Goal: Task Accomplishment & Management: Manage account settings

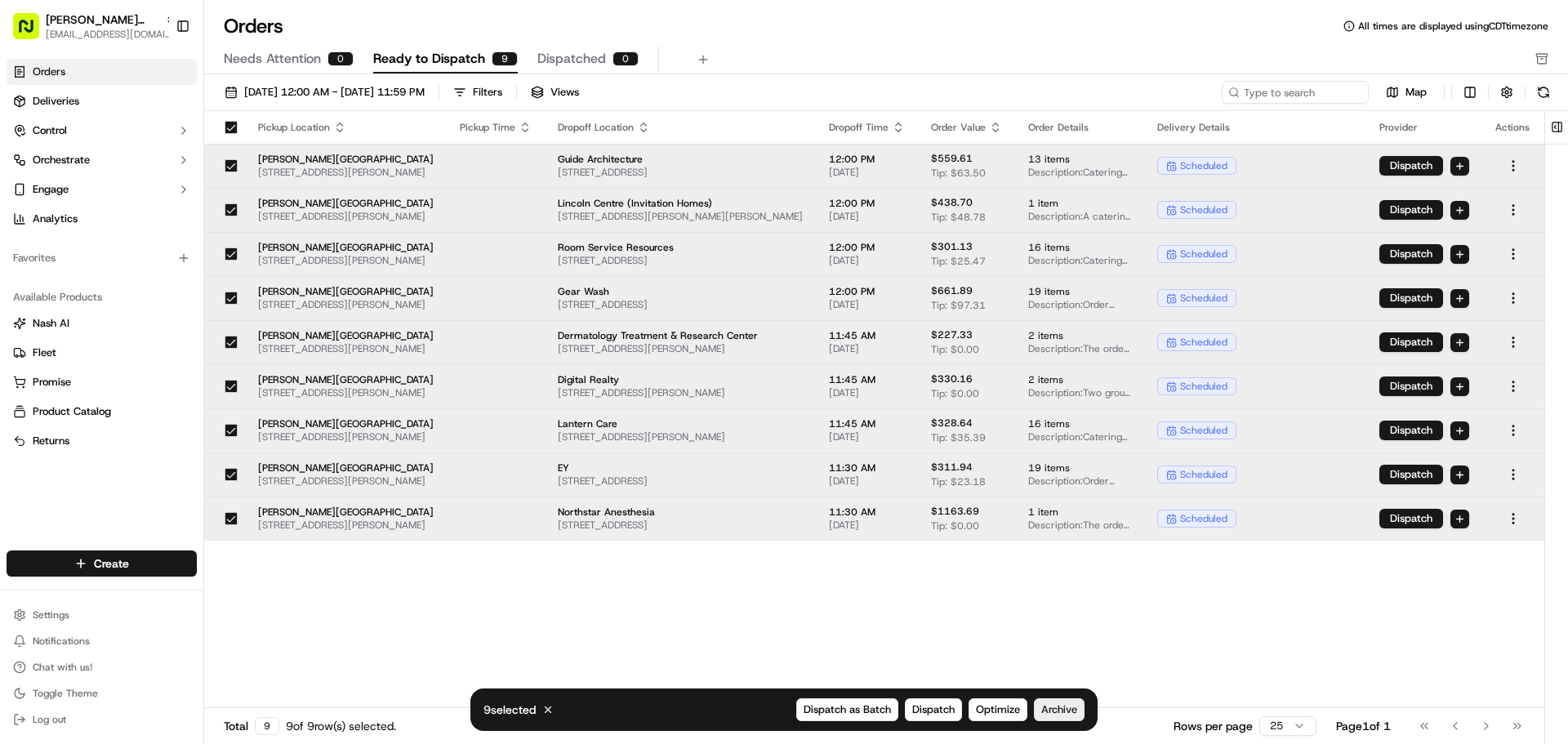
click at [1062, 716] on span "Archive" at bounding box center [1059, 710] width 36 height 15
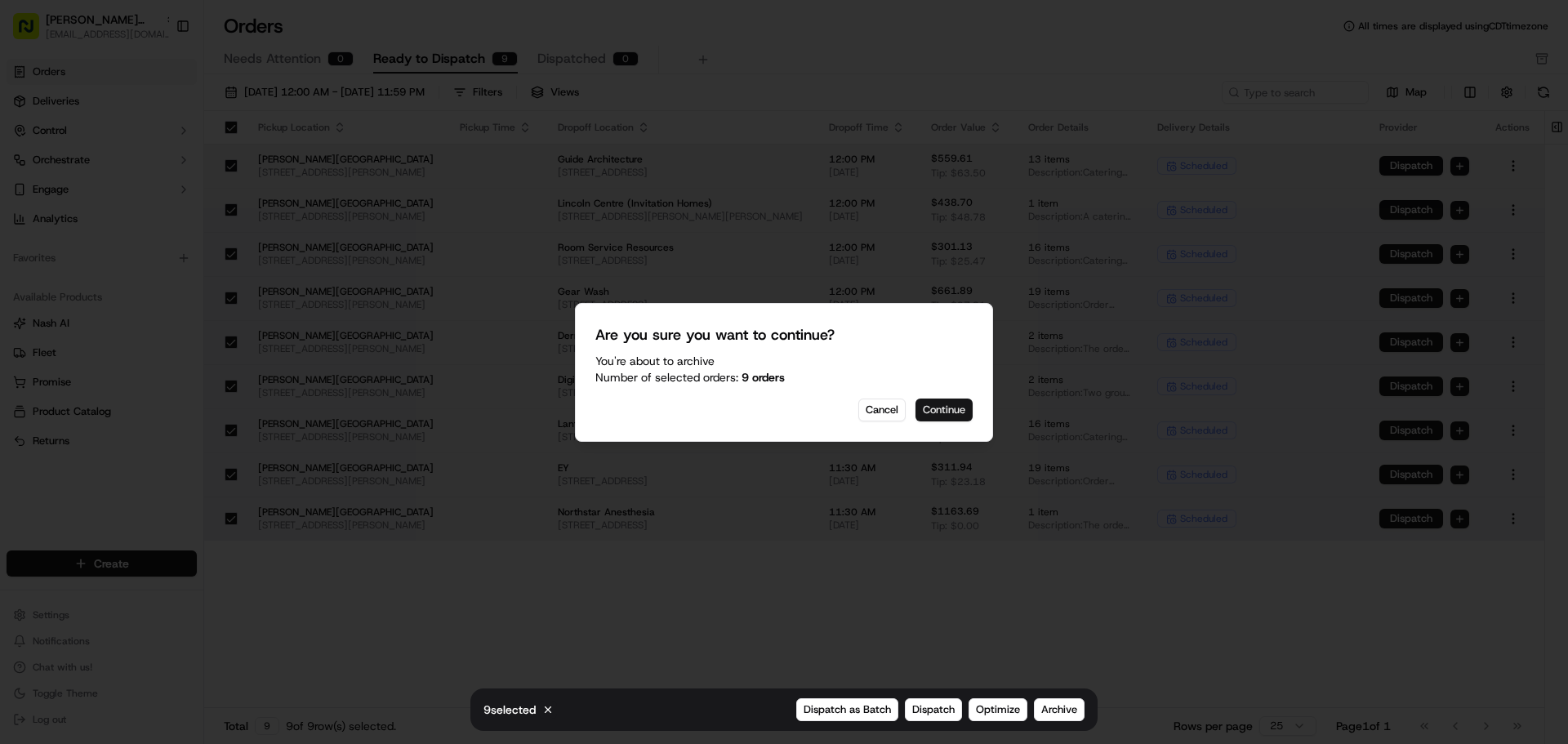
click at [931, 399] on button "Continue" at bounding box center [944, 409] width 58 height 23
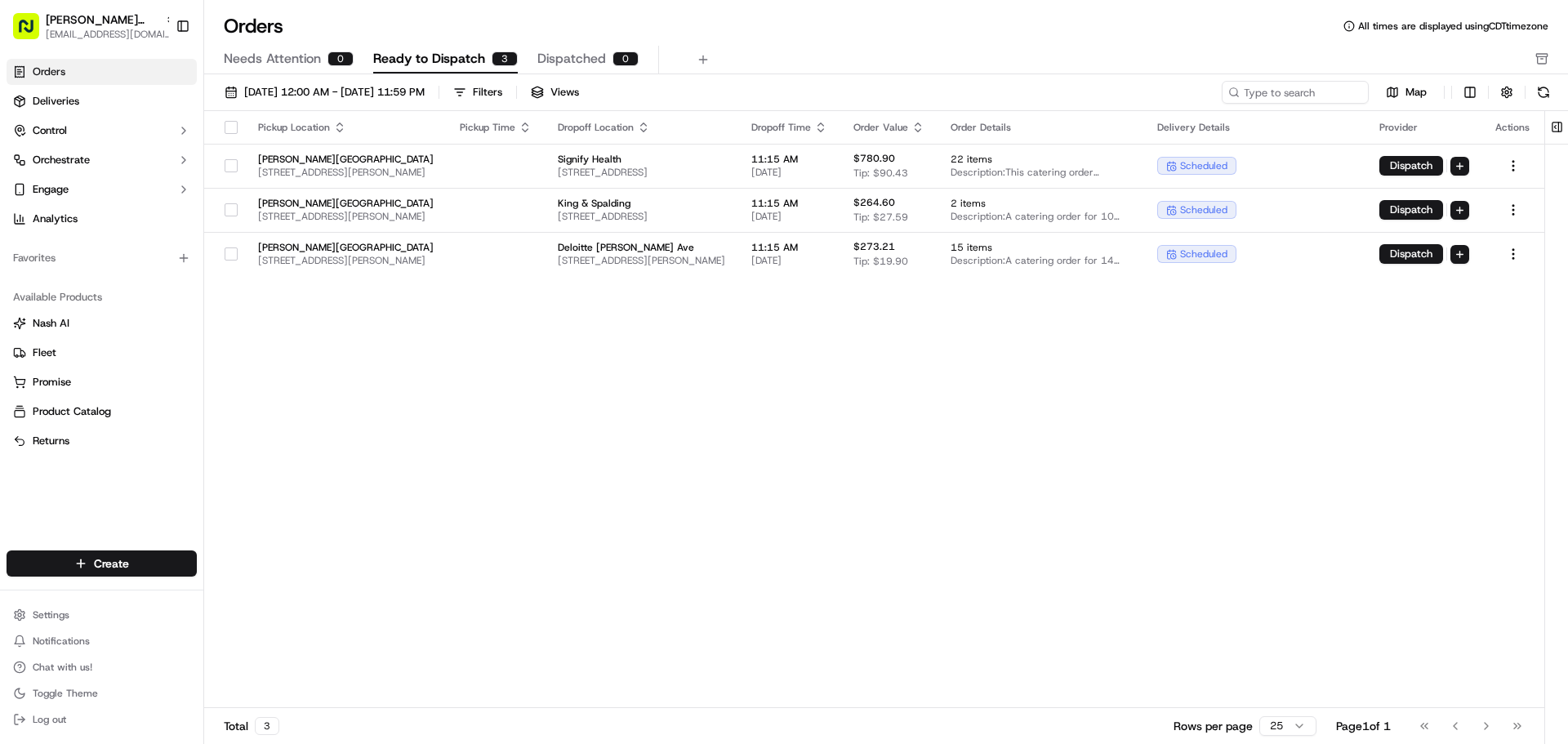
click at [227, 124] on button "button" at bounding box center [231, 127] width 13 height 13
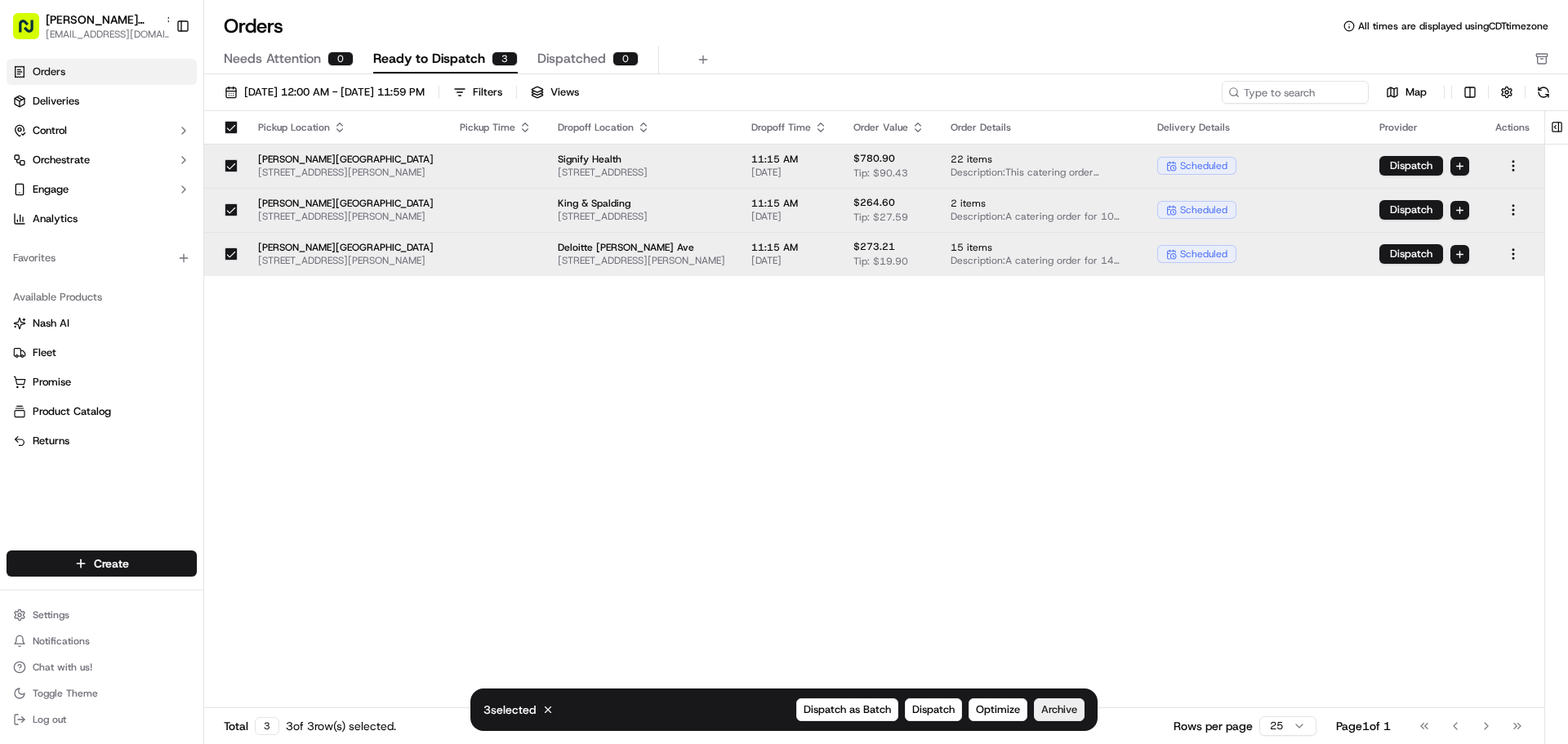
click at [1067, 709] on span "Archive" at bounding box center [1059, 710] width 36 height 15
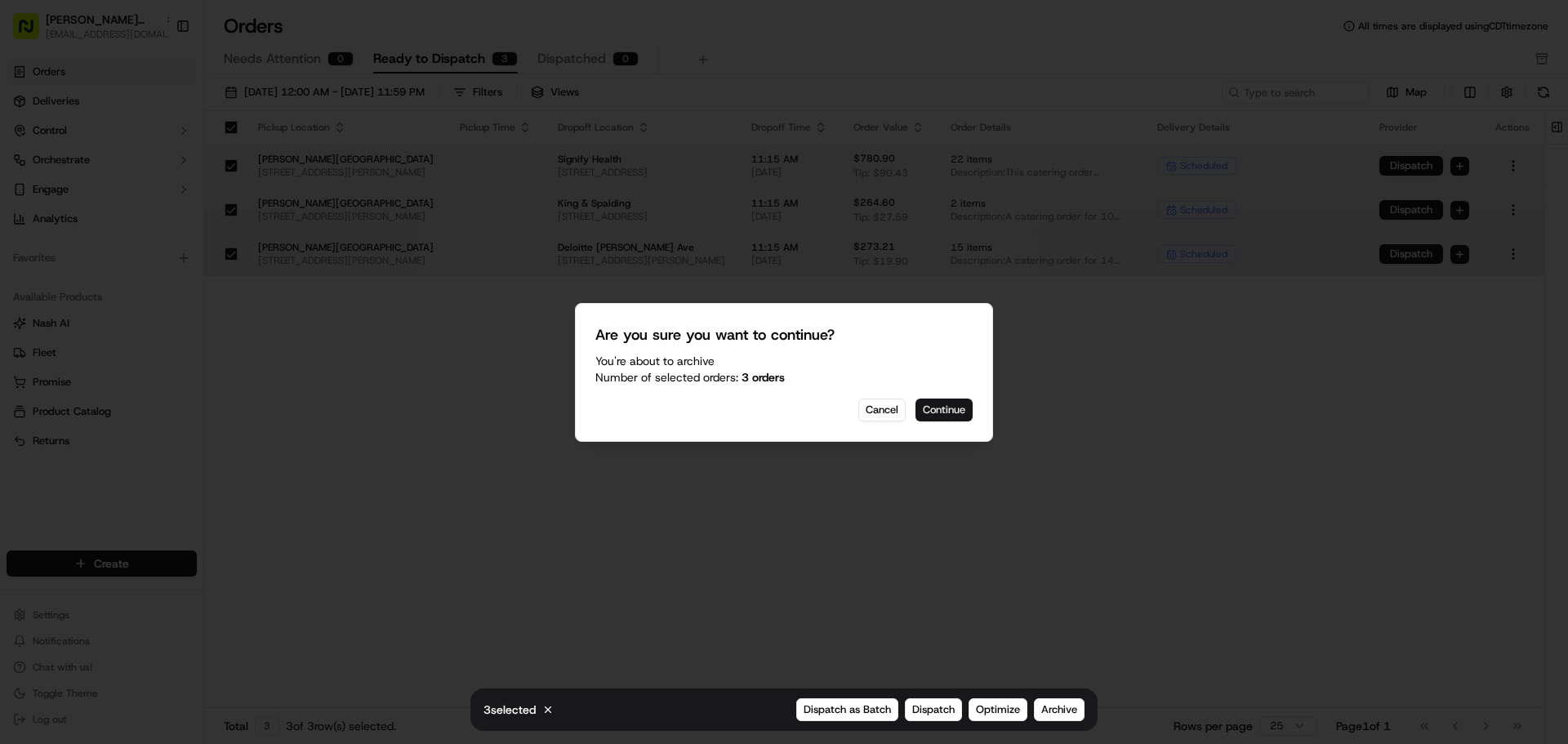
click at [950, 417] on button "Continue" at bounding box center [944, 409] width 58 height 23
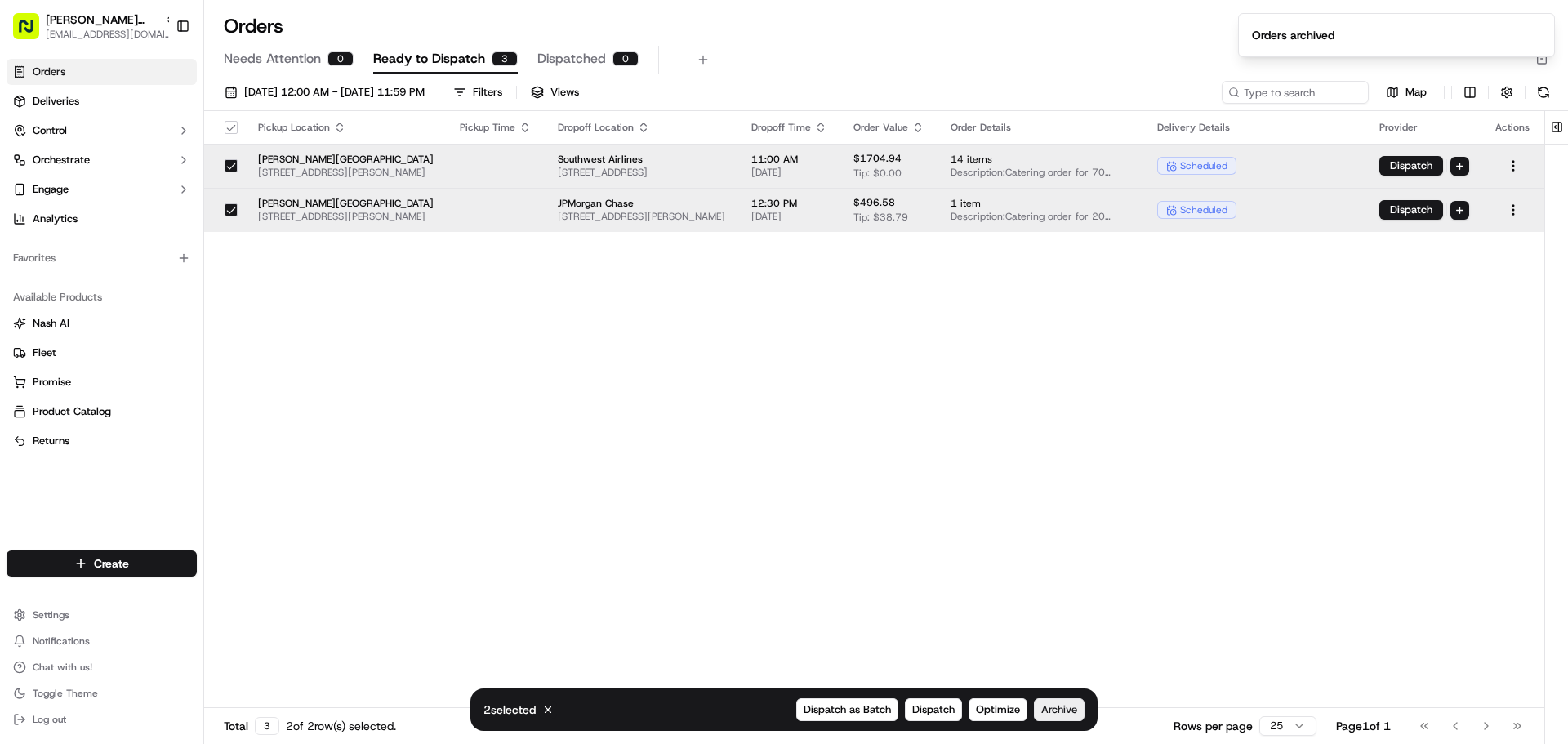
click at [1077, 708] on button "Archive" at bounding box center [1059, 710] width 51 height 23
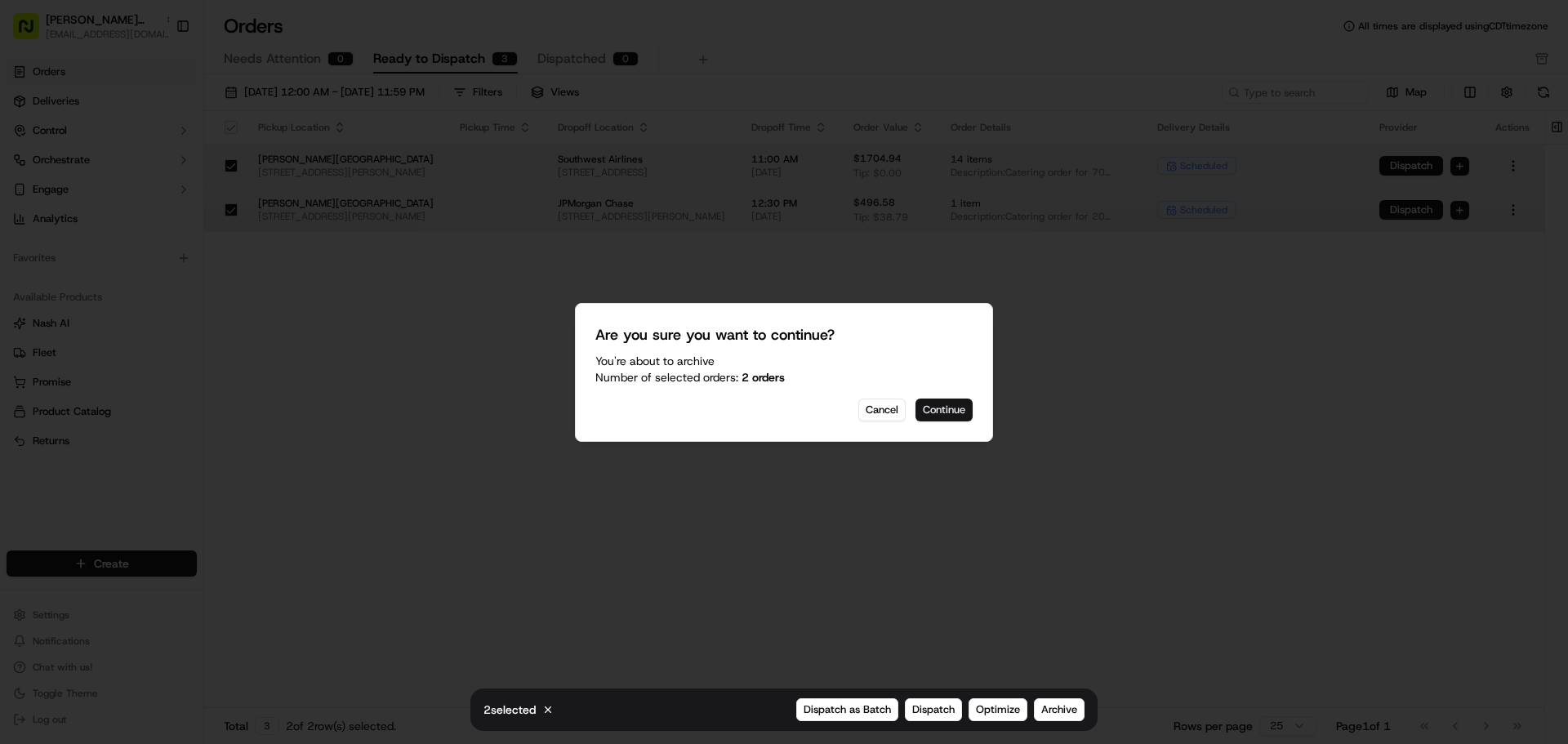
click at [964, 408] on button "Continue" at bounding box center [944, 409] width 58 height 23
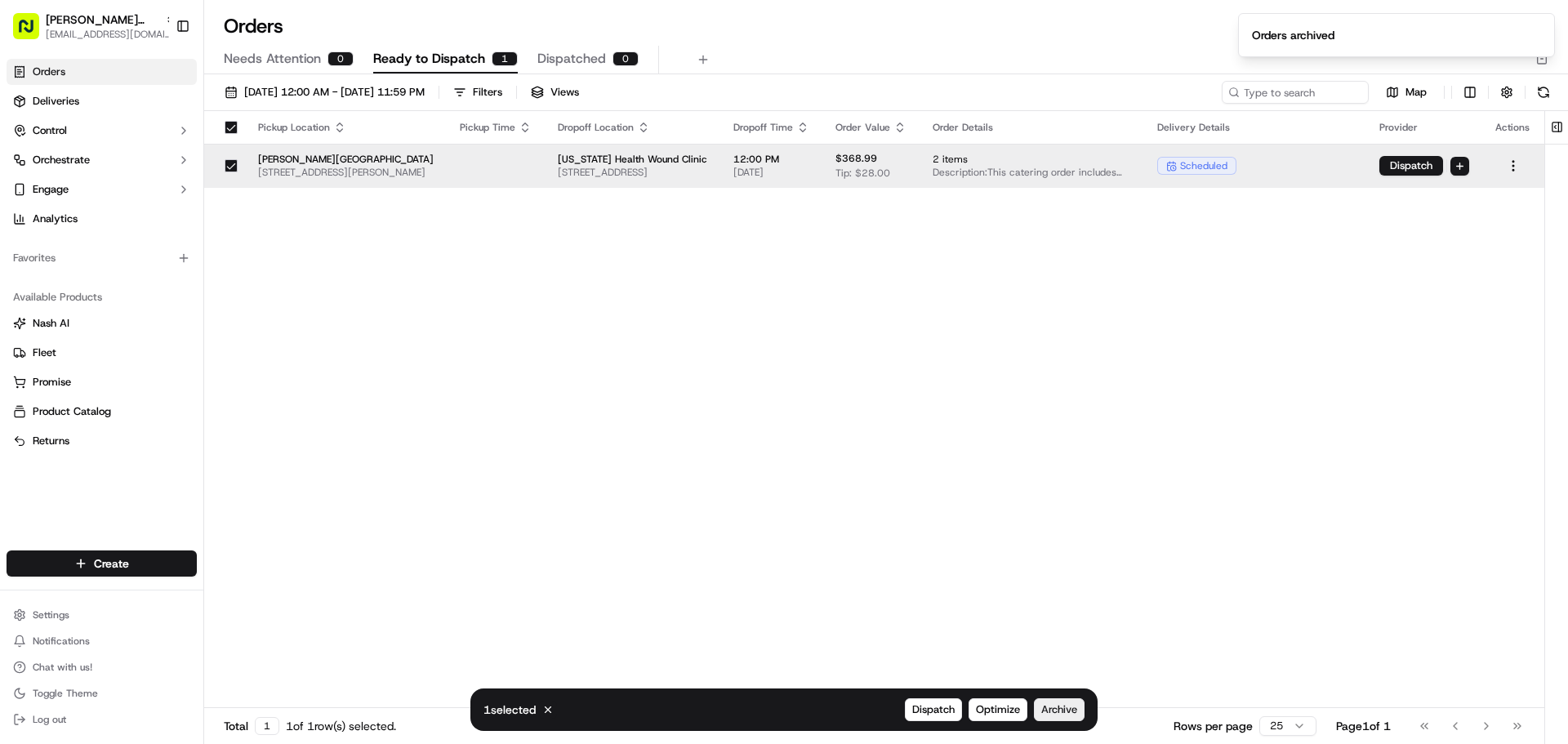
click at [1056, 703] on span "Archive" at bounding box center [1059, 710] width 36 height 15
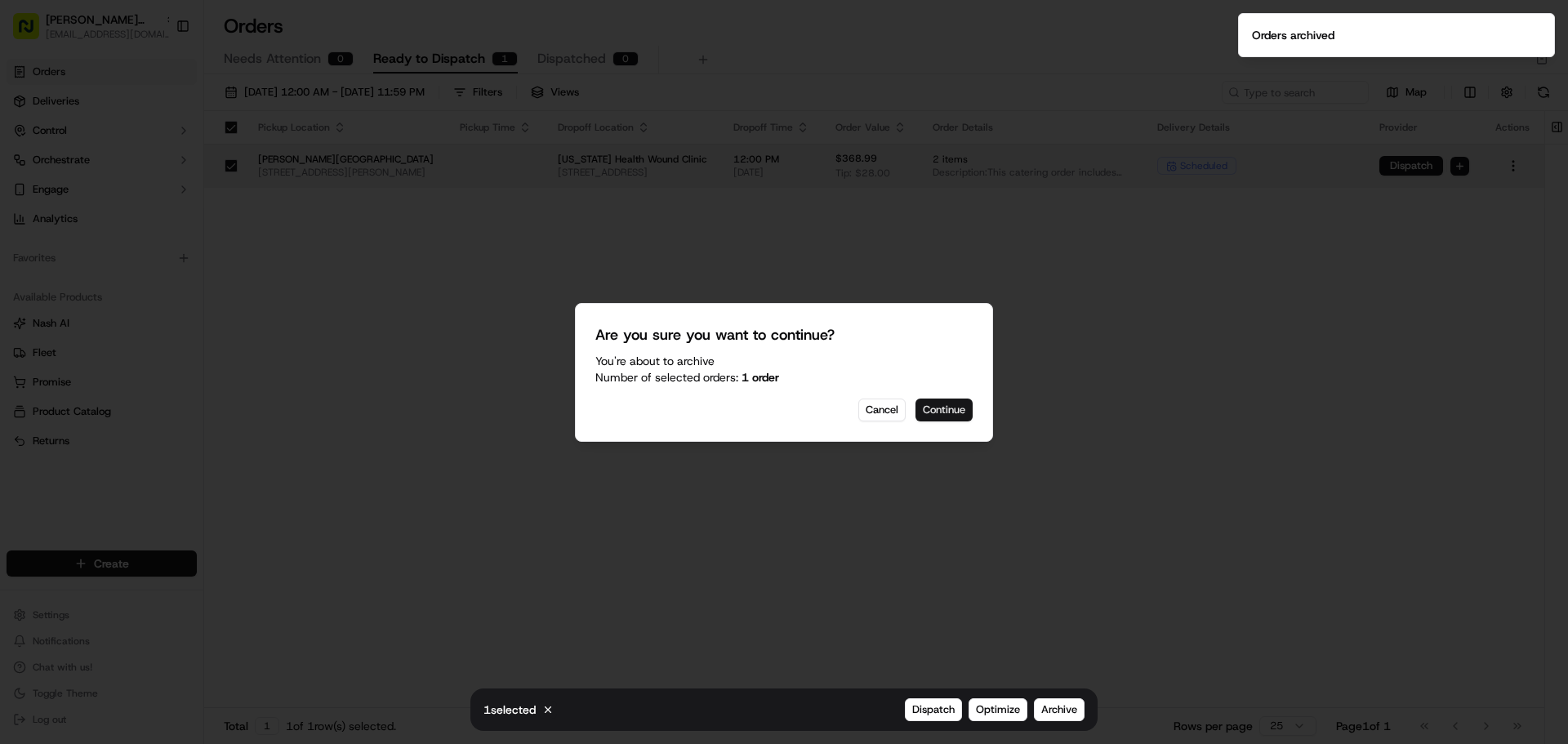
click at [948, 402] on button "Continue" at bounding box center [944, 409] width 58 height 23
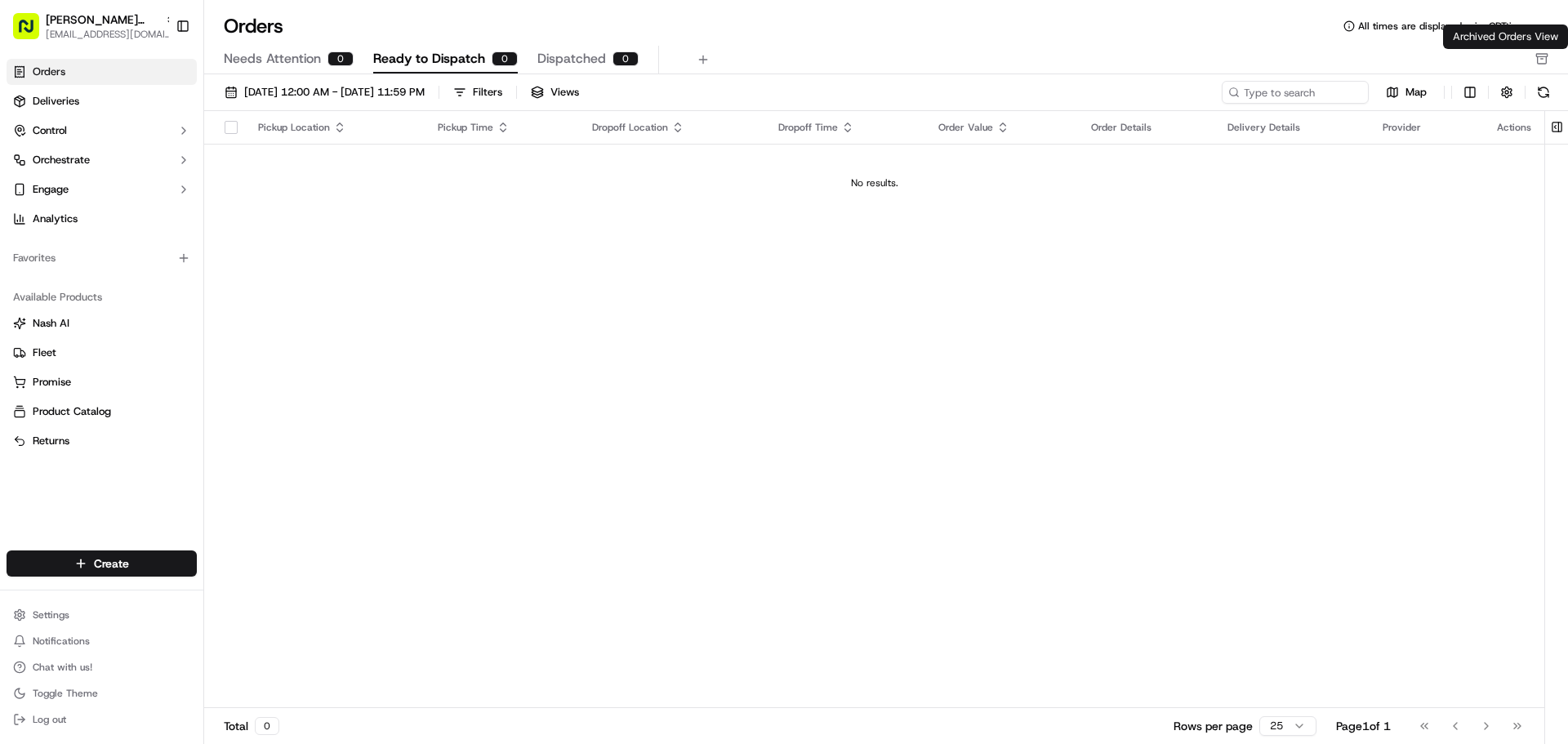
click at [1542, 59] on icon "button" at bounding box center [1542, 59] width 3 height 0
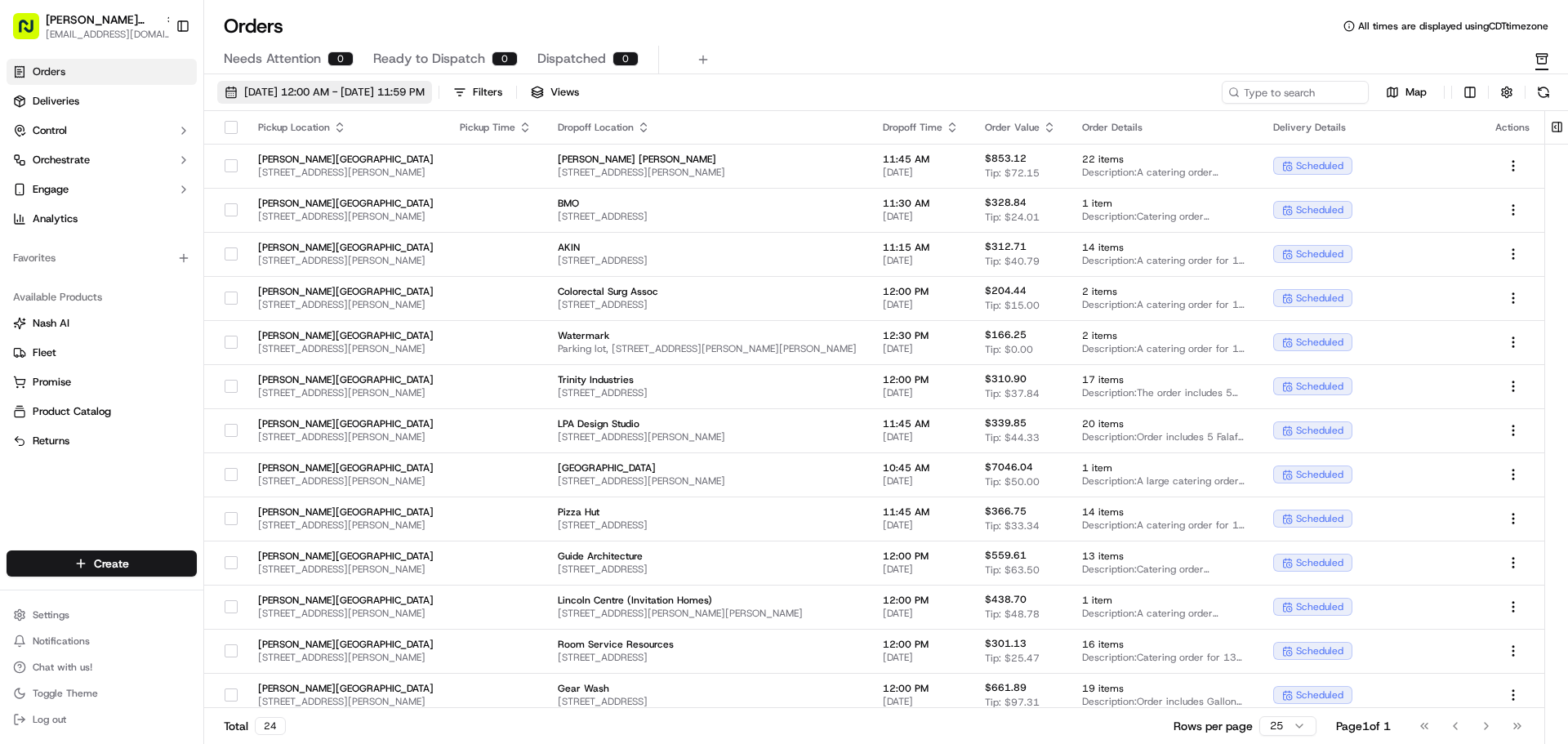
click at [324, 96] on span "[DATE] 12:00 AM - [DATE] 11:59 PM" at bounding box center [335, 92] width 180 height 15
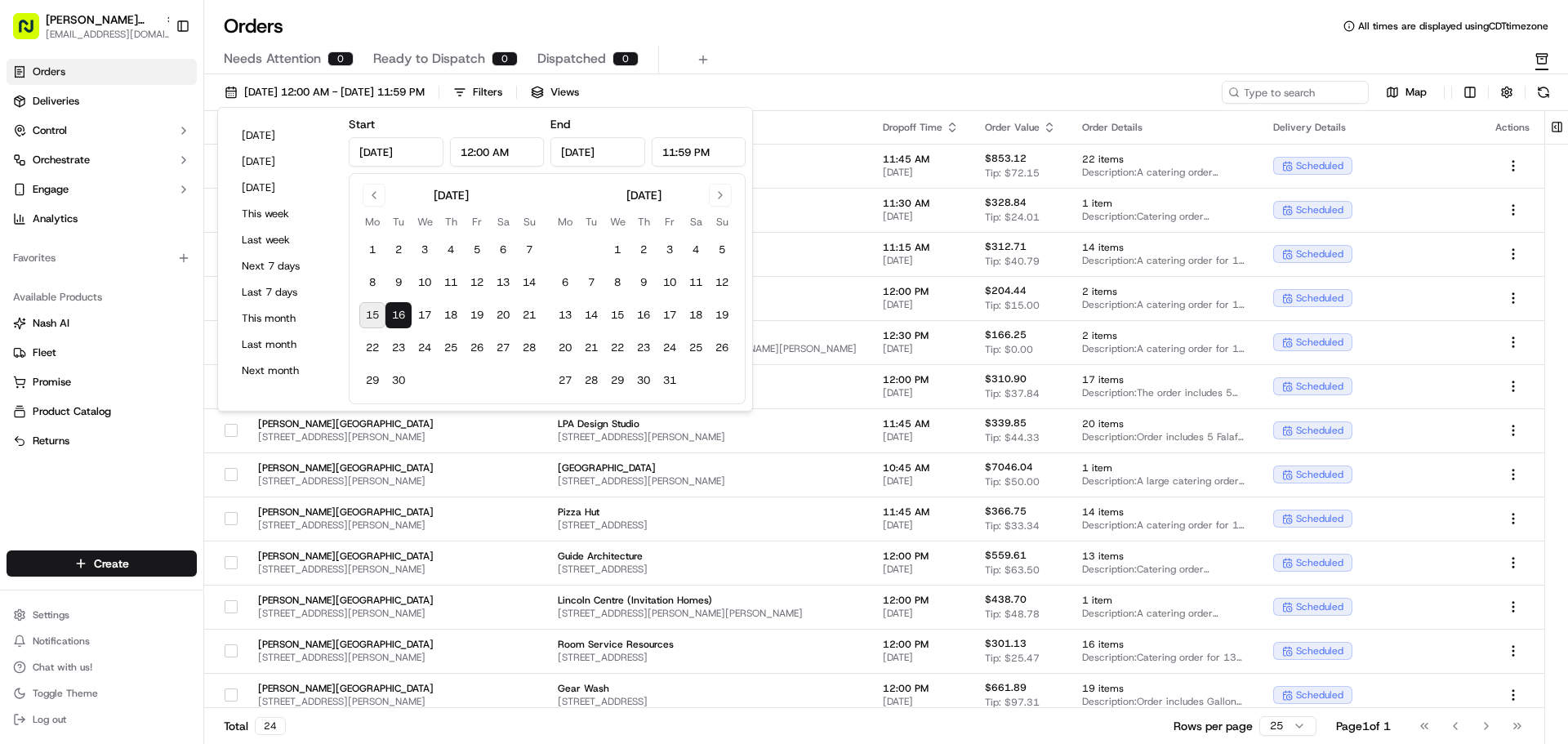
click at [398, 319] on button "16" at bounding box center [398, 315] width 26 height 26
click at [711, 56] on div "Needs Attention 0 Ready to Dispatch 0 Dispatched 0" at bounding box center [875, 59] width 1302 height 27
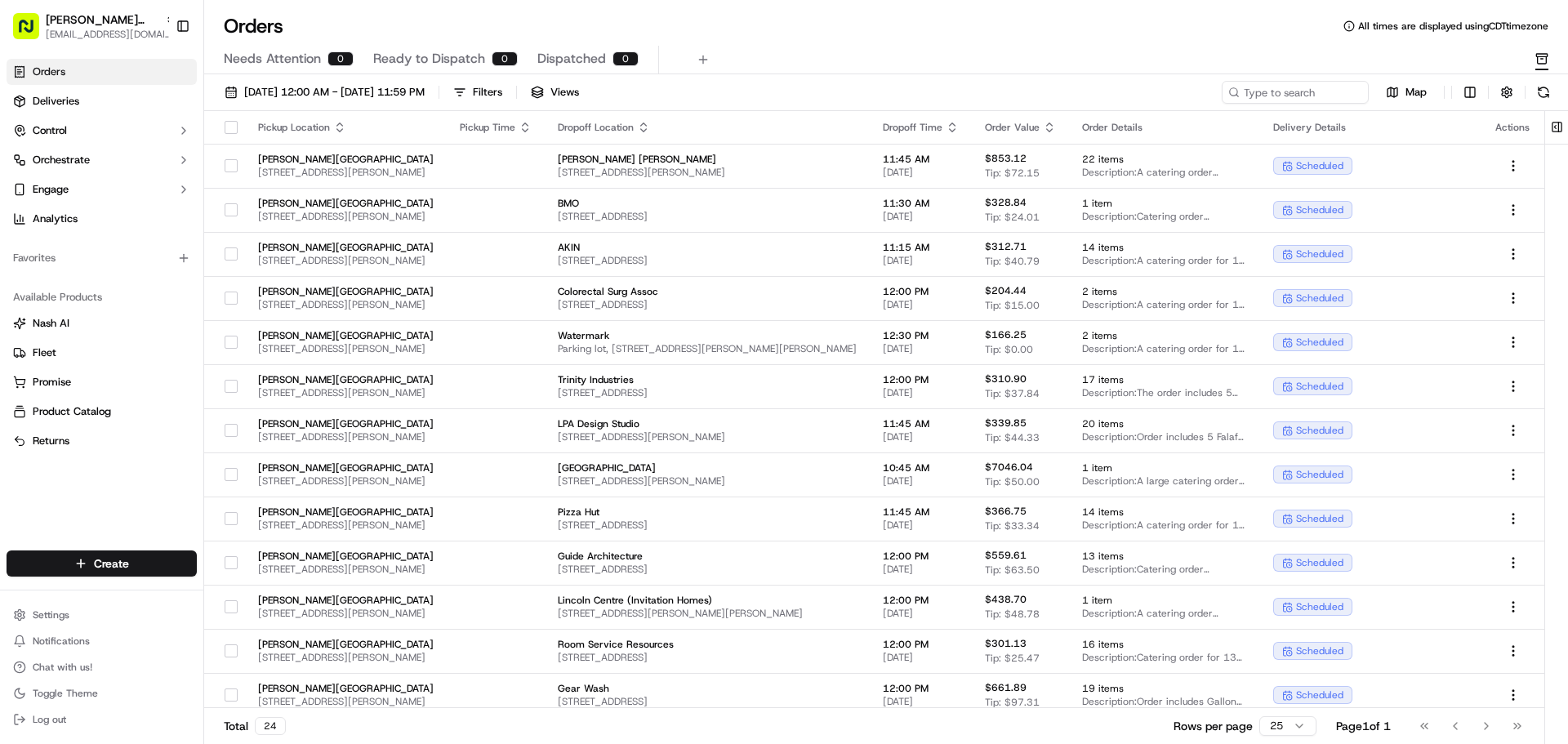
click at [500, 41] on div "Orders All times are displayed using CDT timezone Needs Attention 0 Ready to Di…" at bounding box center [886, 43] width 1364 height 61
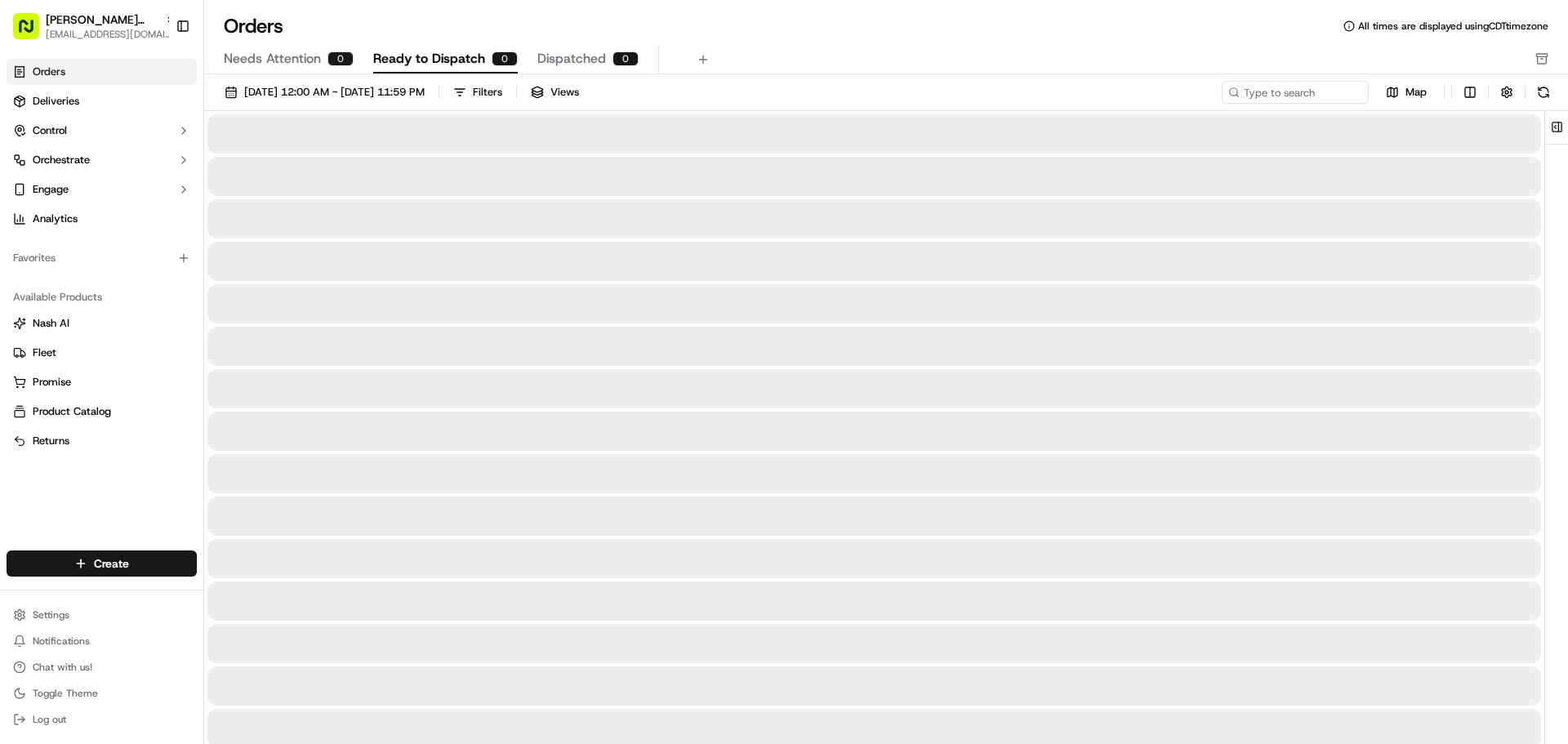
click at [487, 51] on button "Ready to Dispatch 0" at bounding box center [445, 59] width 144 height 27
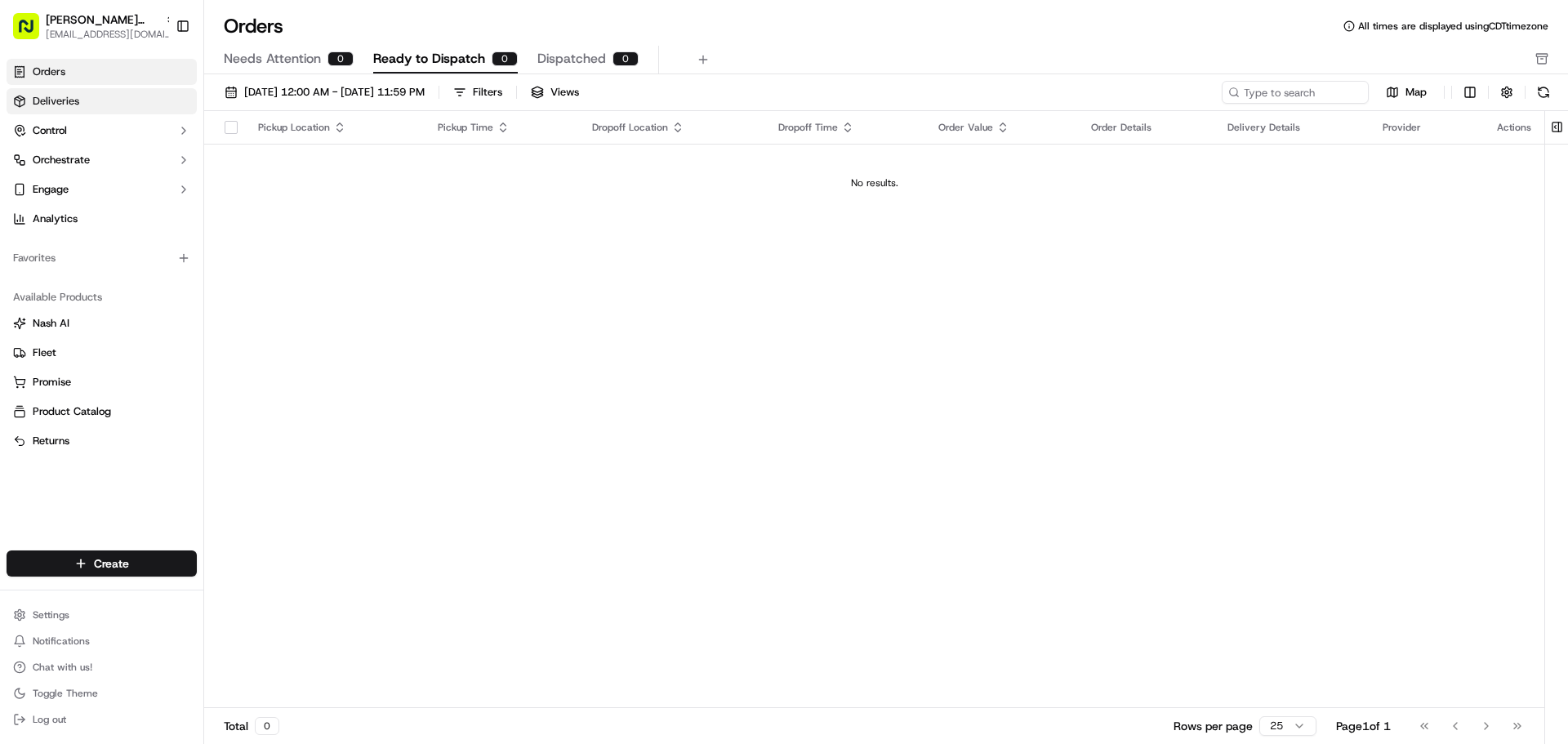
click at [90, 94] on link "Deliveries" at bounding box center [102, 101] width 191 height 26
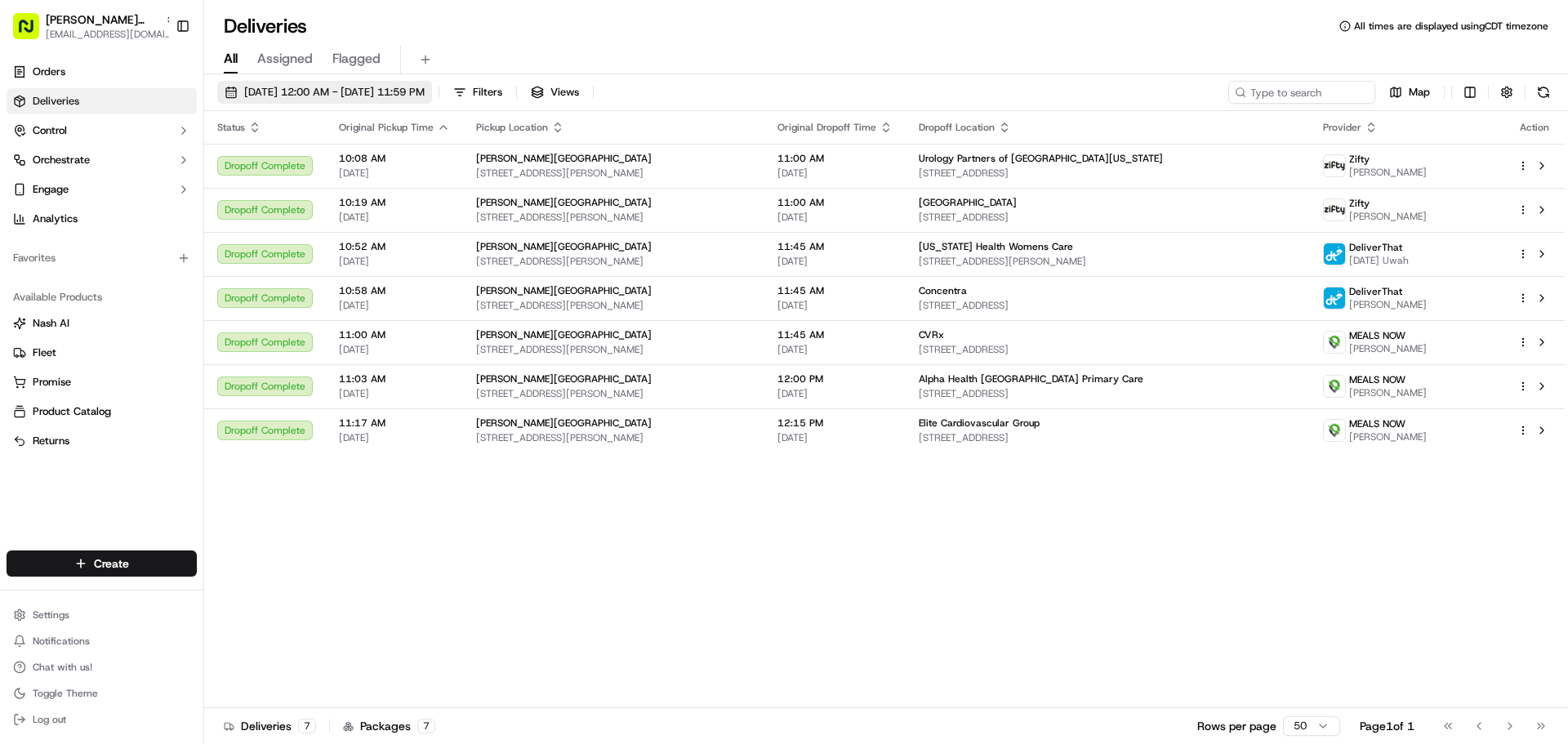
drag, startPoint x: 312, startPoint y: 94, endPoint x: 313, endPoint y: 102, distance: 8.1
click at [312, 94] on span "[DATE] 12:00 AM - [DATE] 11:59 PM" at bounding box center [335, 92] width 180 height 15
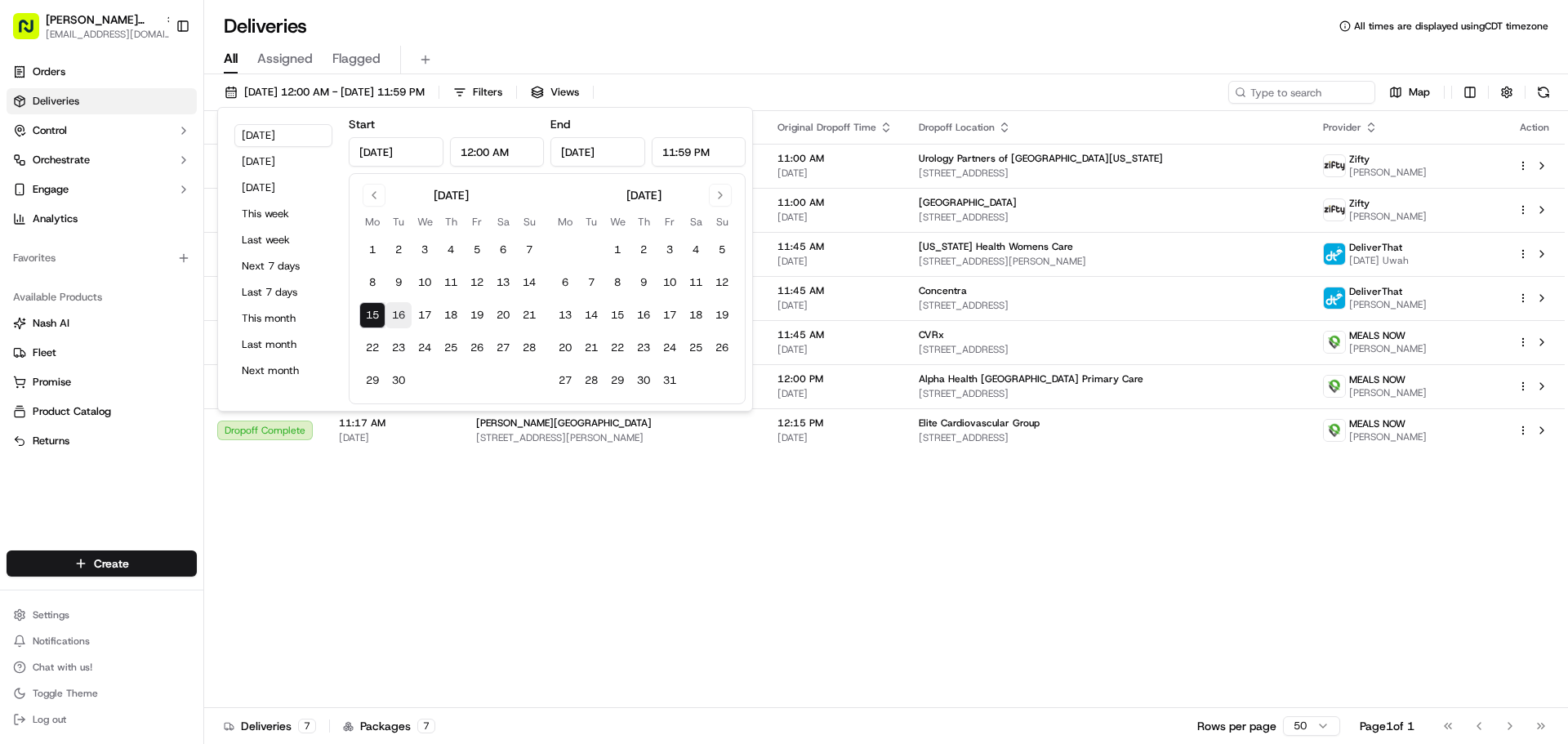
click at [398, 311] on button "16" at bounding box center [398, 315] width 26 height 26
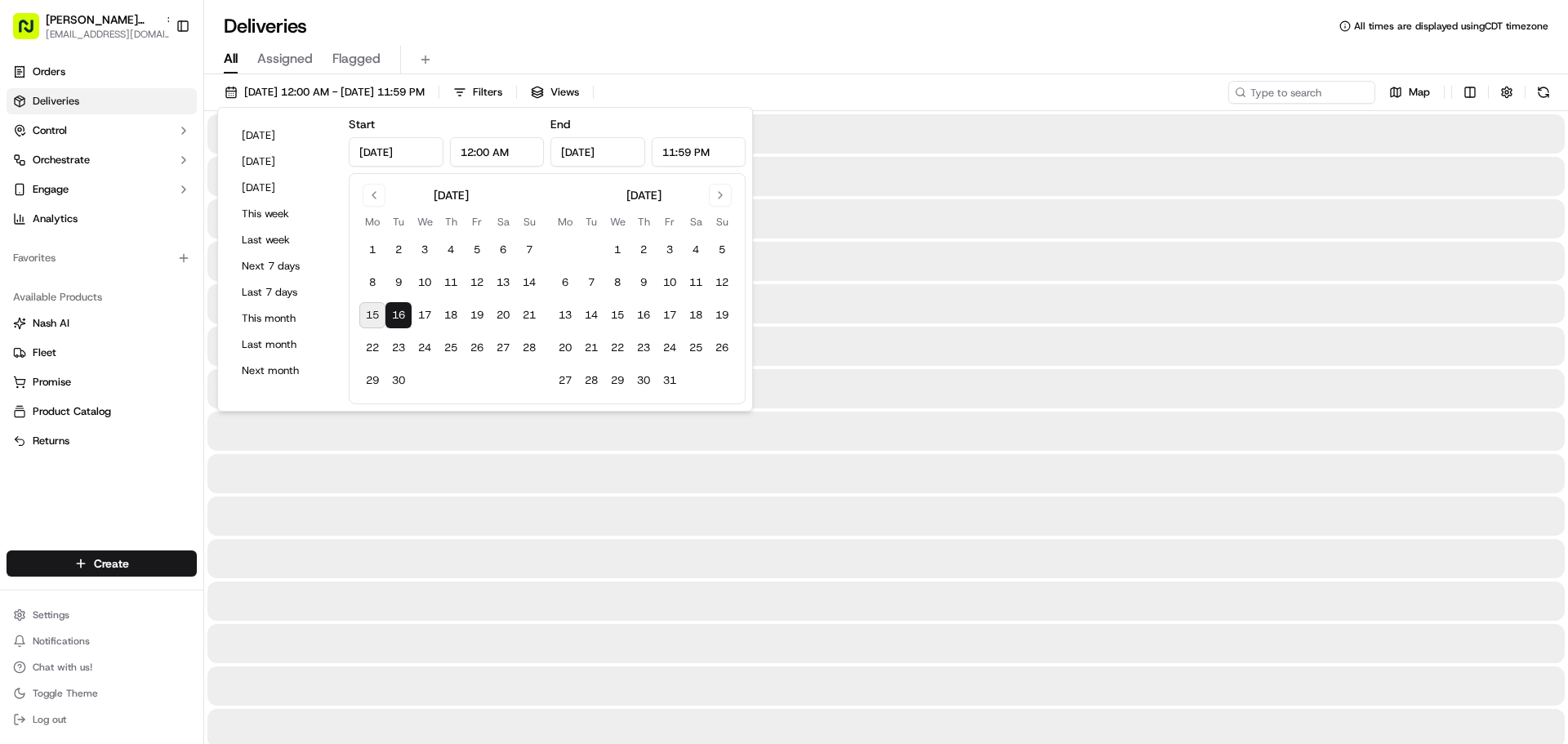
type input "[DATE]"
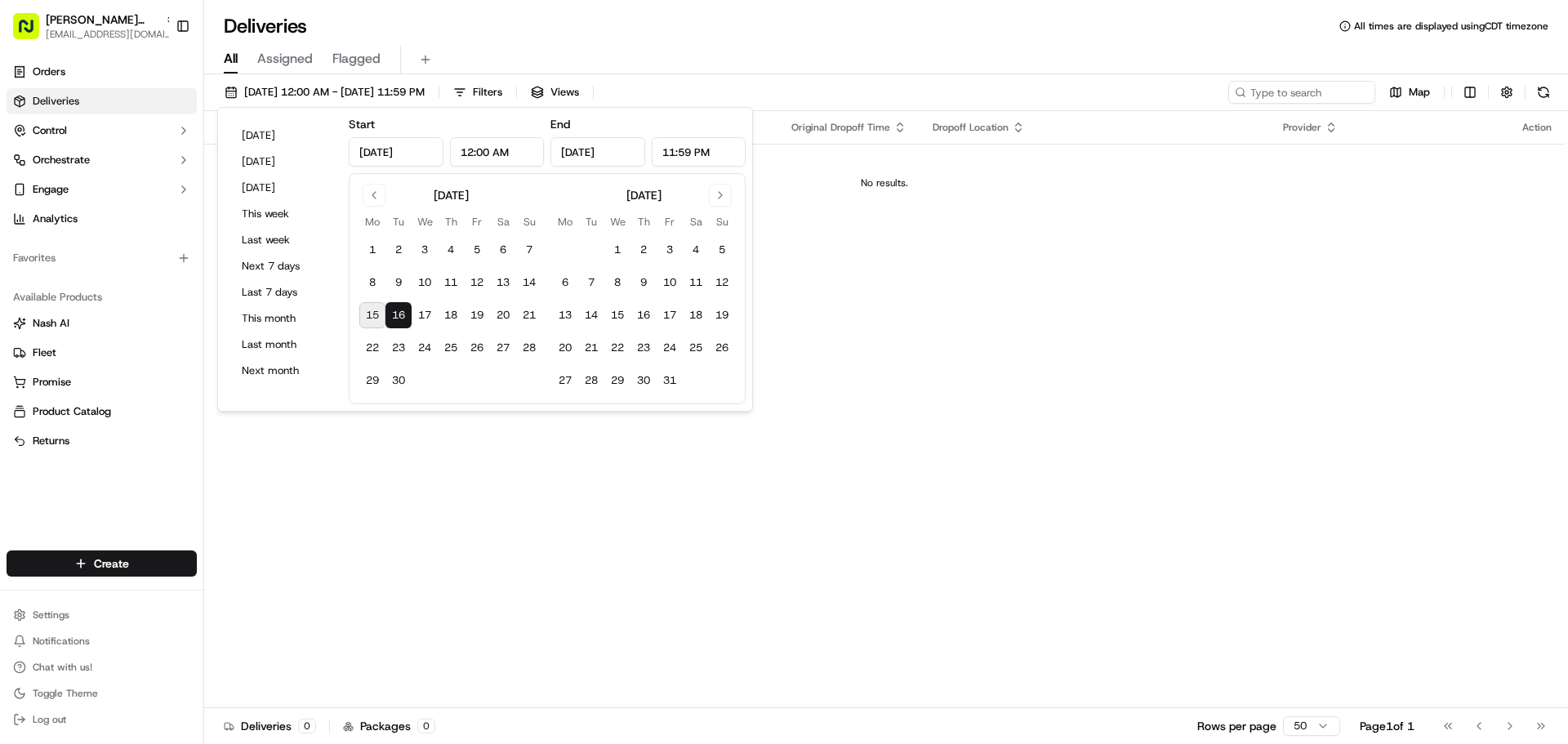
click at [490, 35] on div "Deliveries All times are displayed using CDT timezone" at bounding box center [886, 26] width 1364 height 26
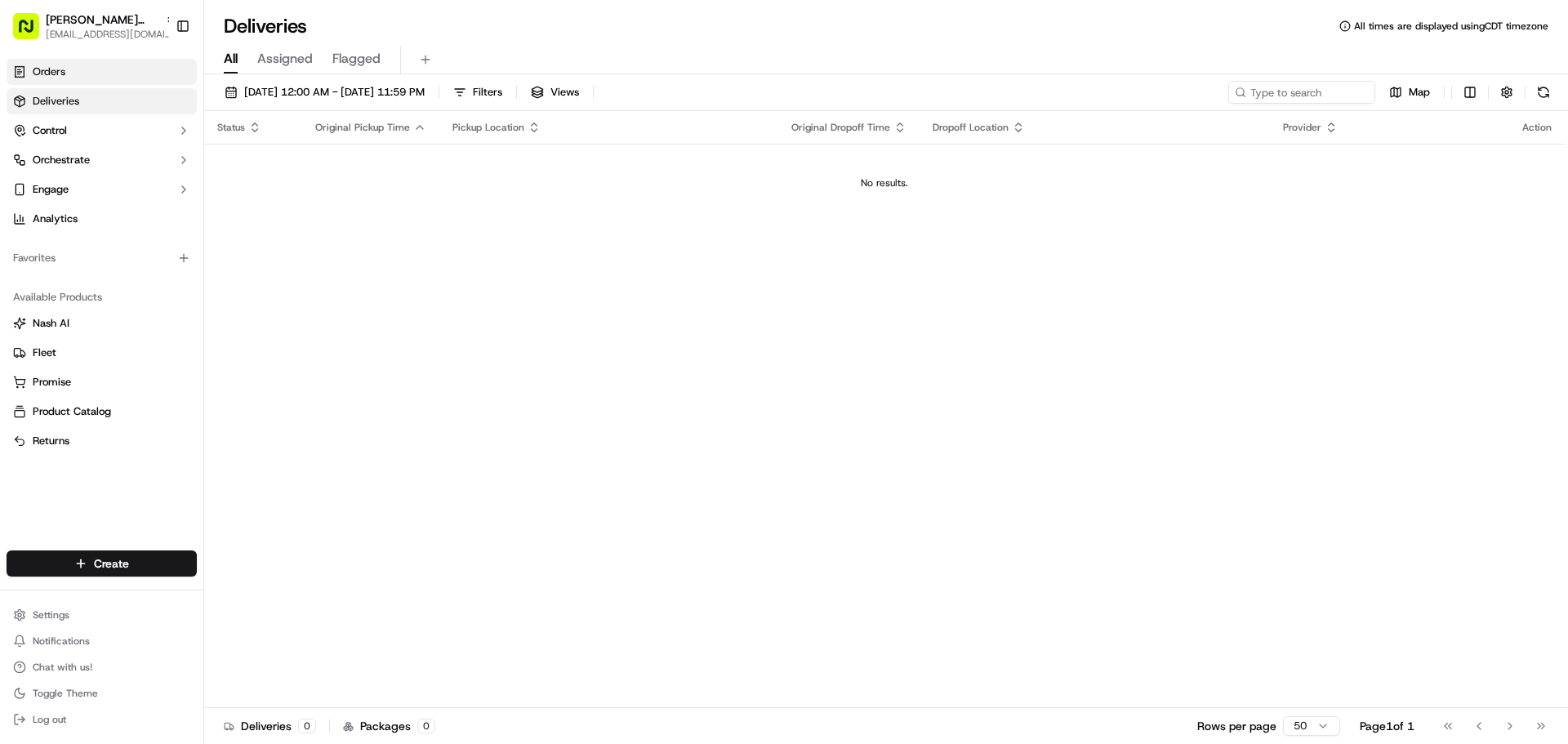
click at [72, 69] on link "Orders" at bounding box center [102, 72] width 191 height 26
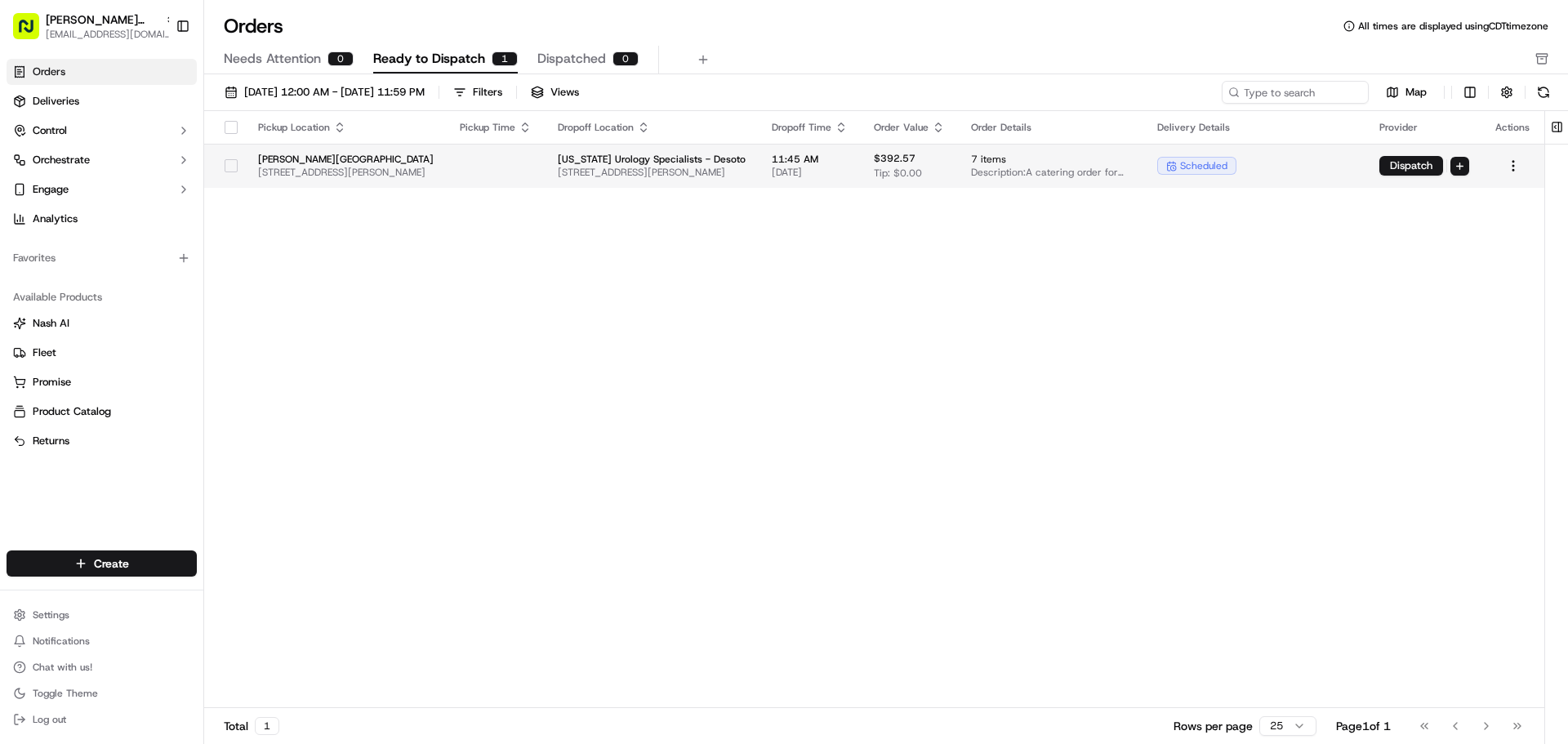
click at [231, 170] on button "button" at bounding box center [231, 166] width 13 height 13
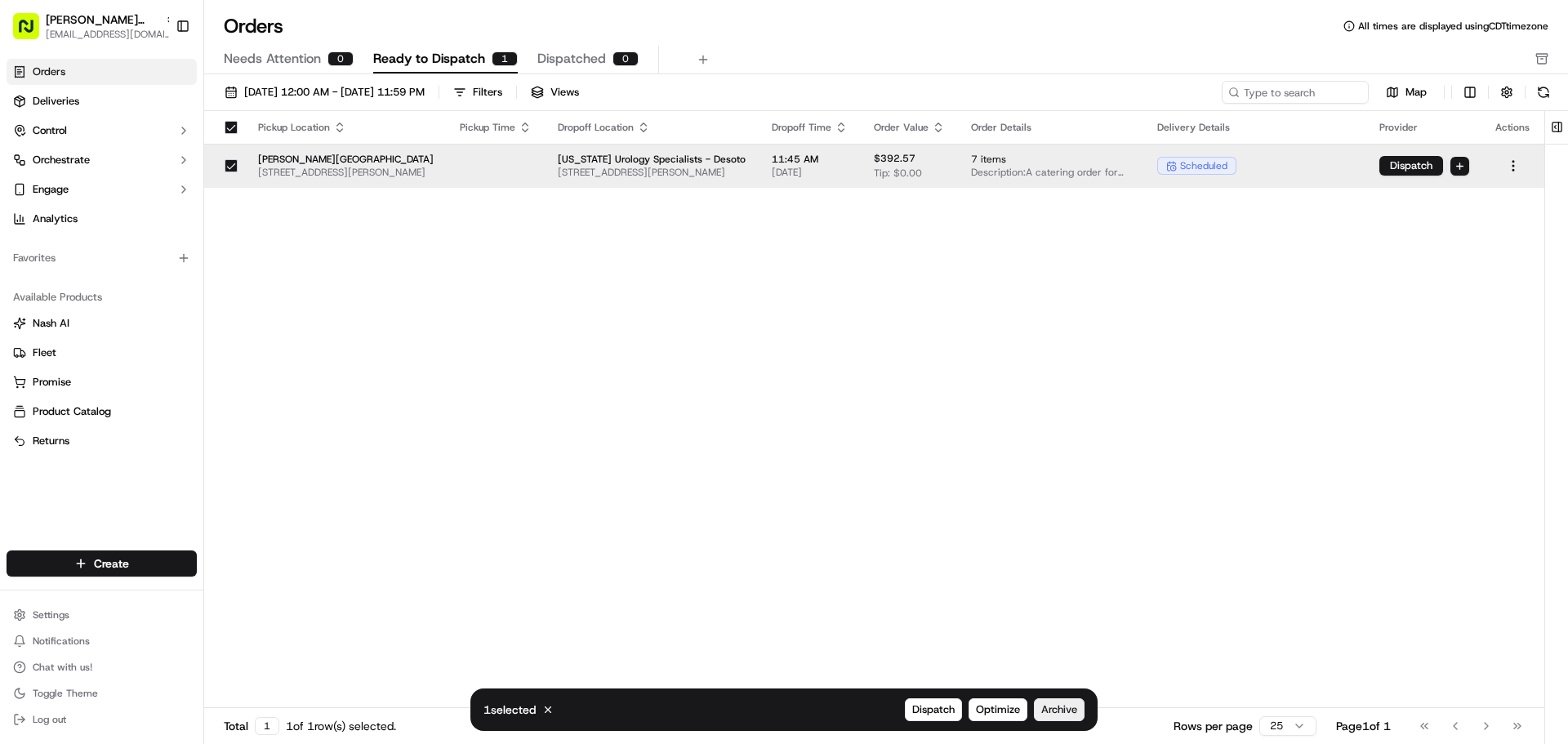
click at [1075, 705] on span "Archive" at bounding box center [1059, 710] width 36 height 15
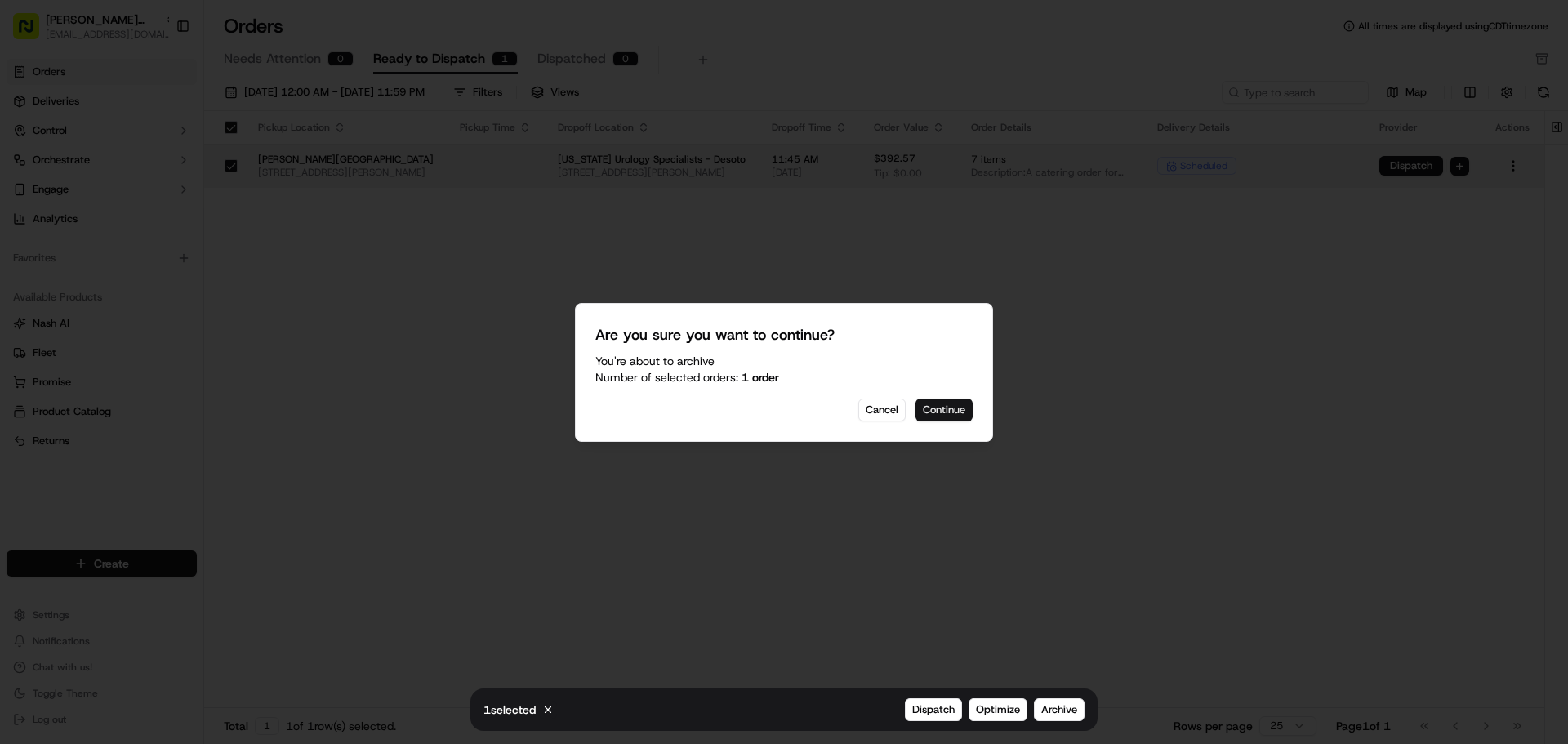
click at [949, 414] on button "Continue" at bounding box center [944, 409] width 58 height 23
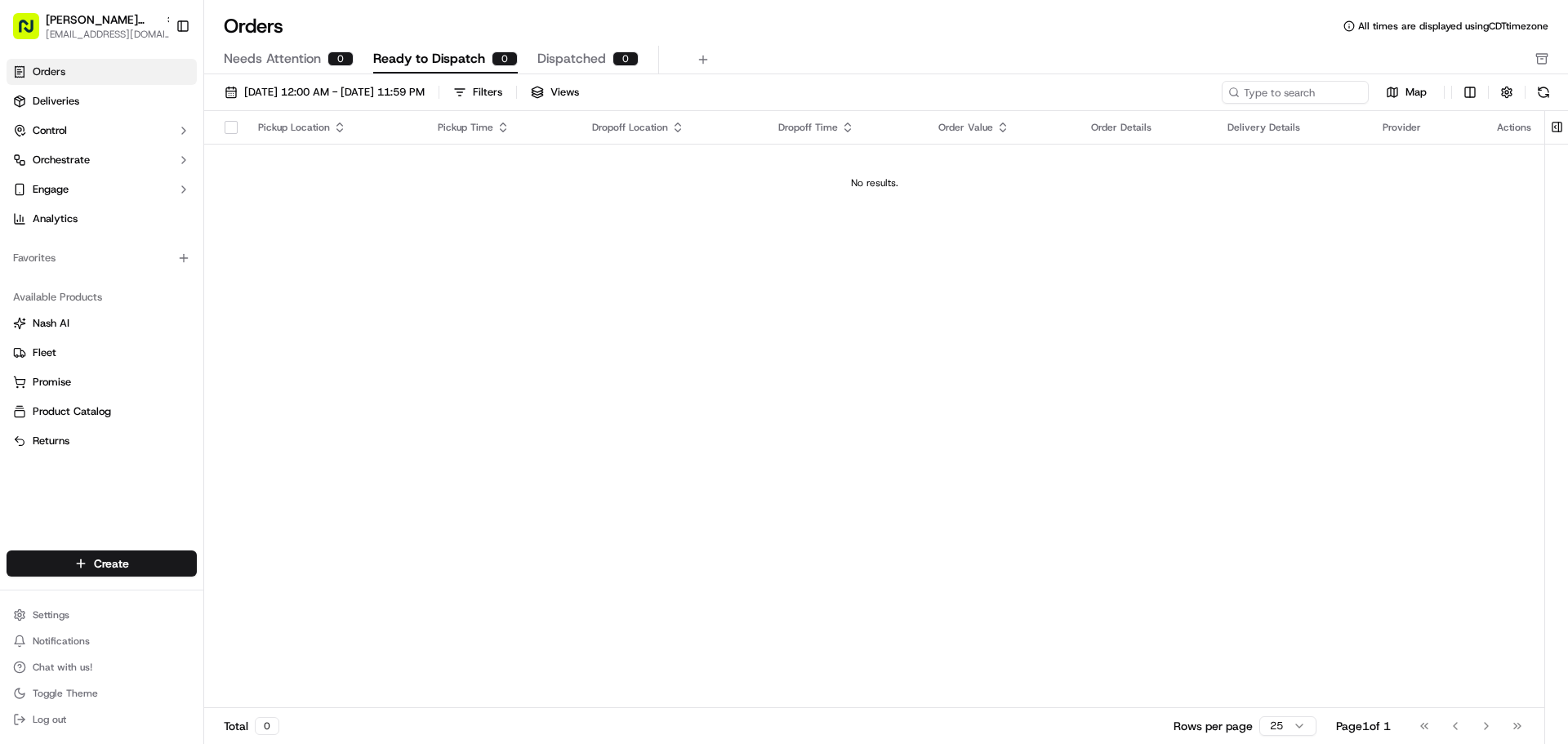
click at [1533, 99] on button at bounding box center [1544, 92] width 23 height 23
drag, startPoint x: 1533, startPoint y: 99, endPoint x: 1504, endPoint y: 94, distance: 29.4
click at [1533, 99] on button at bounding box center [1544, 92] width 23 height 23
click at [1542, 94] on button at bounding box center [1544, 92] width 23 height 23
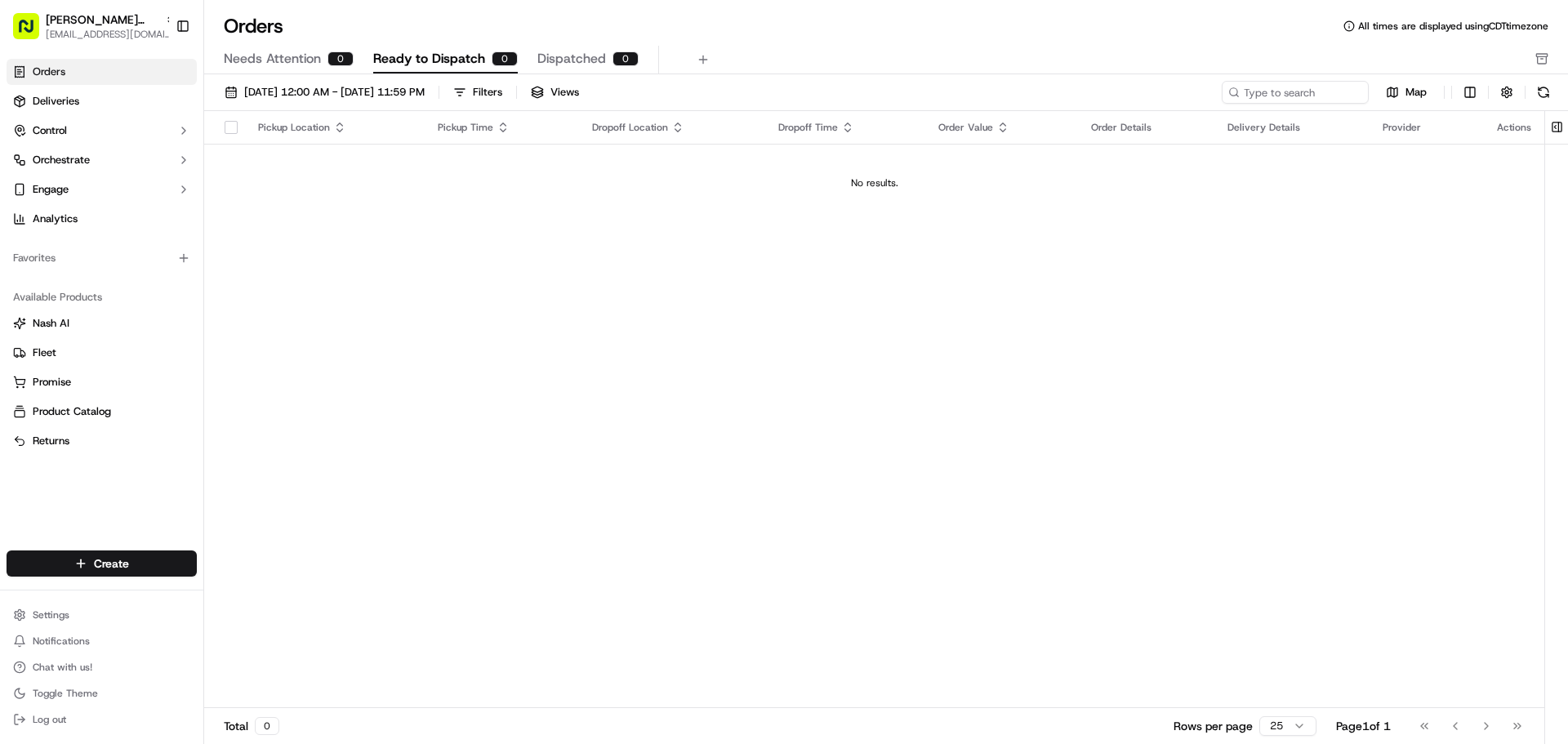
click at [320, 79] on div "09/16/2025 12:00 AM - 09/16/2025 11:59 PM Filters Views Map Pickup Location Pic…" at bounding box center [886, 414] width 1364 height 680
click at [329, 88] on span "[DATE] 12:00 AM - [DATE] 11:59 PM" at bounding box center [335, 92] width 180 height 15
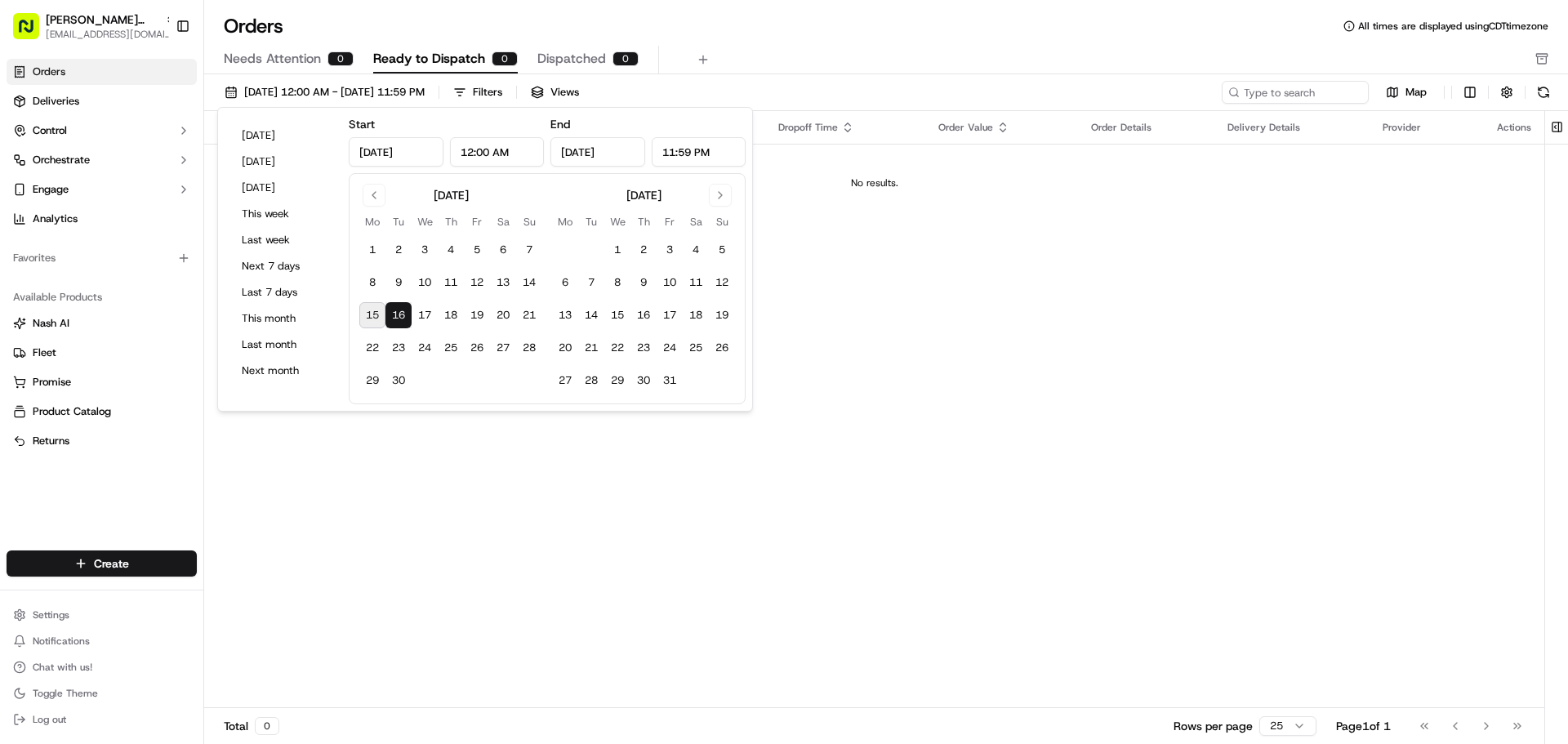
click at [368, 304] on button "15" at bounding box center [372, 315] width 26 height 26
type input "[DATE]"
click at [403, 318] on button "16" at bounding box center [398, 315] width 26 height 26
type input "[DATE]"
click at [928, 312] on div "Pickup Location Pickup Time Dropoff Location Dropoff Time Order Value Order Det…" at bounding box center [875, 409] width 1341 height 597
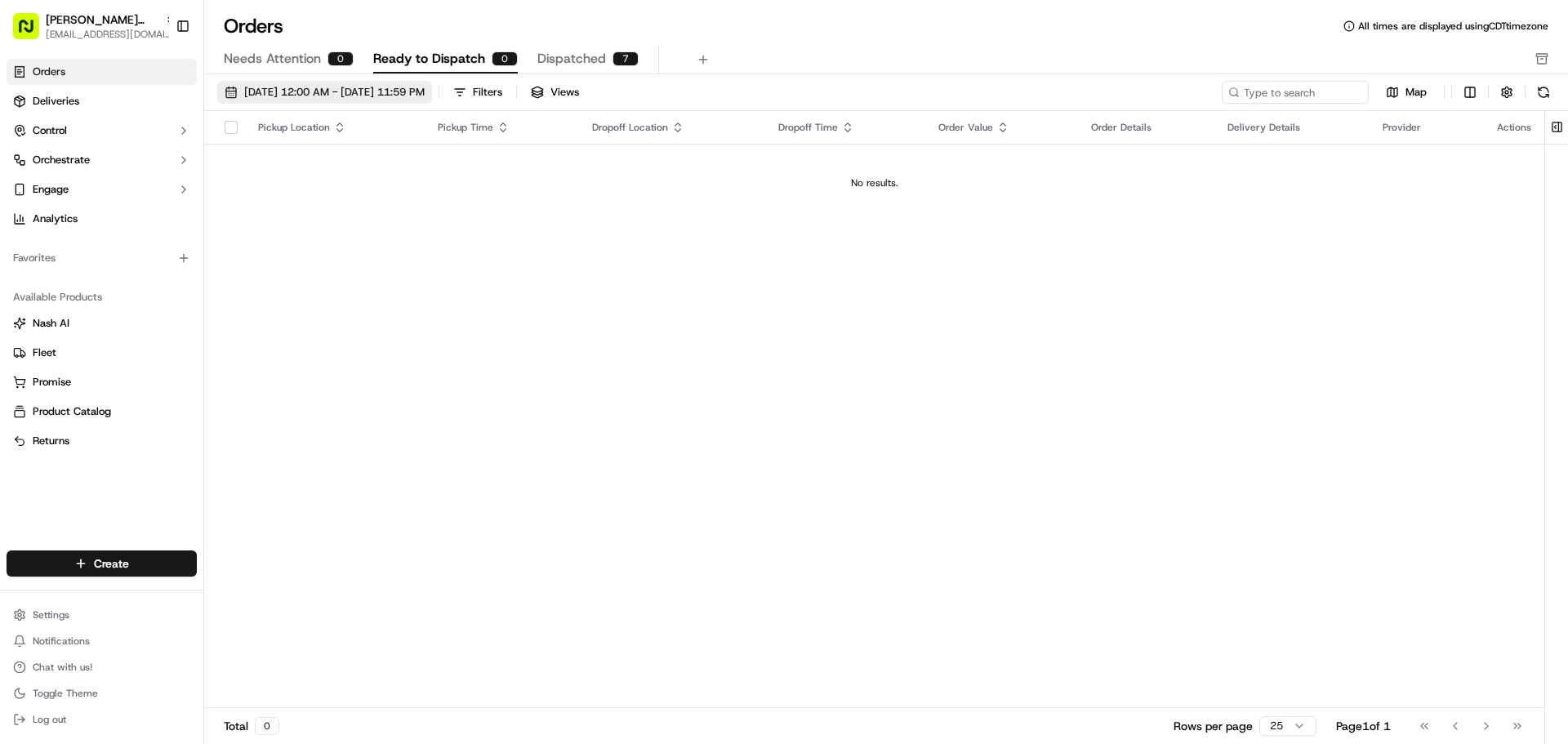
click at [361, 94] on span "09/15/2025 12:00 AM - 09/16/2025 11:59 PM" at bounding box center [335, 92] width 180 height 15
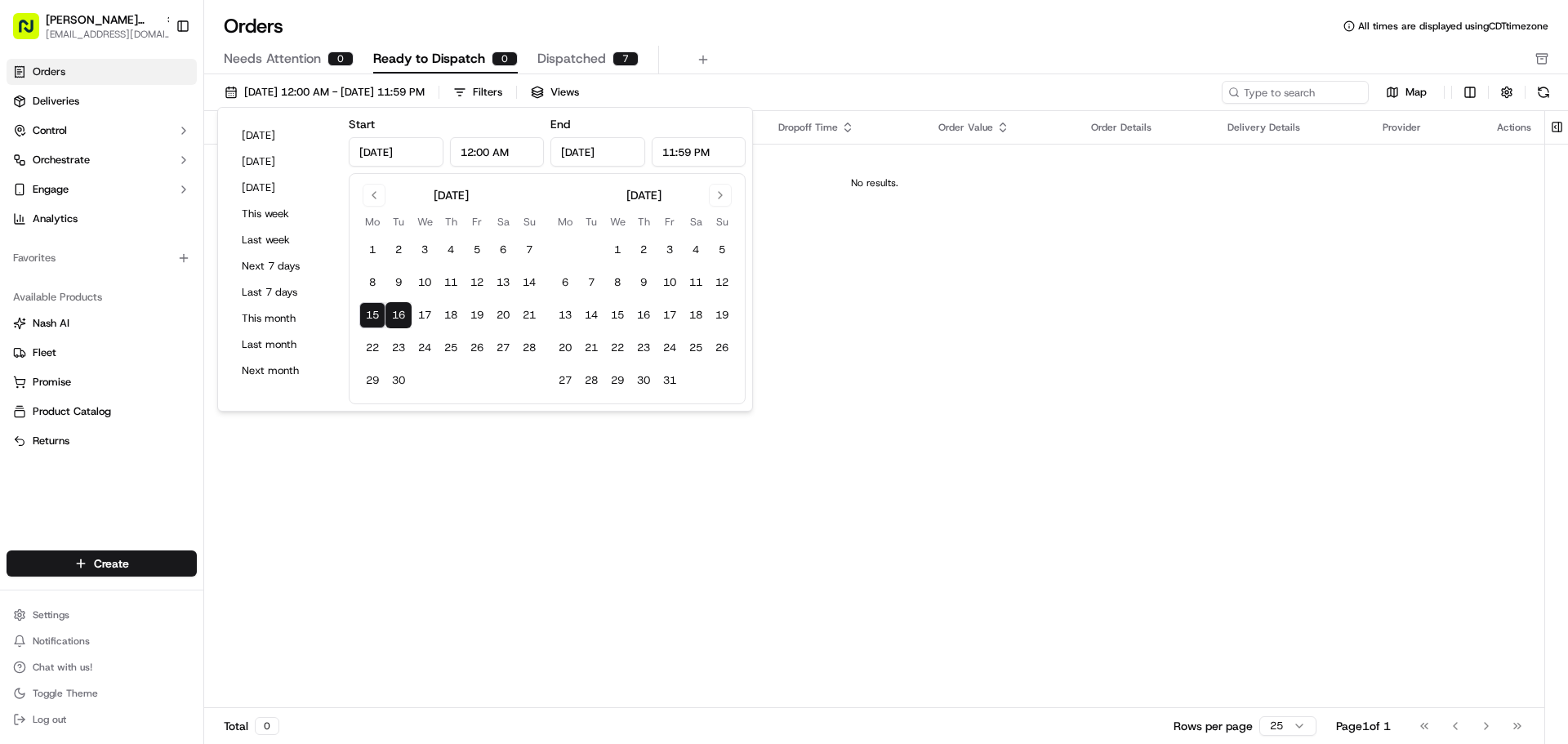
click at [398, 318] on button "16" at bounding box center [398, 315] width 26 height 26
type input "[DATE]"
click at [1126, 320] on div "Pickup Location Pickup Time Dropoff Location Dropoff Time Order Value Order Det…" at bounding box center [875, 409] width 1341 height 597
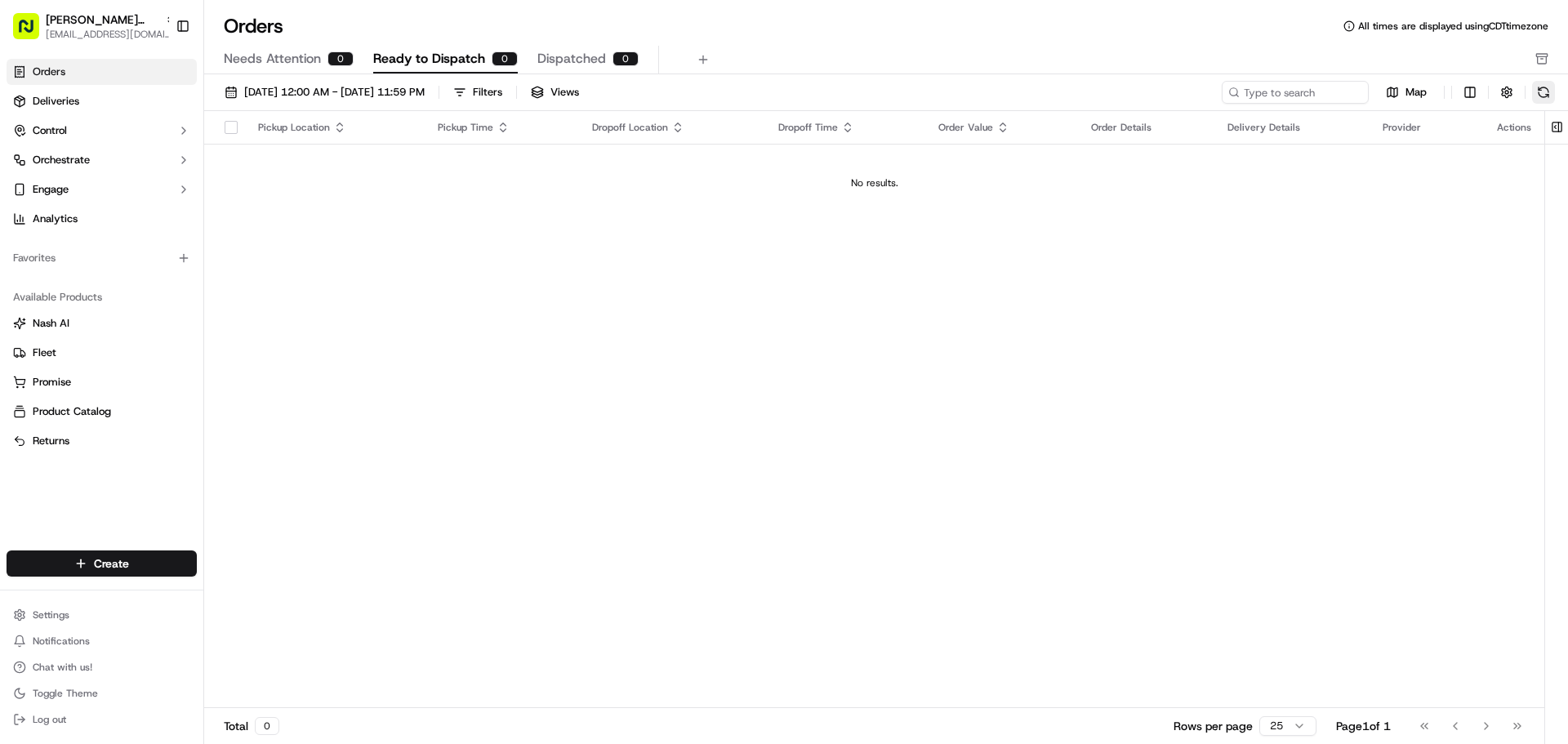
click at [1549, 95] on button at bounding box center [1544, 92] width 23 height 23
click at [313, 57] on span "Needs Attention" at bounding box center [272, 58] width 97 height 20
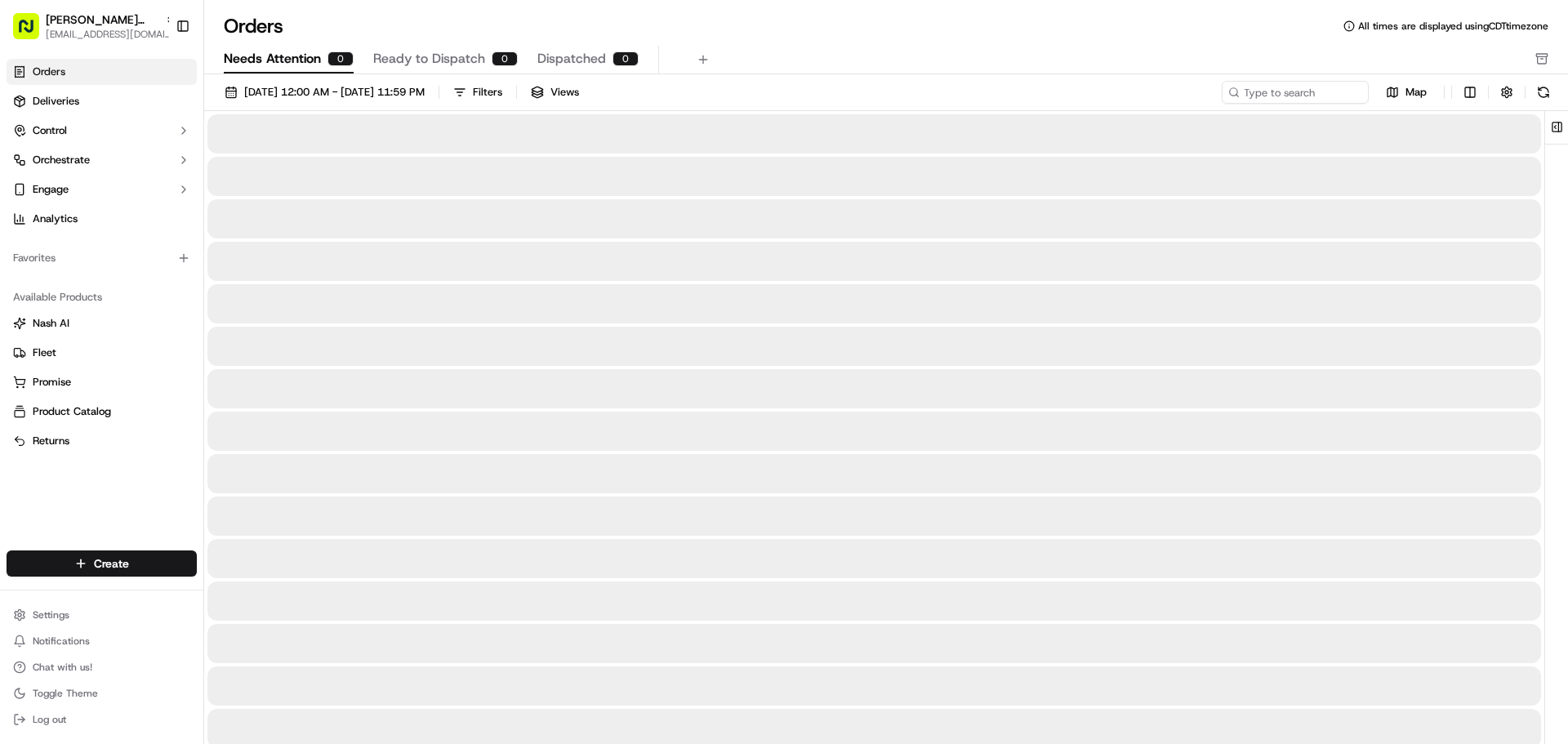
click at [422, 48] on button "Ready to Dispatch 0" at bounding box center [445, 59] width 144 height 27
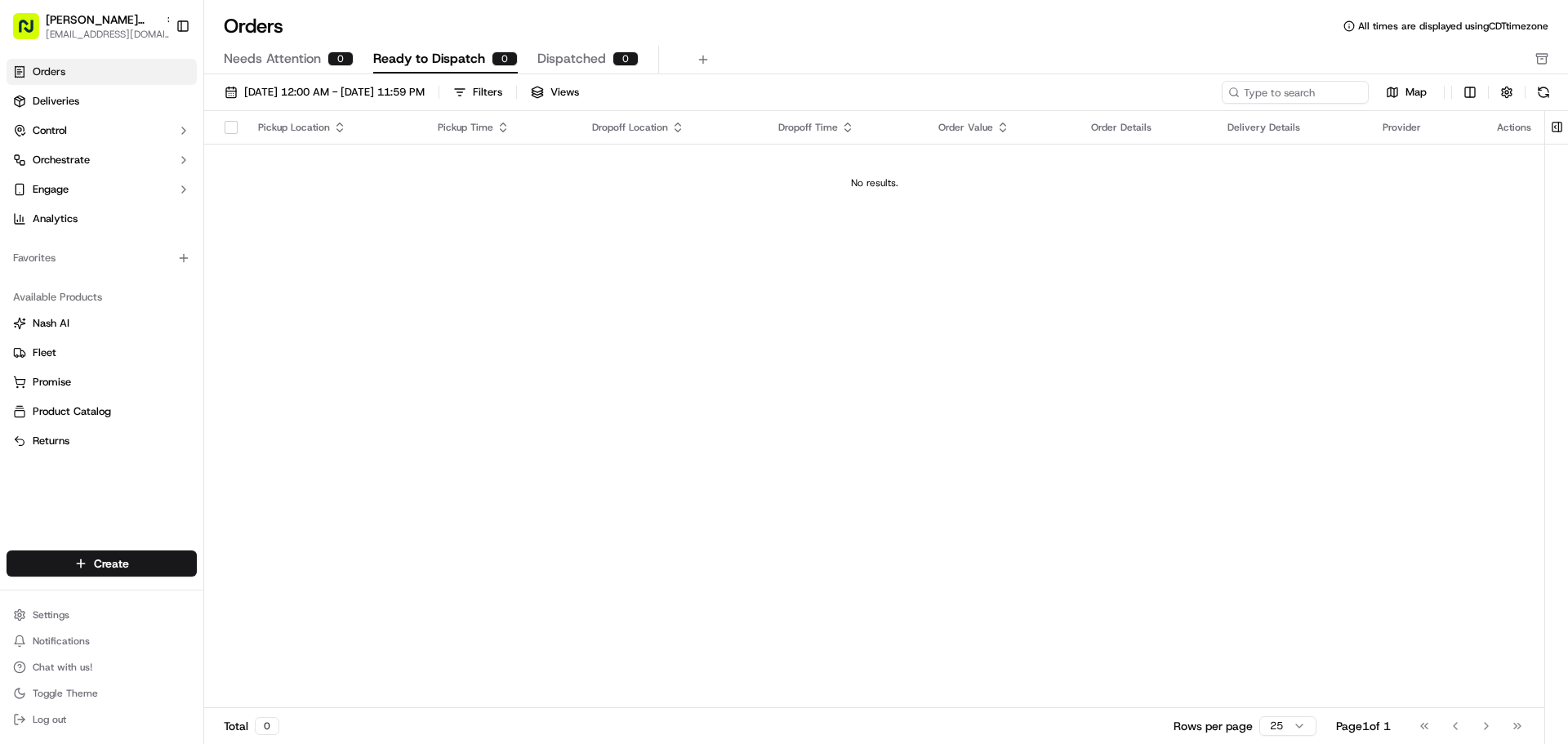
click at [608, 50] on button "Dispatched 0" at bounding box center [588, 59] width 101 height 27
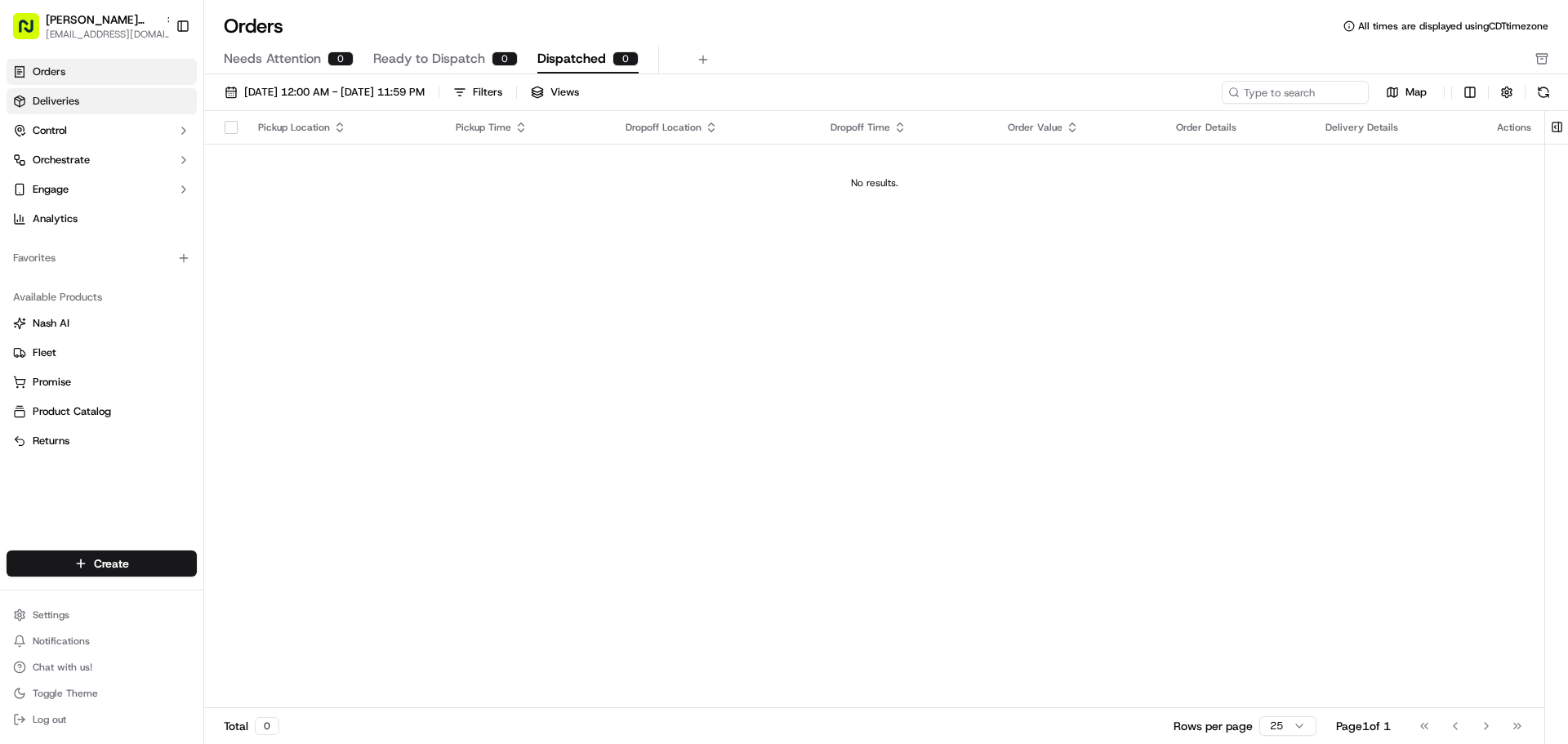
click at [145, 93] on link "Deliveries" at bounding box center [102, 101] width 191 height 26
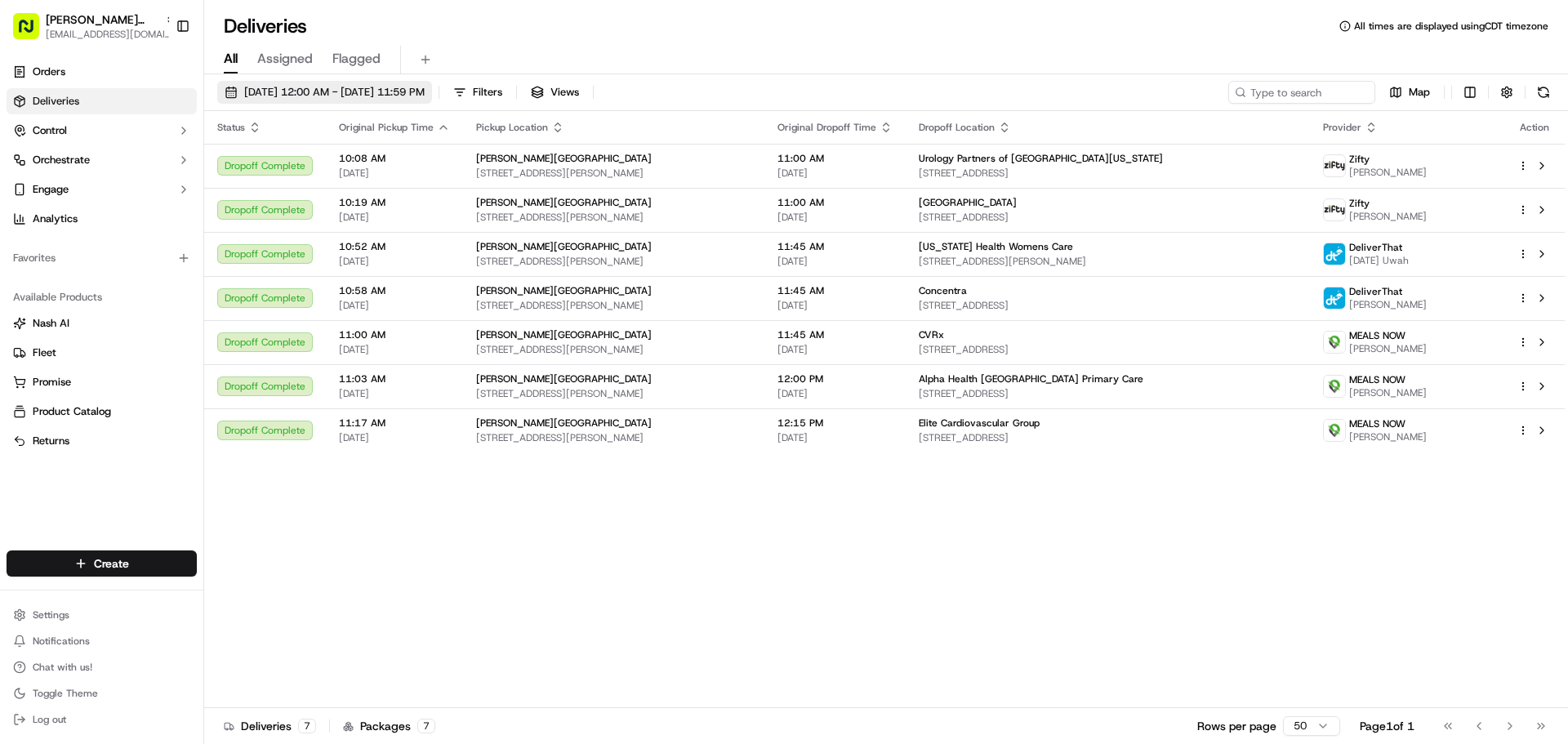
click at [385, 87] on span "[DATE] 12:00 AM - [DATE] 11:59 PM" at bounding box center [335, 92] width 180 height 15
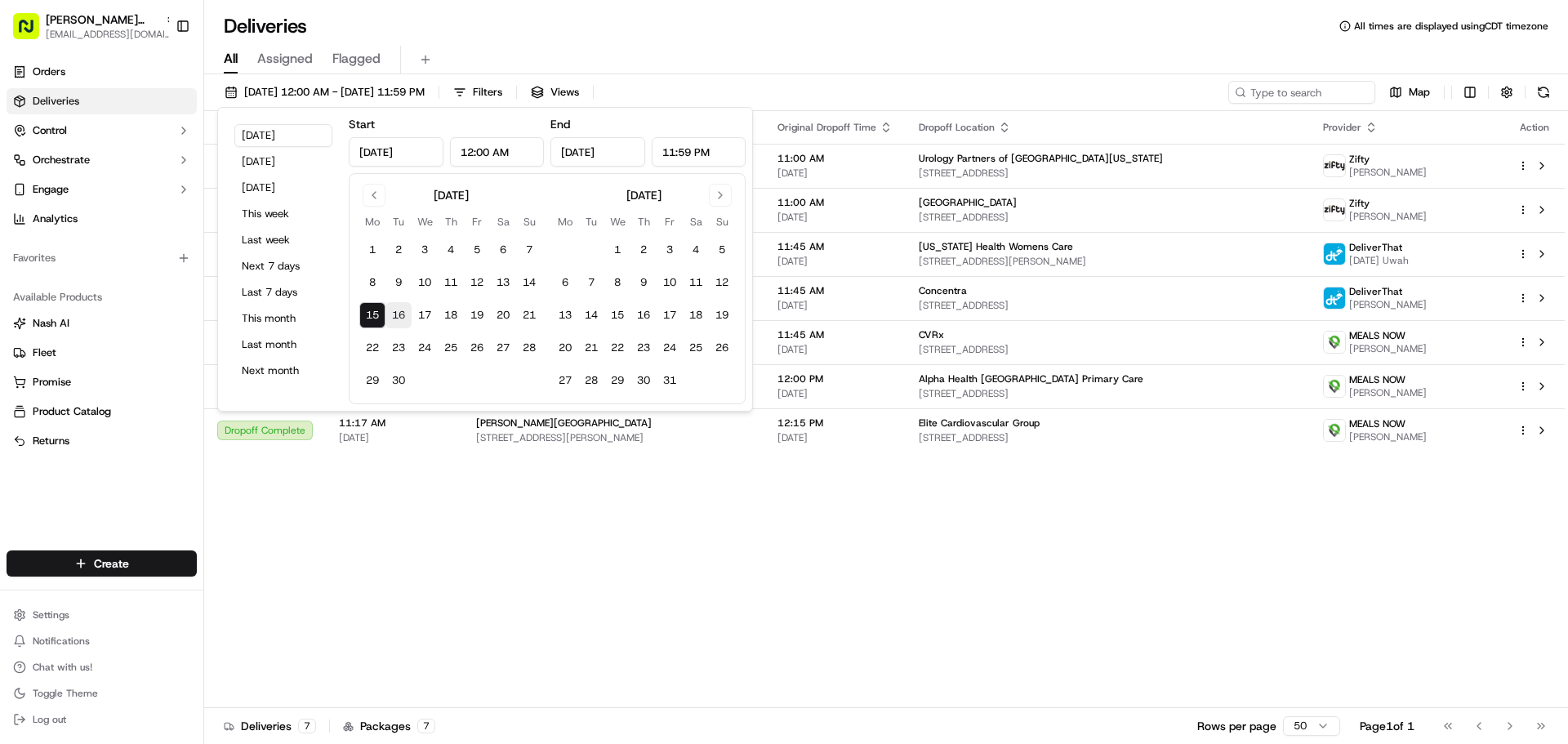
click at [403, 321] on button "16" at bounding box center [398, 315] width 26 height 26
type input "[DATE]"
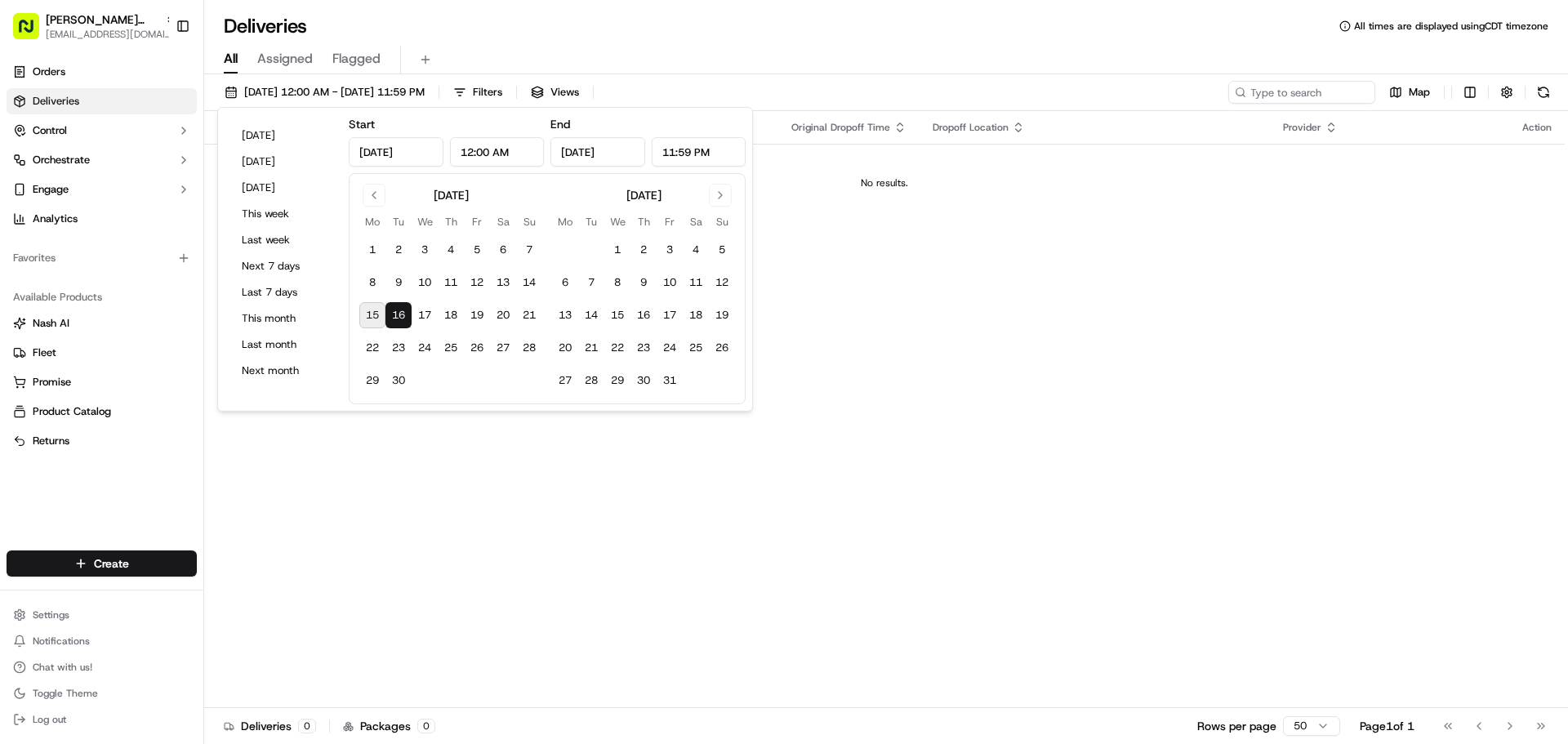
click at [529, 50] on div "All Assigned Flagged" at bounding box center [886, 59] width 1364 height 28
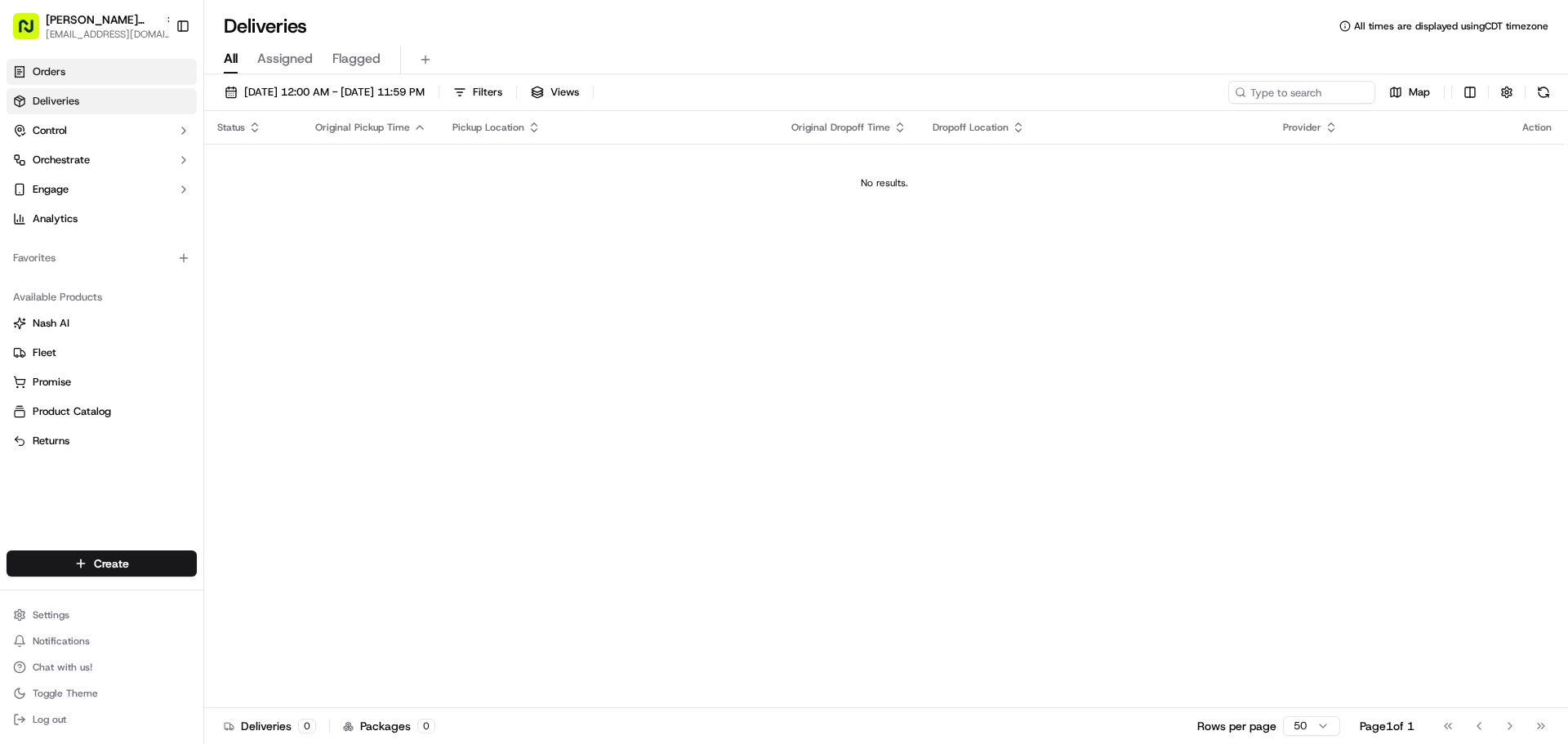
click at [124, 76] on link "Orders" at bounding box center [102, 72] width 191 height 26
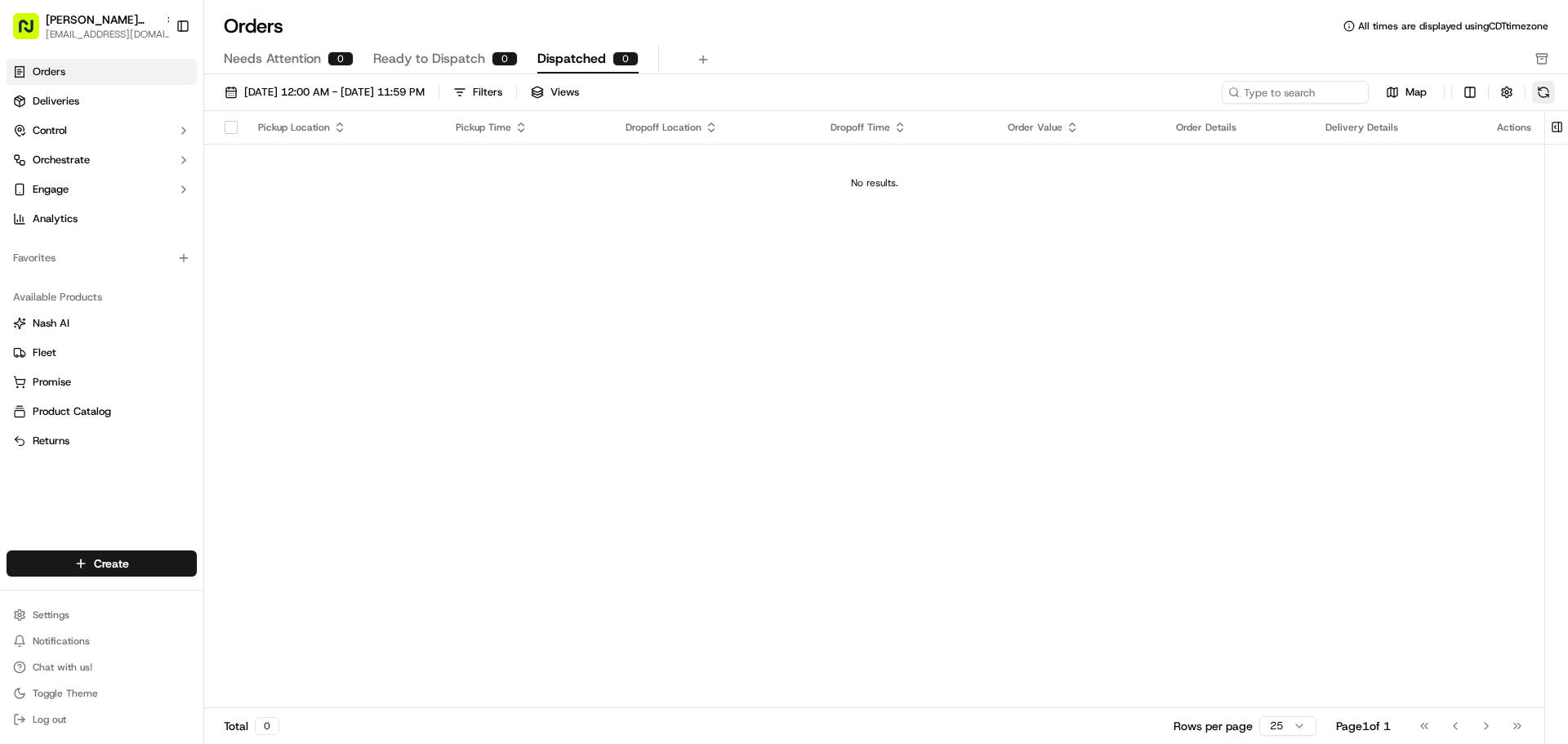
click at [1546, 101] on button at bounding box center [1544, 92] width 23 height 23
click at [427, 64] on span "Ready to Dispatch" at bounding box center [429, 58] width 112 height 20
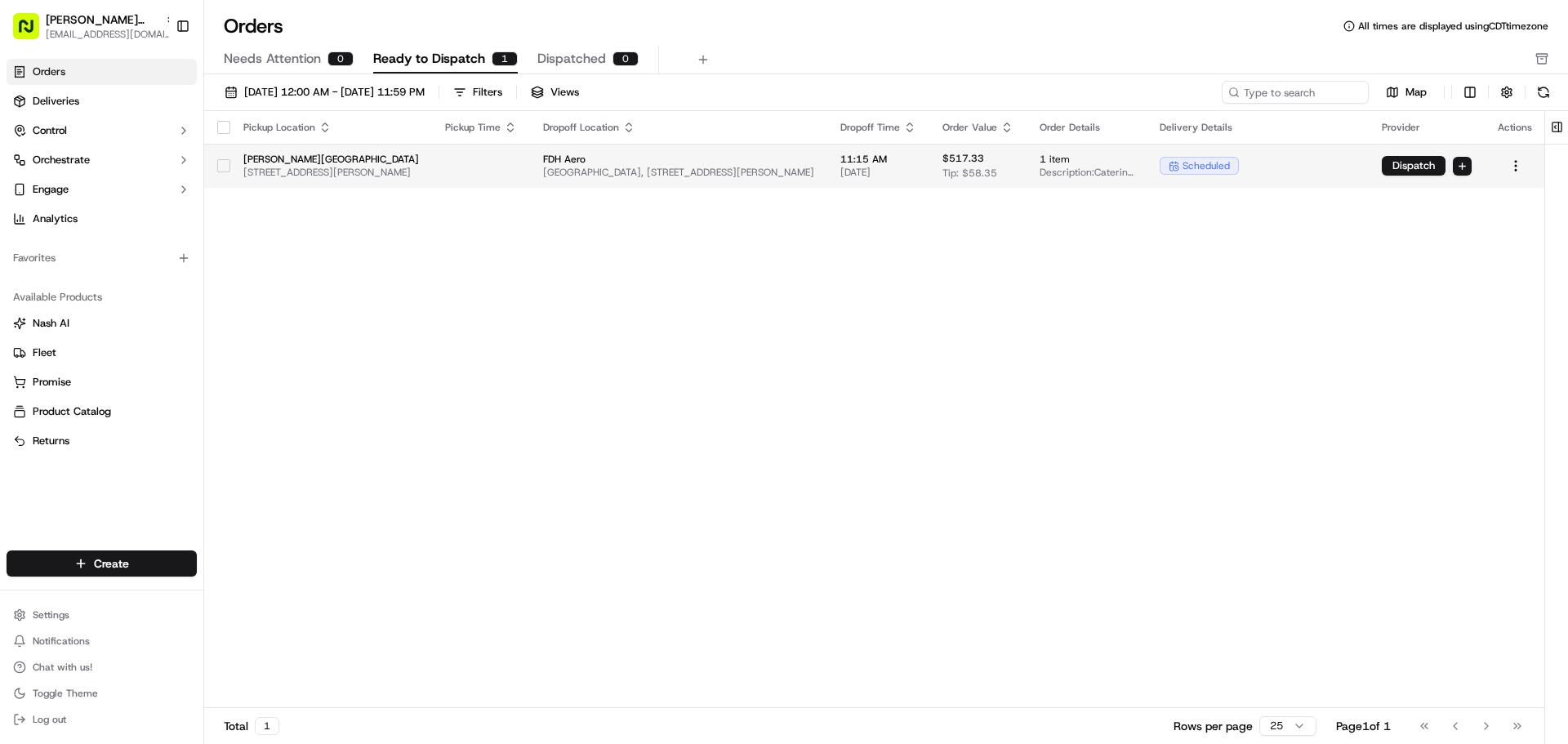
click at [221, 166] on button "button" at bounding box center [223, 166] width 13 height 13
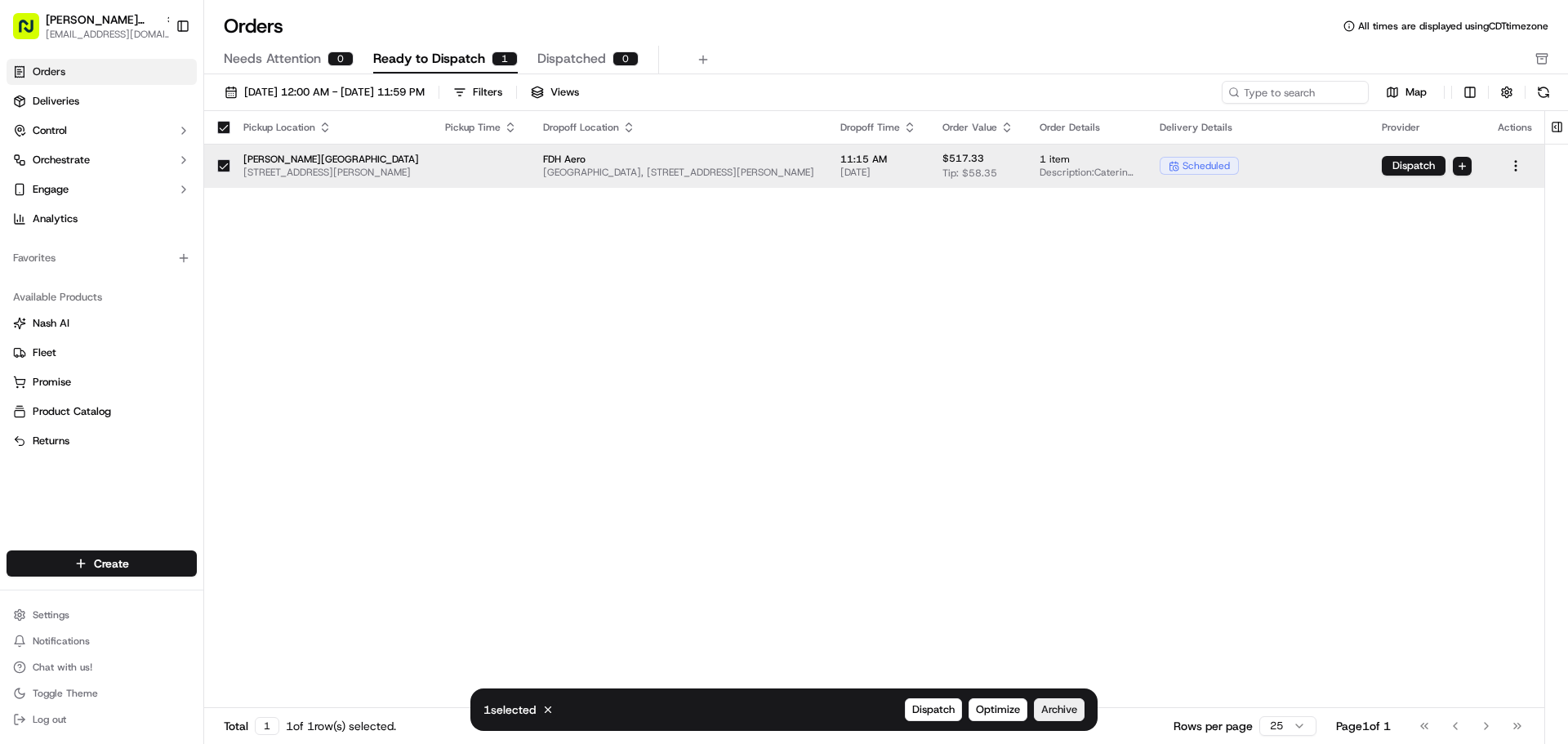
click at [1056, 715] on span "Archive" at bounding box center [1059, 710] width 36 height 15
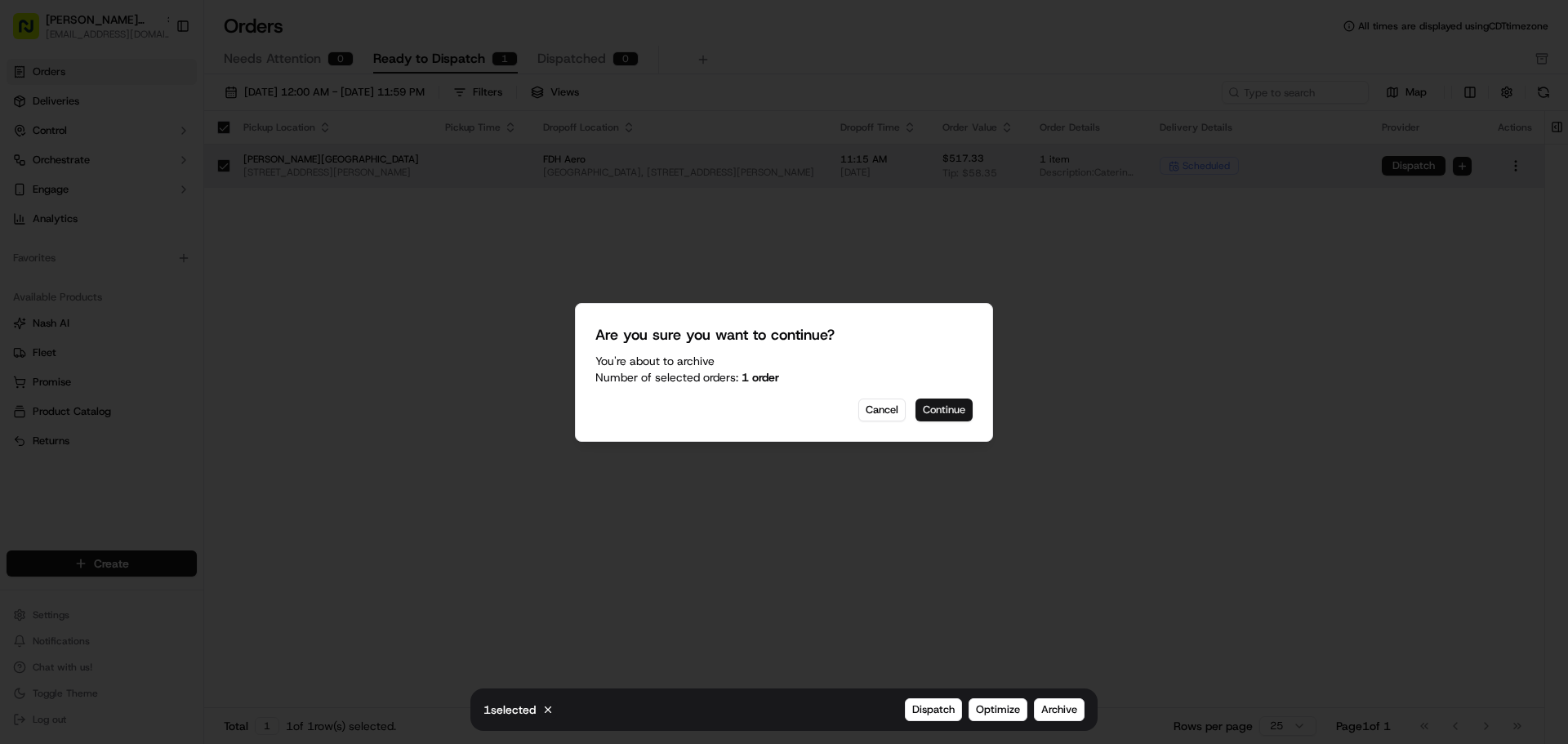
click at [966, 414] on button "Continue" at bounding box center [944, 409] width 58 height 23
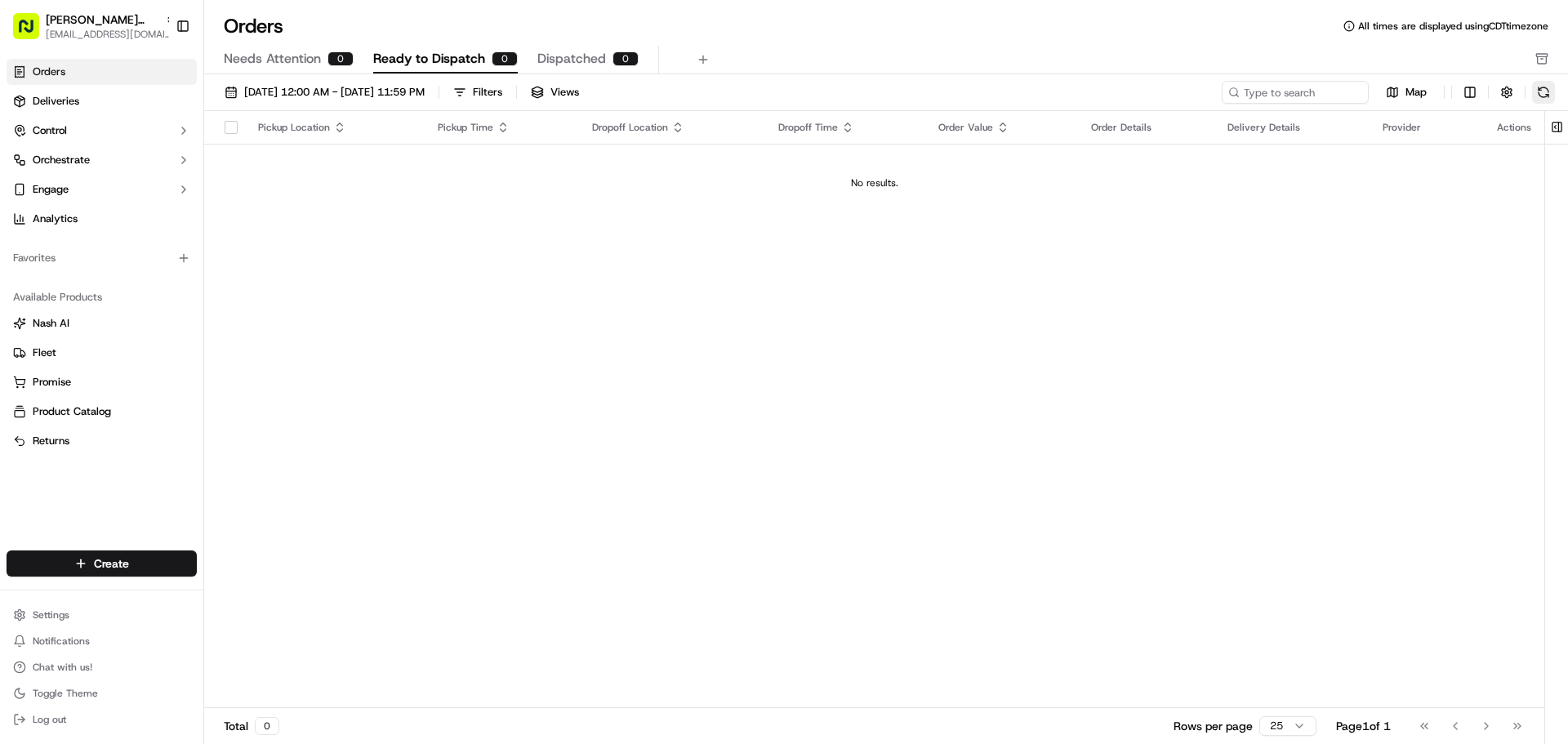
click at [1537, 94] on button at bounding box center [1544, 92] width 23 height 23
click at [89, 27] on span "[EMAIL_ADDRESS][DOMAIN_NAME]" at bounding box center [111, 33] width 130 height 13
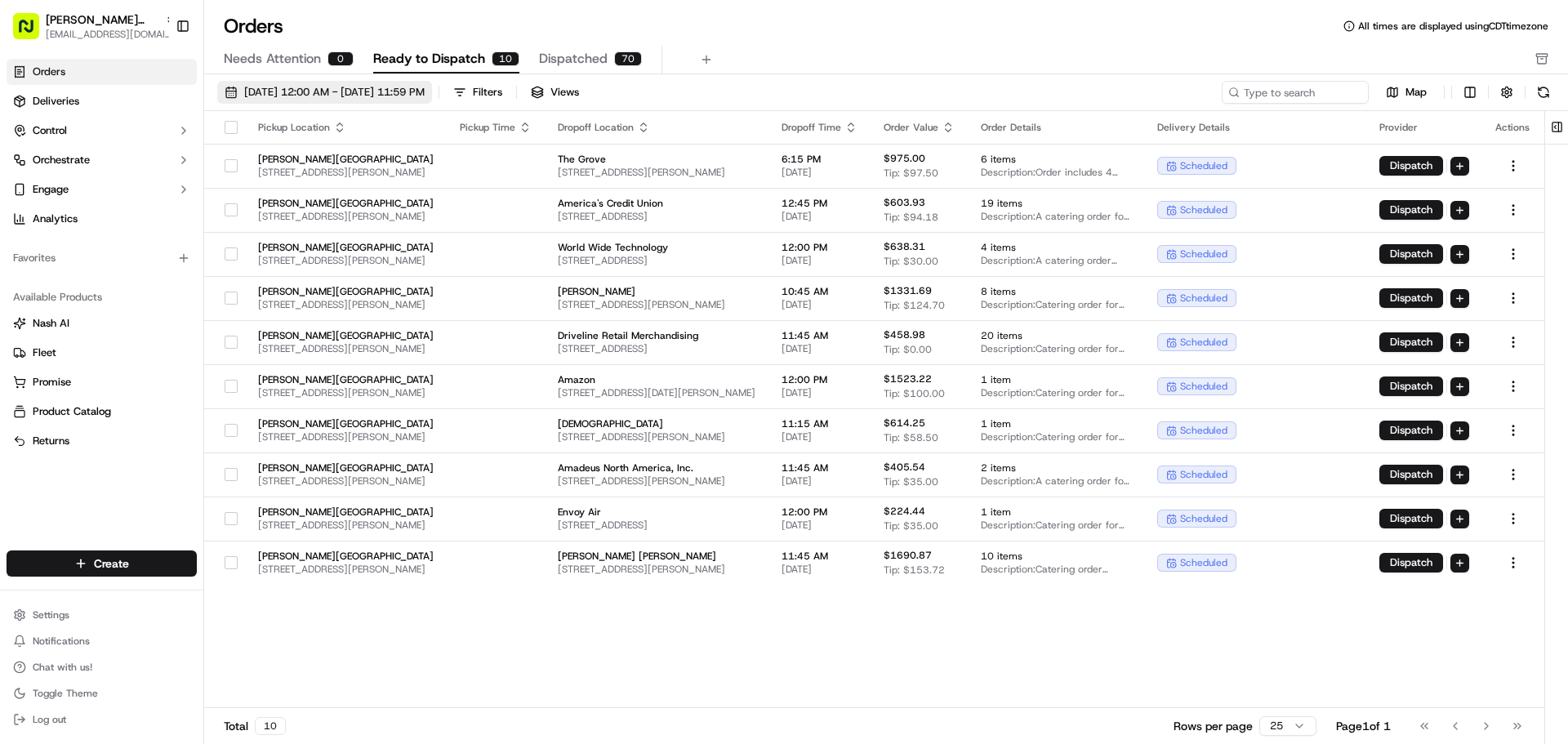
click at [385, 86] on span "[DATE] 12:00 AM - [DATE] 11:59 PM" at bounding box center [335, 92] width 180 height 15
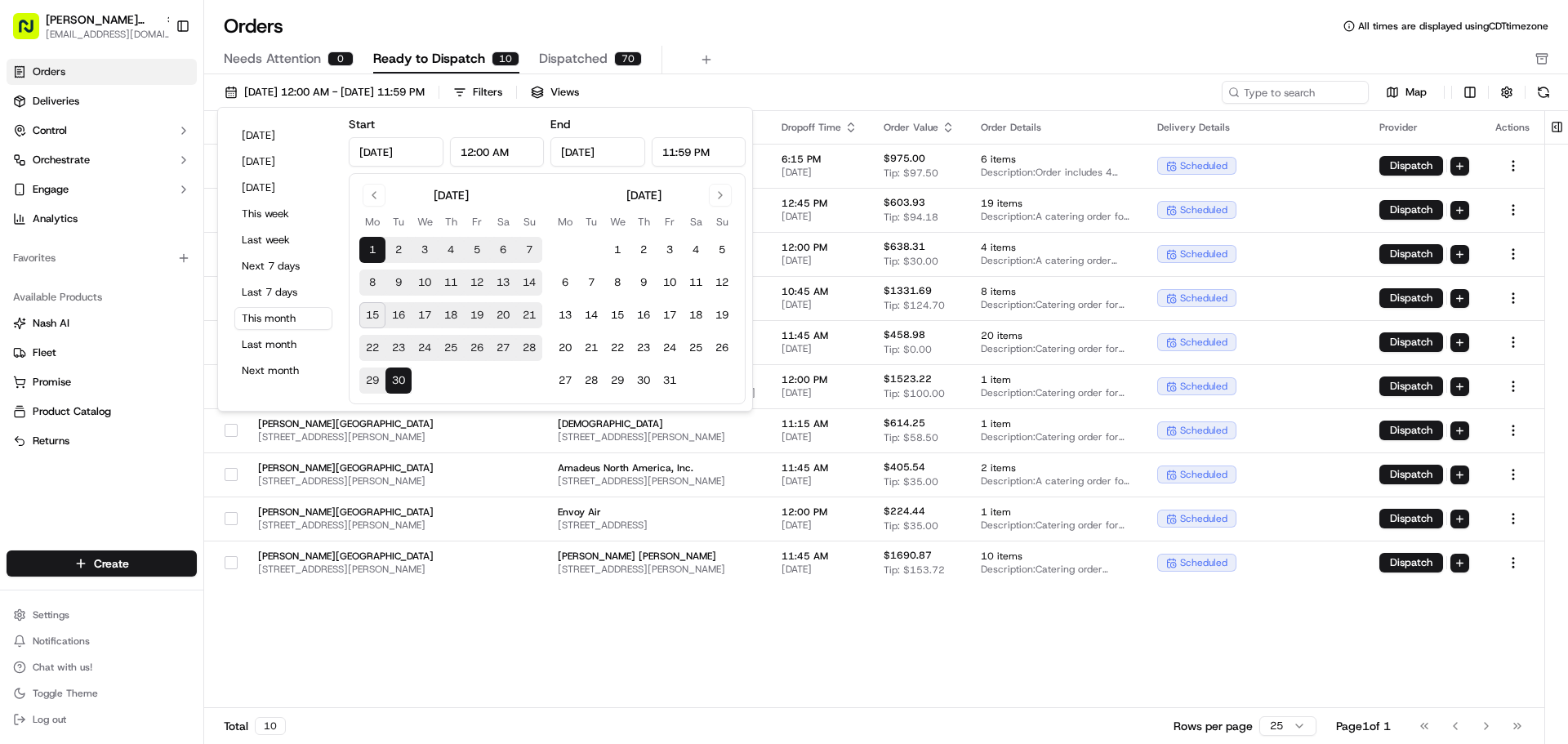
click at [397, 308] on button "16" at bounding box center [398, 315] width 26 height 26
type input "[DATE]"
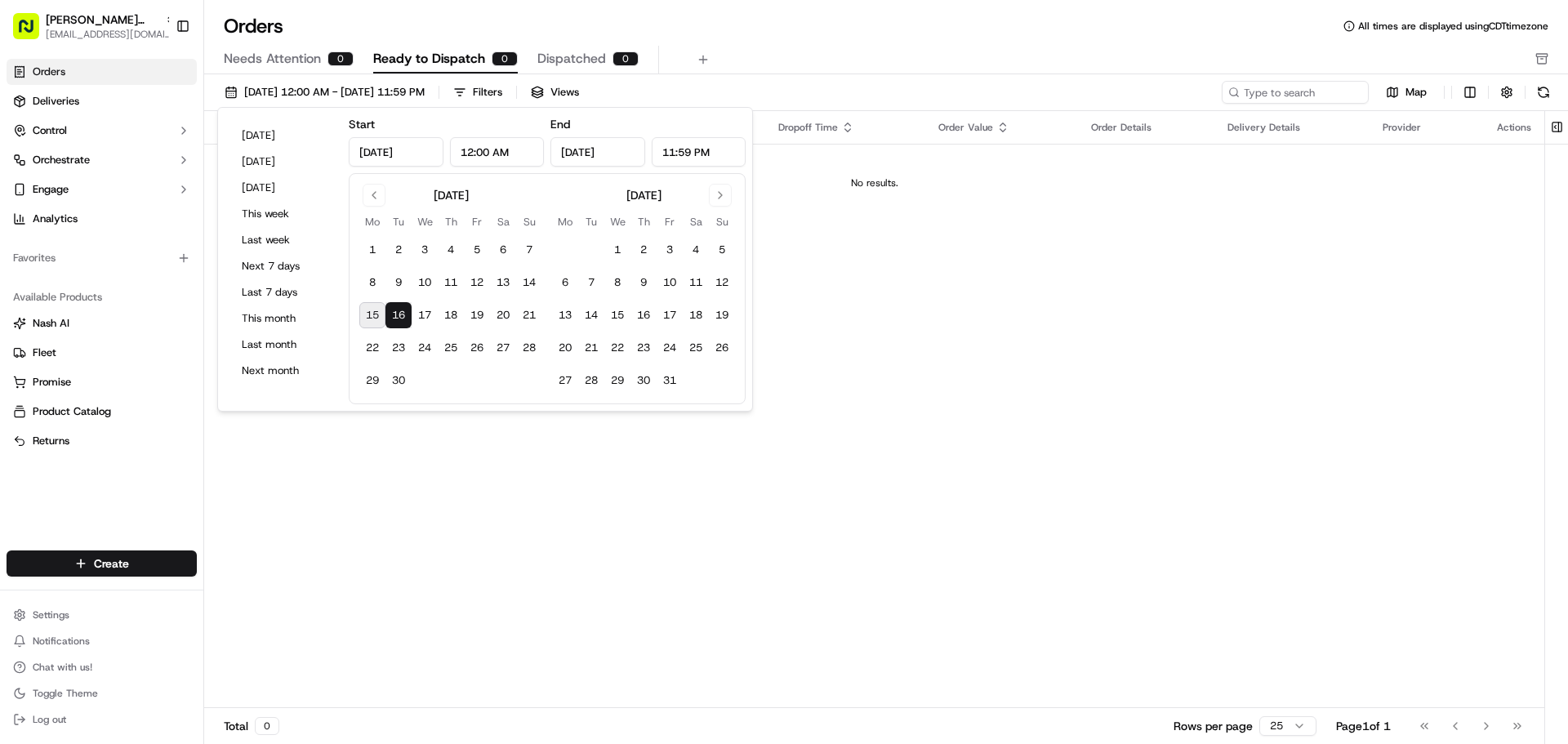
click at [467, 426] on div "Pickup Location Pickup Time Dropoff Location Dropoff Time Order Value Order Det…" at bounding box center [875, 409] width 1341 height 597
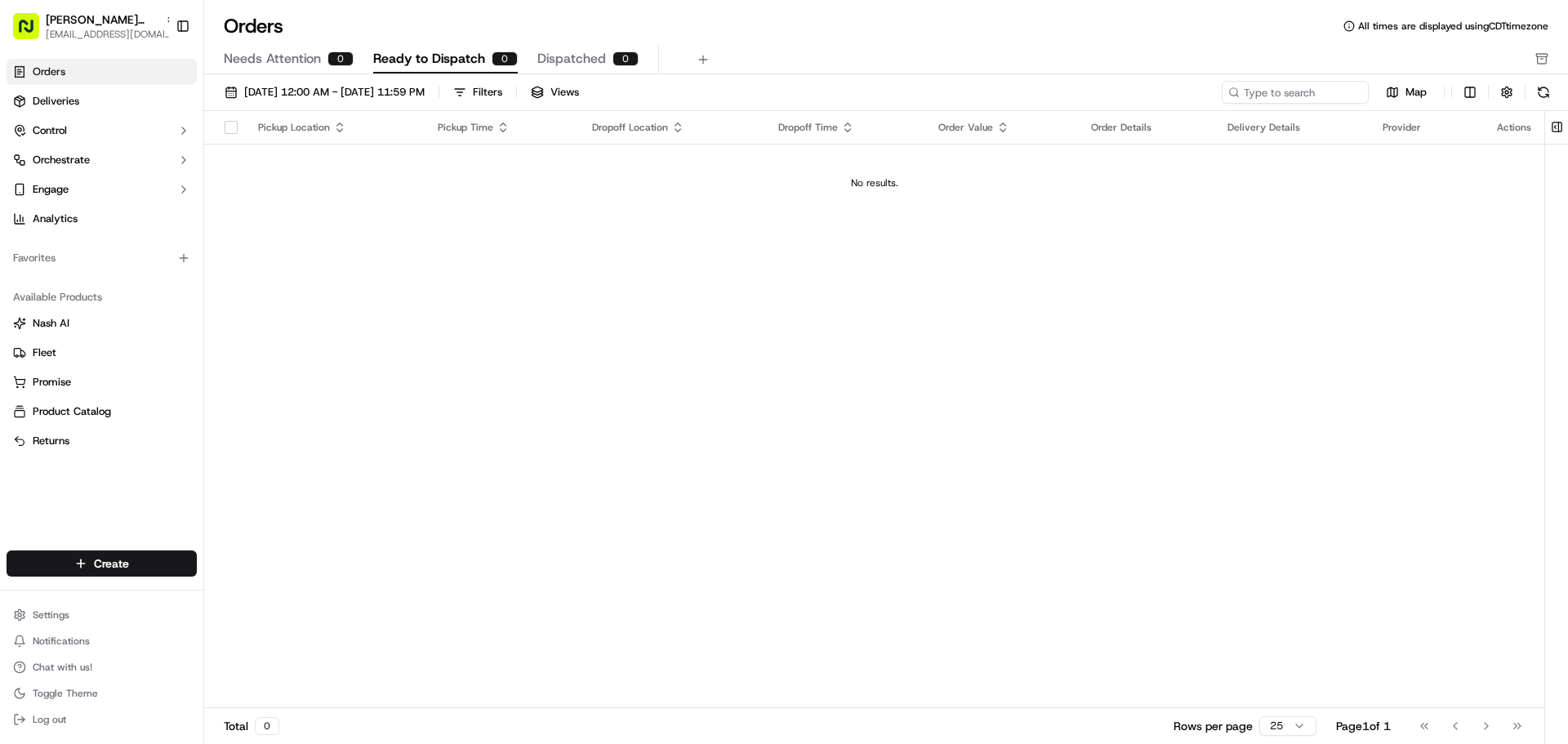
click at [533, 53] on div "Needs Attention 0 Ready to Dispatch 0 Dispatched 0" at bounding box center [875, 59] width 1302 height 27
click at [537, 46] on button "Dispatched 0" at bounding box center [588, 59] width 101 height 27
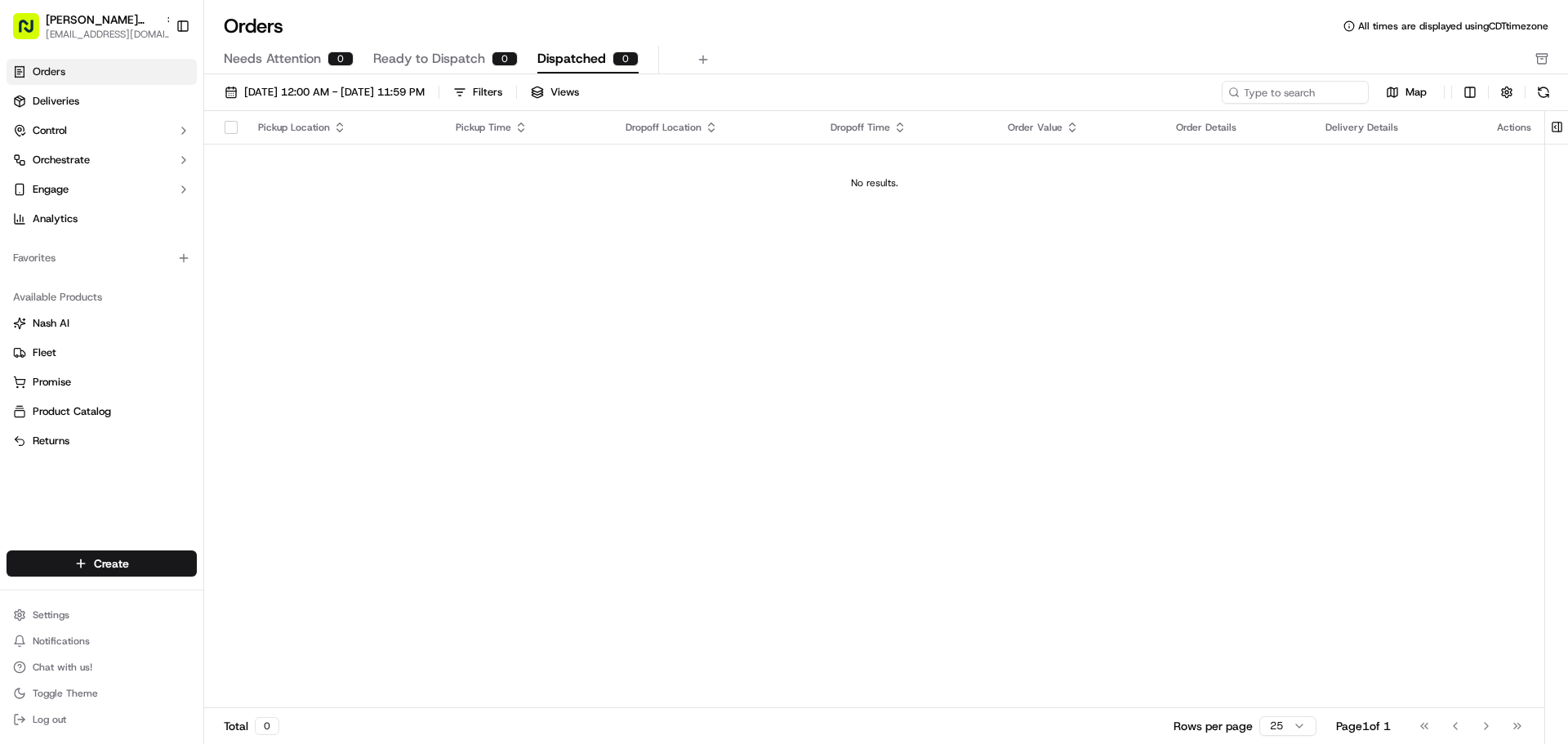
click at [449, 43] on div "Orders All times are displayed using CDT timezone Needs Attention 0 Ready to Di…" at bounding box center [886, 43] width 1364 height 61
click at [442, 54] on span "Ready to Dispatch" at bounding box center [429, 58] width 112 height 20
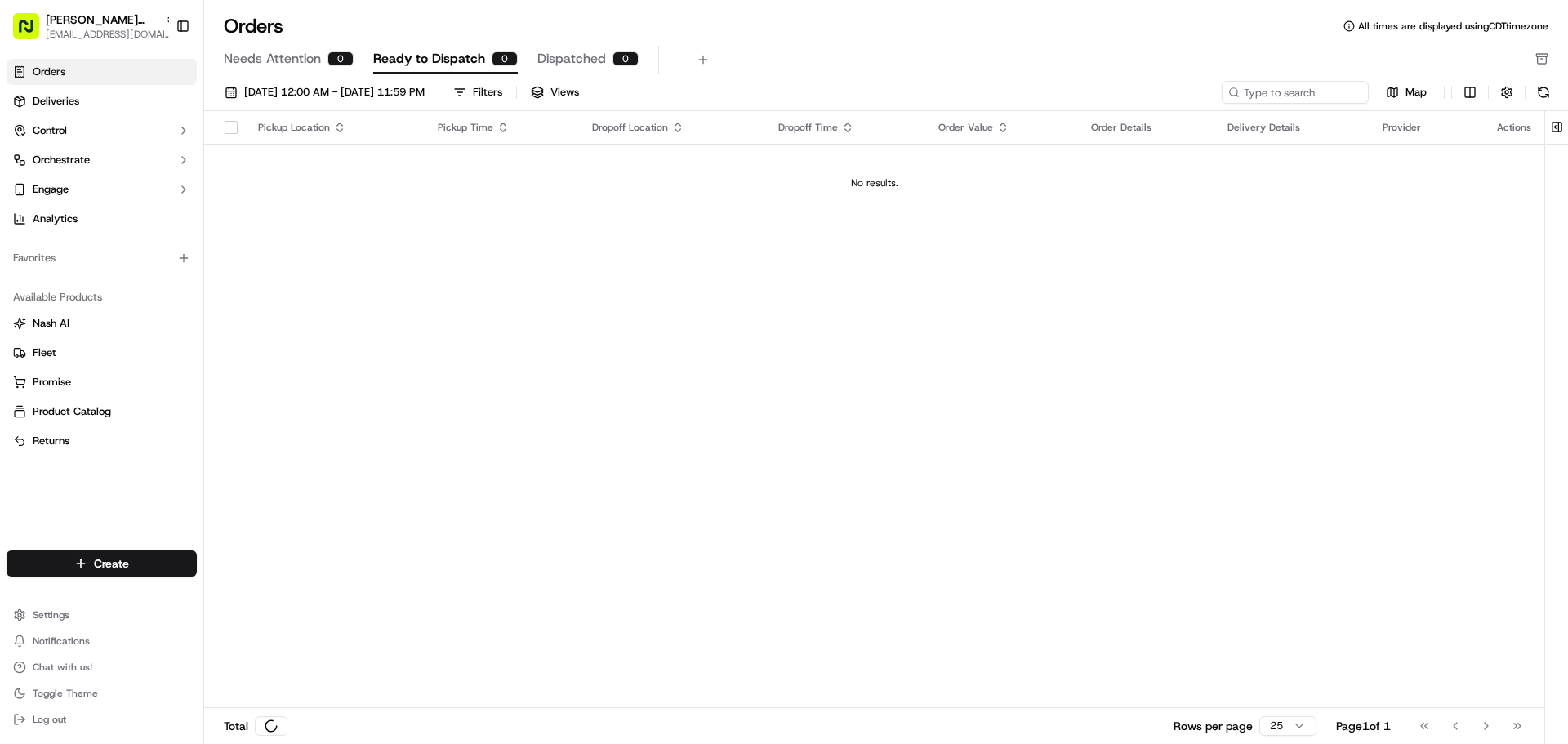
click at [1543, 70] on div "Needs Attention 0 Ready to Dispatch 0 Dispatched 0" at bounding box center [886, 59] width 1364 height 28
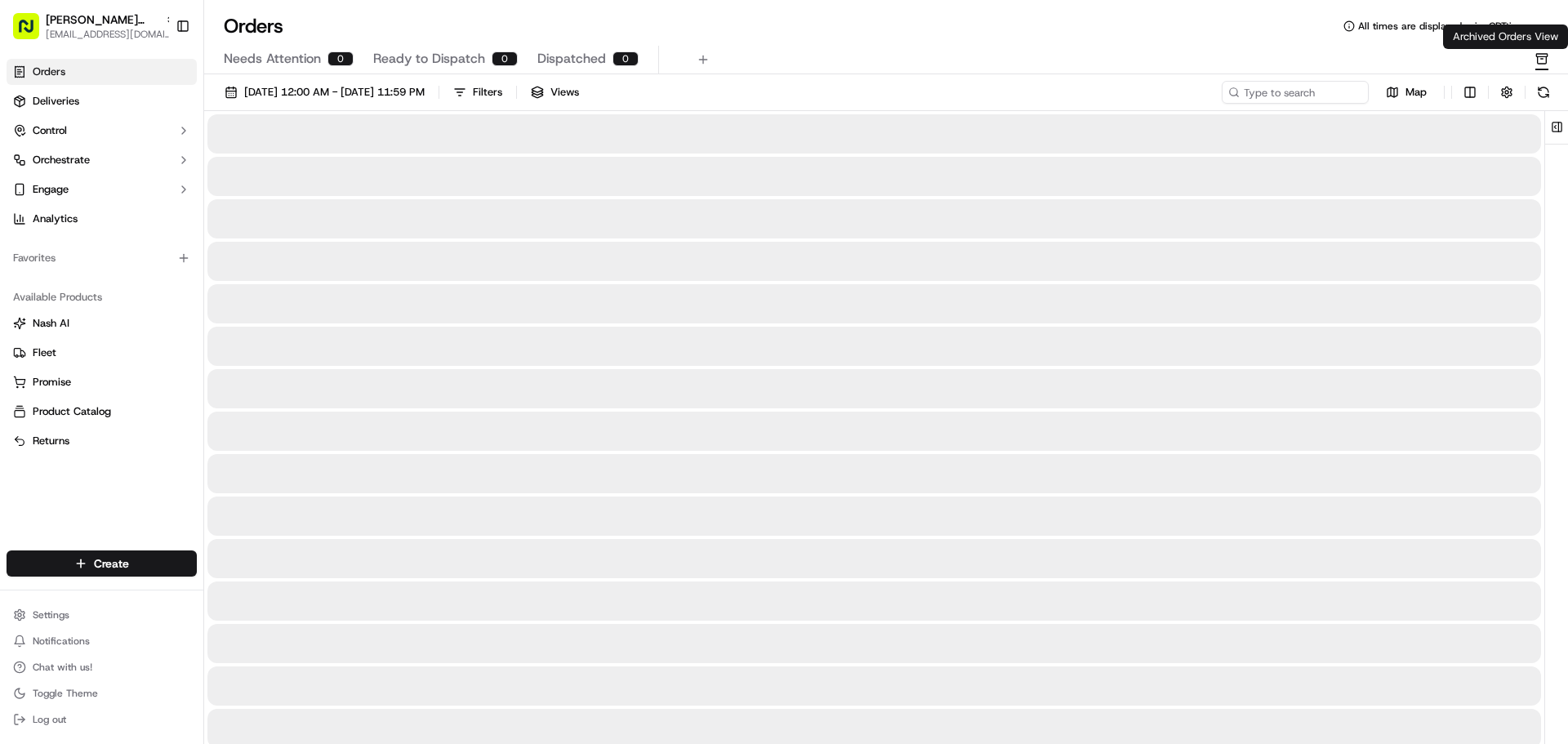
click at [1543, 63] on icon "button" at bounding box center [1541, 58] width 13 height 13
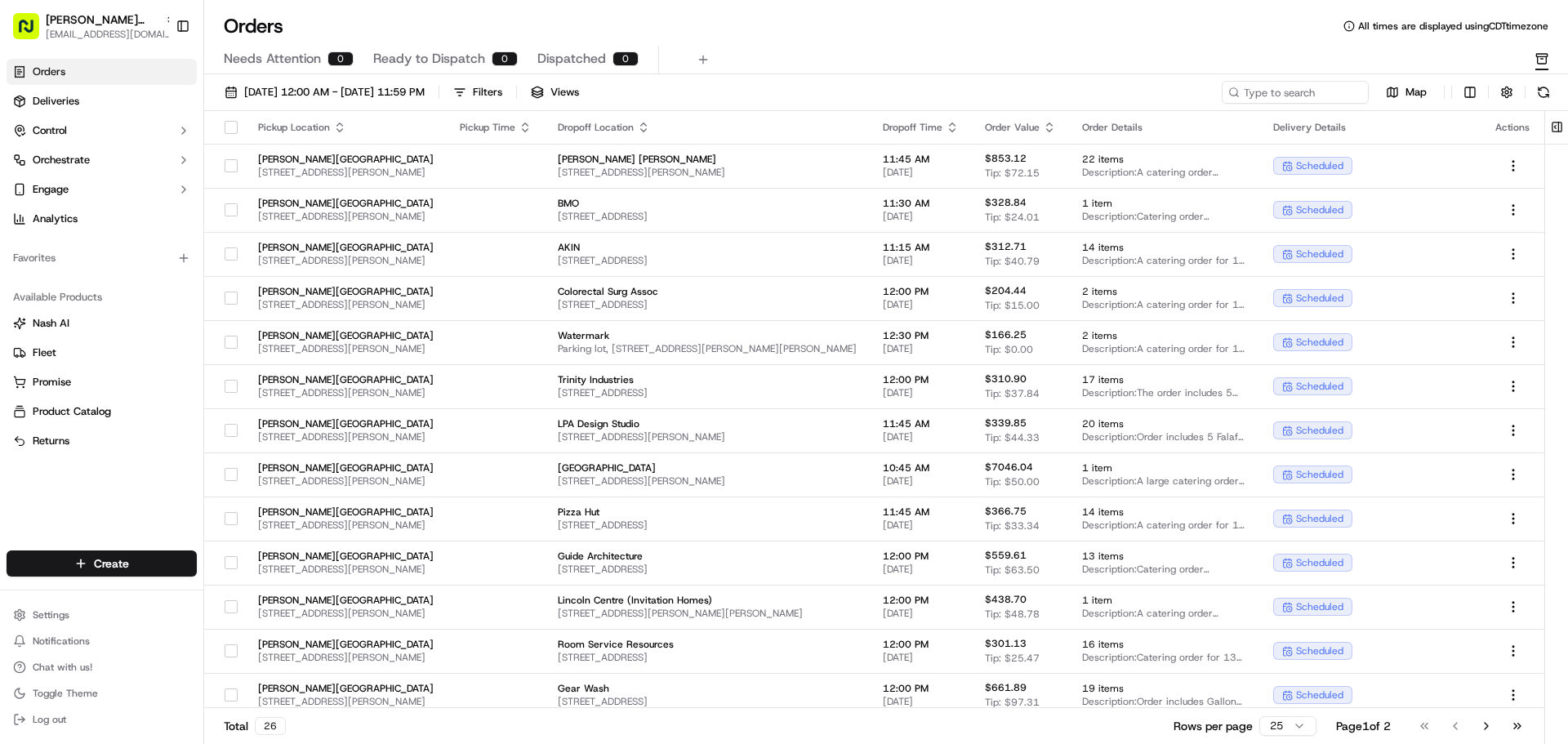
click at [384, 63] on span "Ready to Dispatch" at bounding box center [429, 58] width 112 height 20
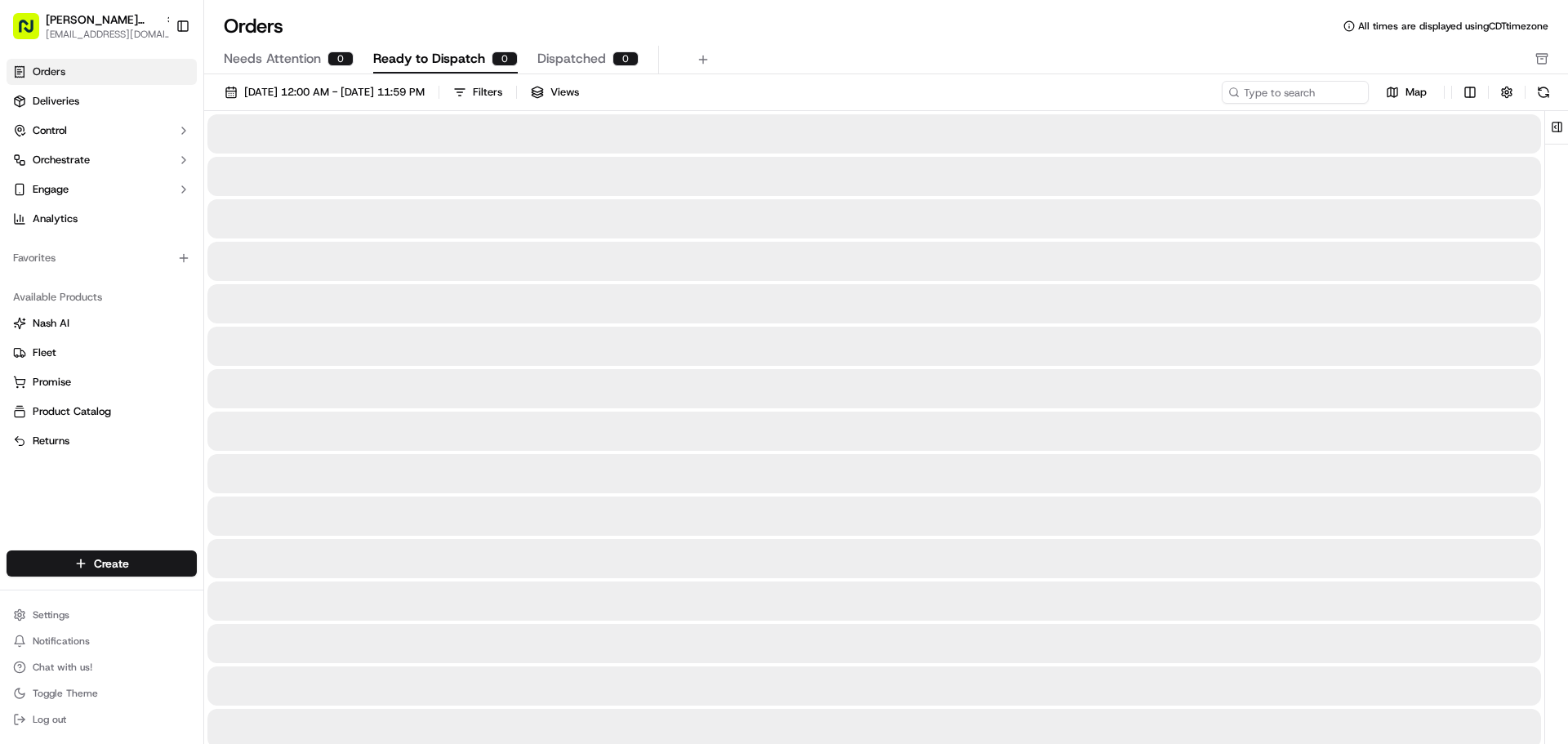
click at [323, 67] on button "Needs Attention 0" at bounding box center [288, 59] width 130 height 27
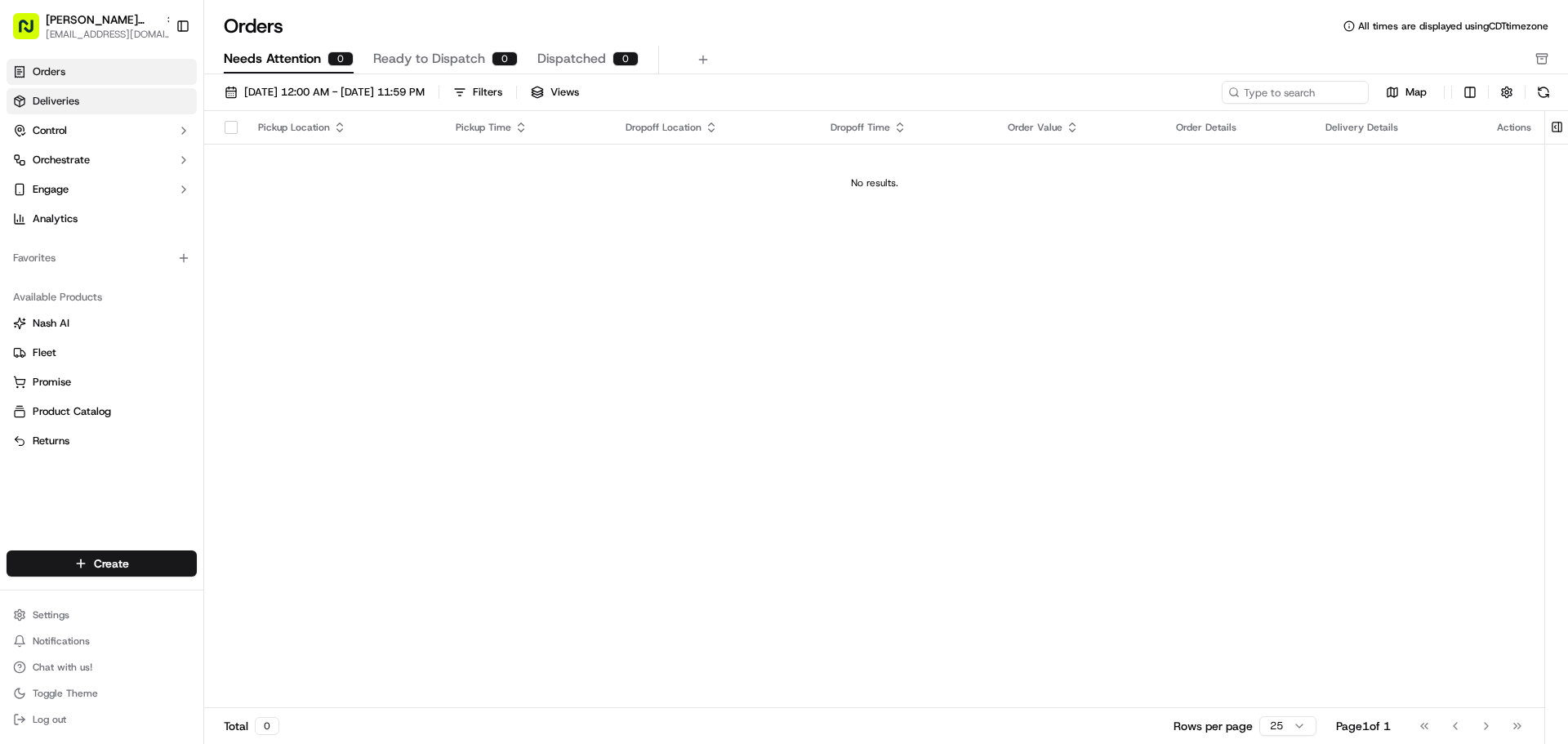
click at [120, 98] on link "Deliveries" at bounding box center [102, 101] width 191 height 26
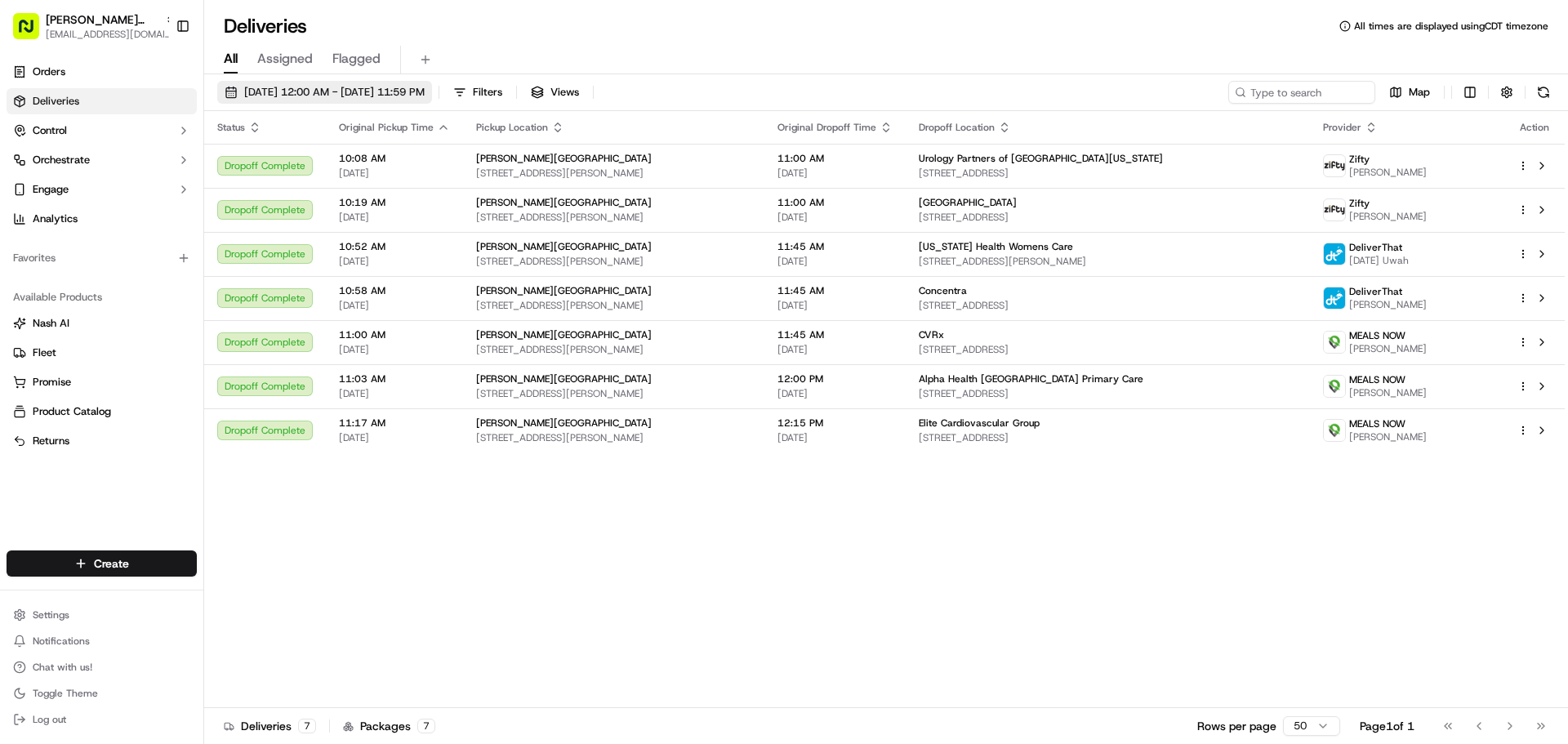
click at [355, 94] on span "[DATE] 12:00 AM - [DATE] 11:59 PM" at bounding box center [335, 92] width 180 height 15
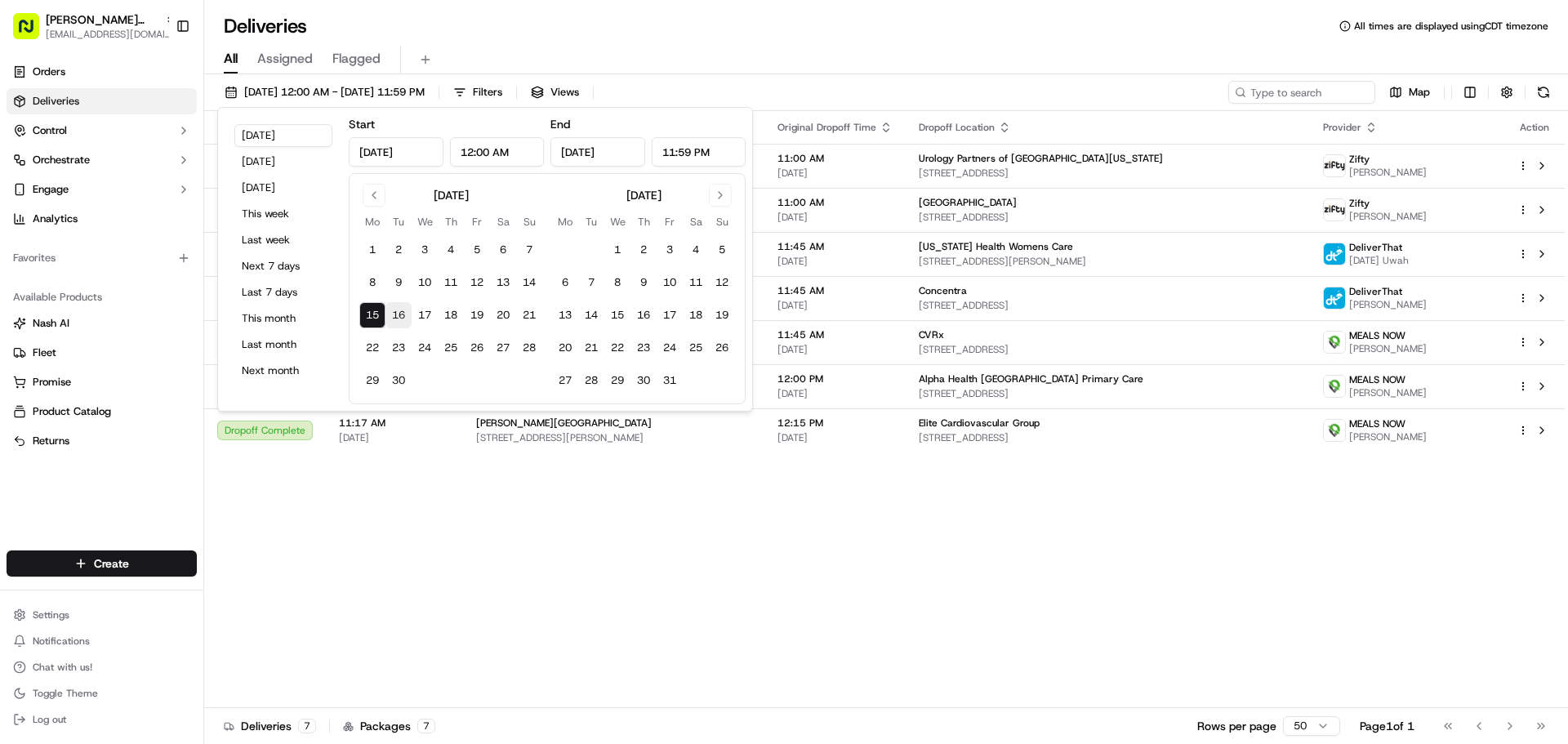
click at [402, 312] on button "16" at bounding box center [398, 315] width 26 height 26
type input "[DATE]"
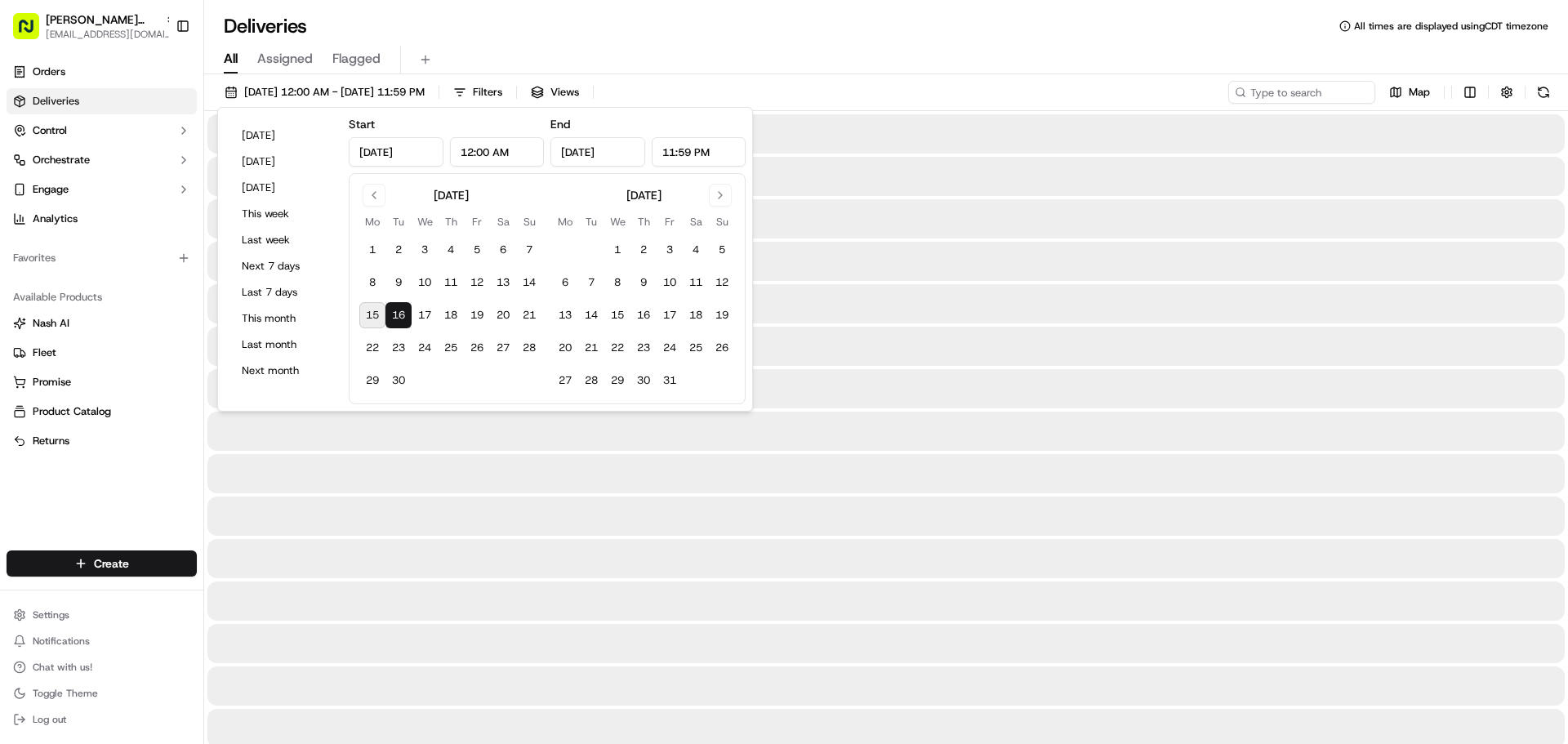
click at [402, 312] on button "16" at bounding box center [398, 315] width 26 height 26
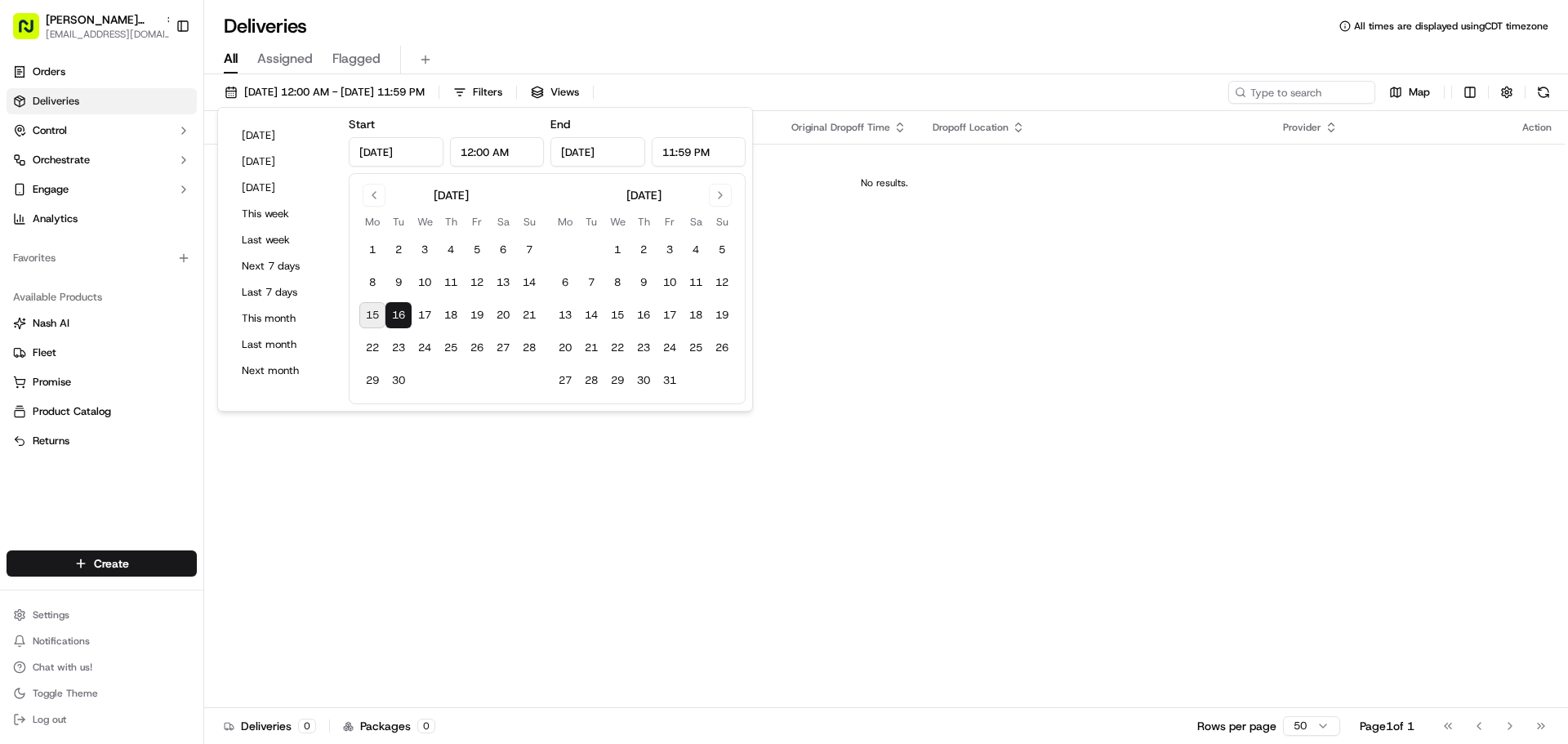
click at [563, 518] on div "Status Original Pickup Time Pickup Location Original Dropoff Time Dropoff Locat…" at bounding box center [885, 409] width 1361 height 597
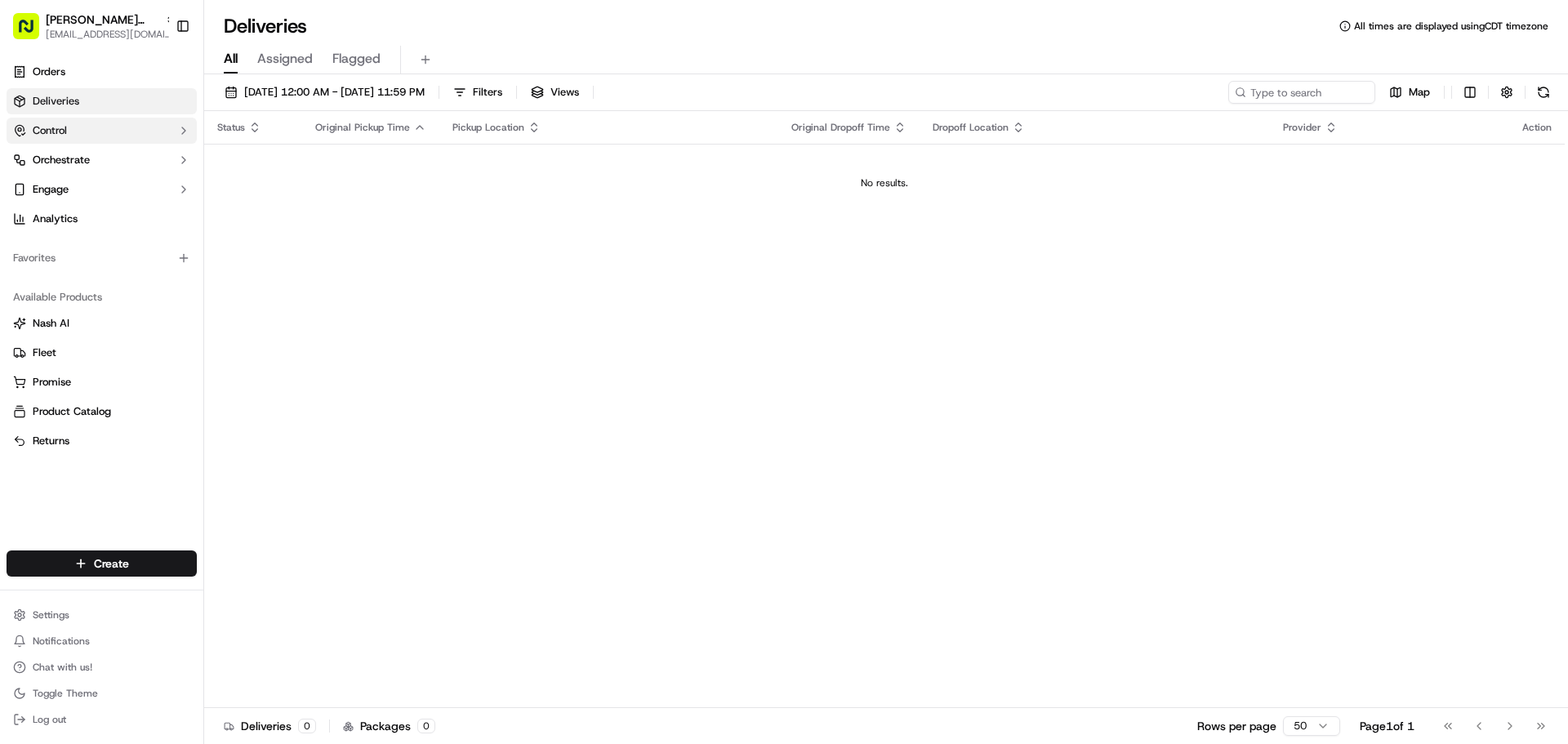
click at [119, 141] on button "Control" at bounding box center [102, 130] width 191 height 26
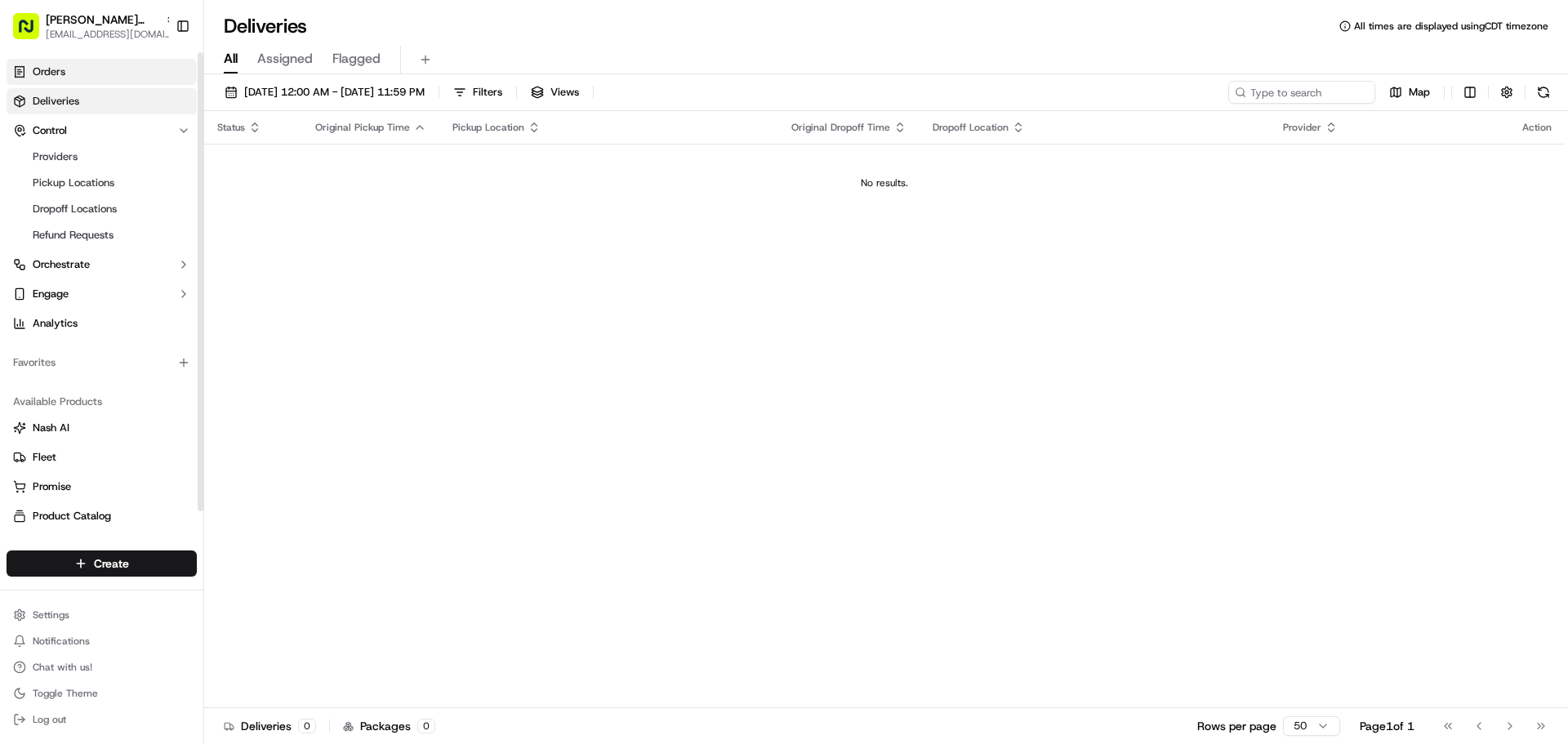
click at [113, 83] on link "Orders" at bounding box center [102, 72] width 191 height 26
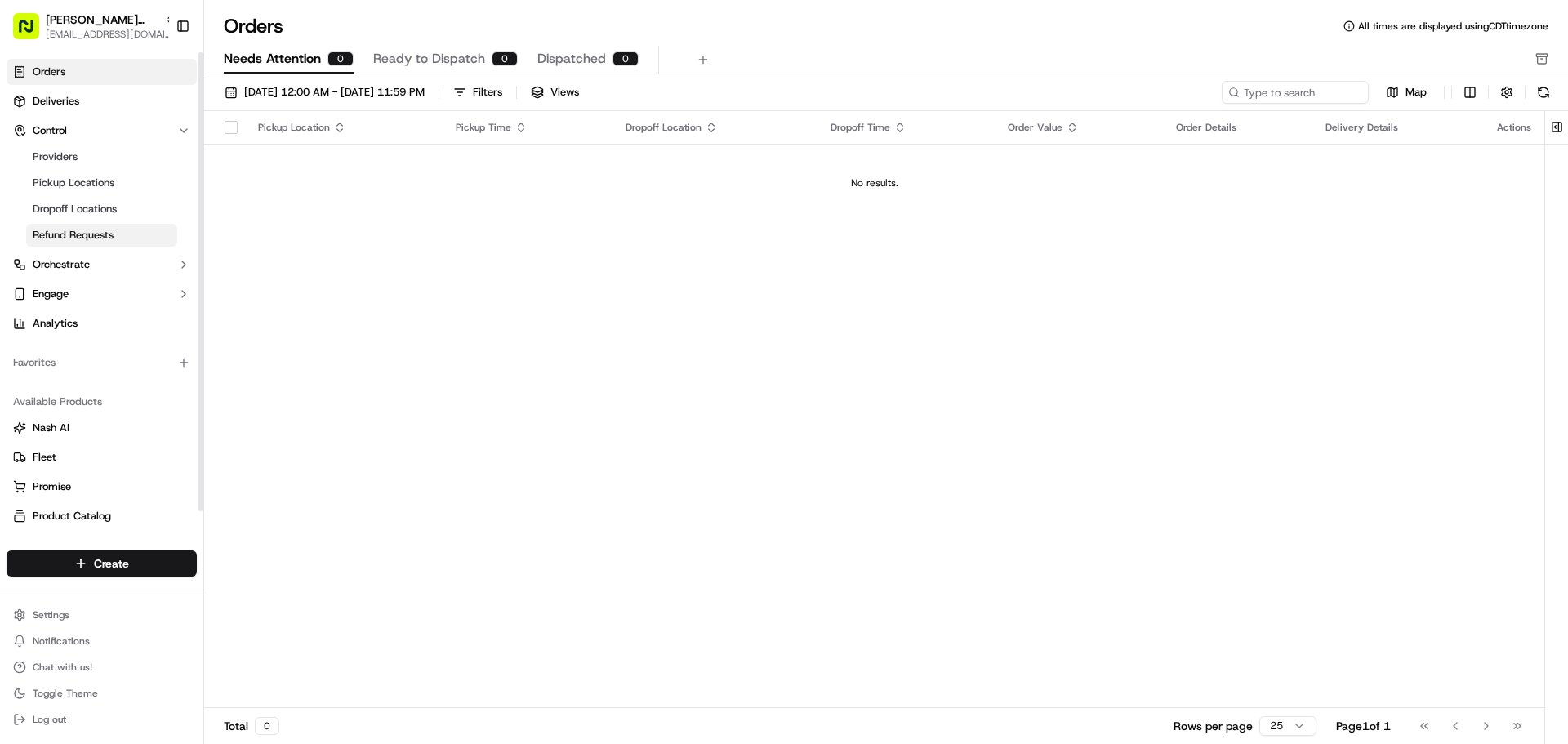
click at [133, 227] on link "Refund Requests" at bounding box center [101, 235] width 151 height 23
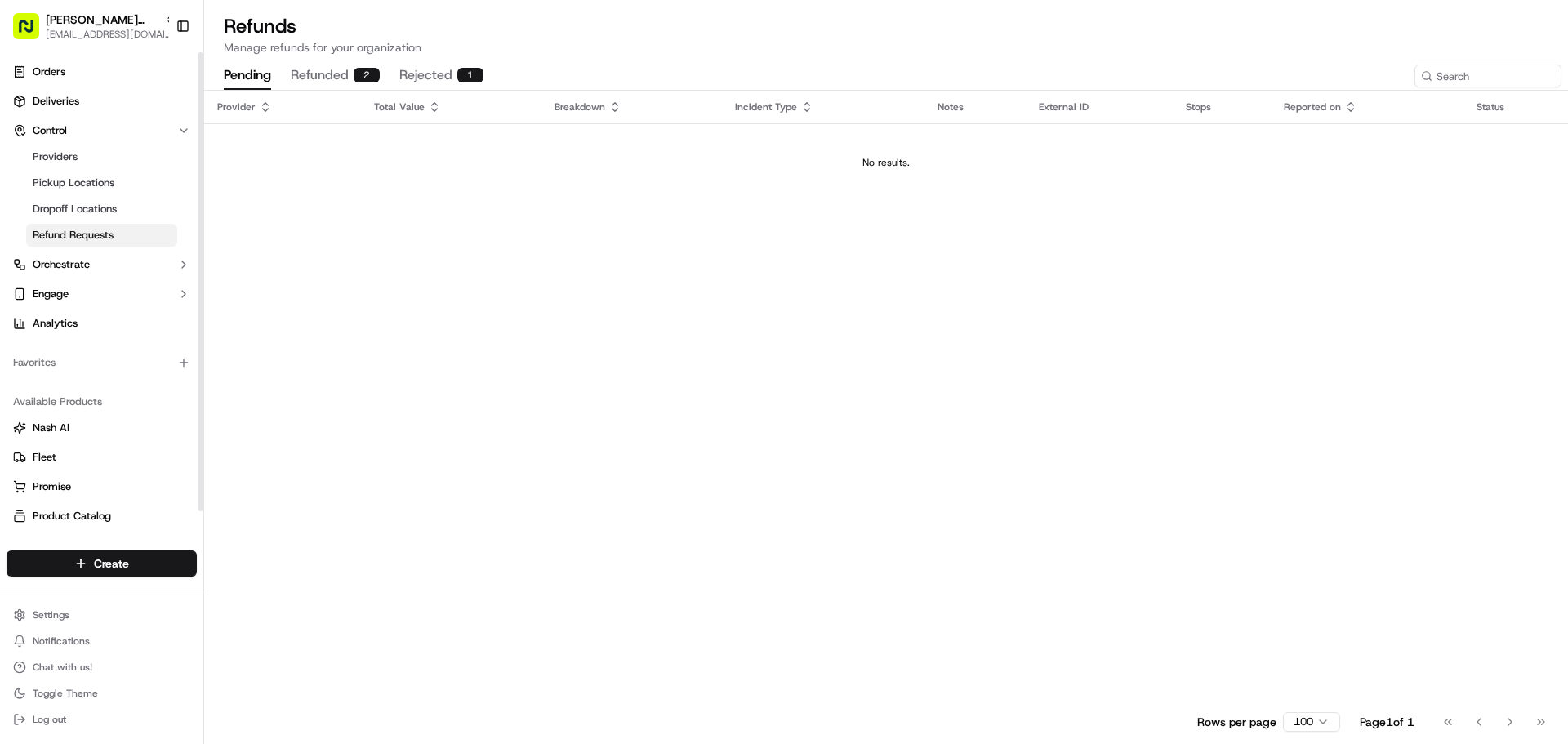
click at [412, 65] on button "rejected 1" at bounding box center [441, 76] width 84 height 27
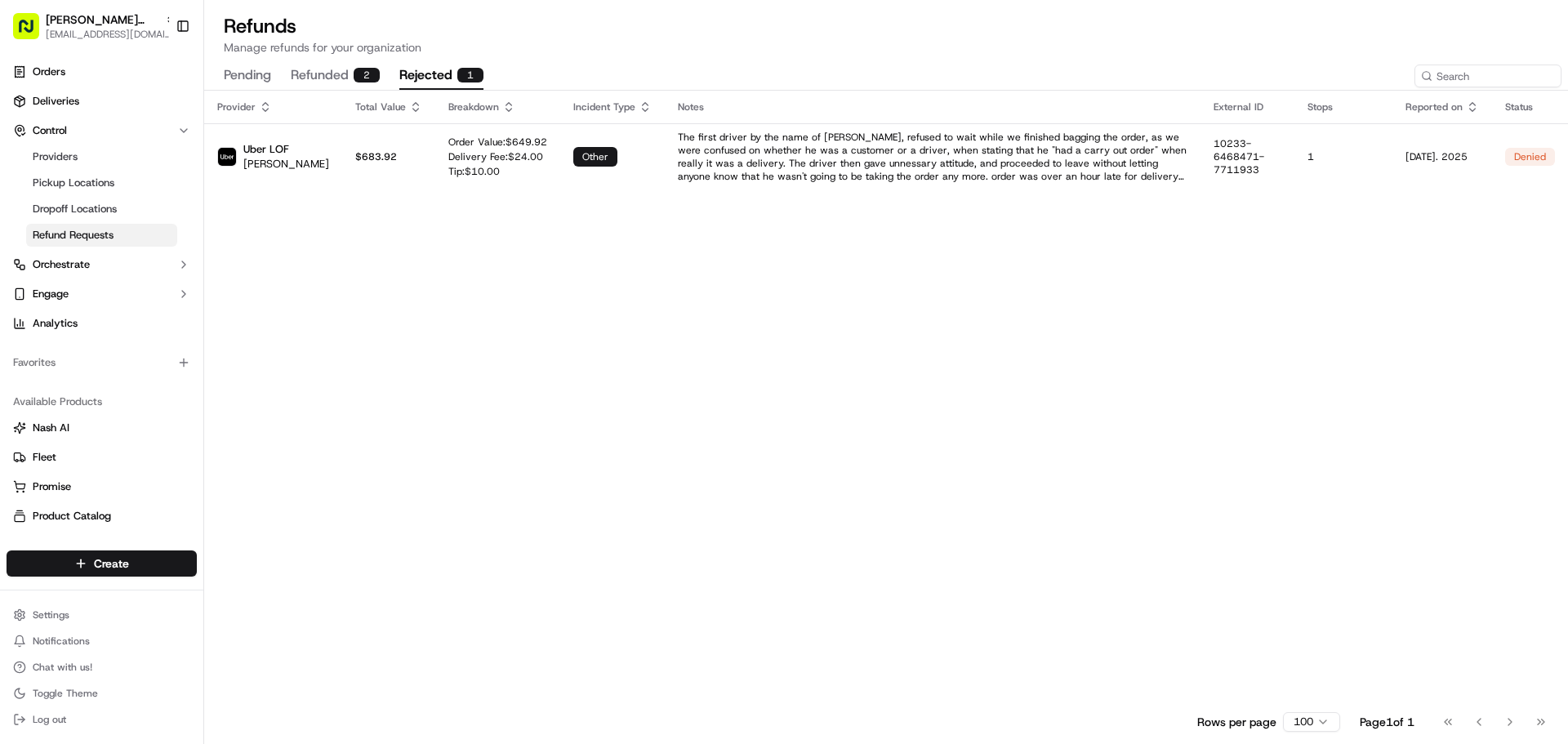
click at [364, 59] on div "Refunds Manage refunds for your organization pending refunded 2 rejected 1 Prov…" at bounding box center [886, 370] width 1364 height 740
click at [363, 70] on div "2" at bounding box center [366, 75] width 26 height 15
click at [421, 76] on button "rejected 1" at bounding box center [441, 76] width 84 height 27
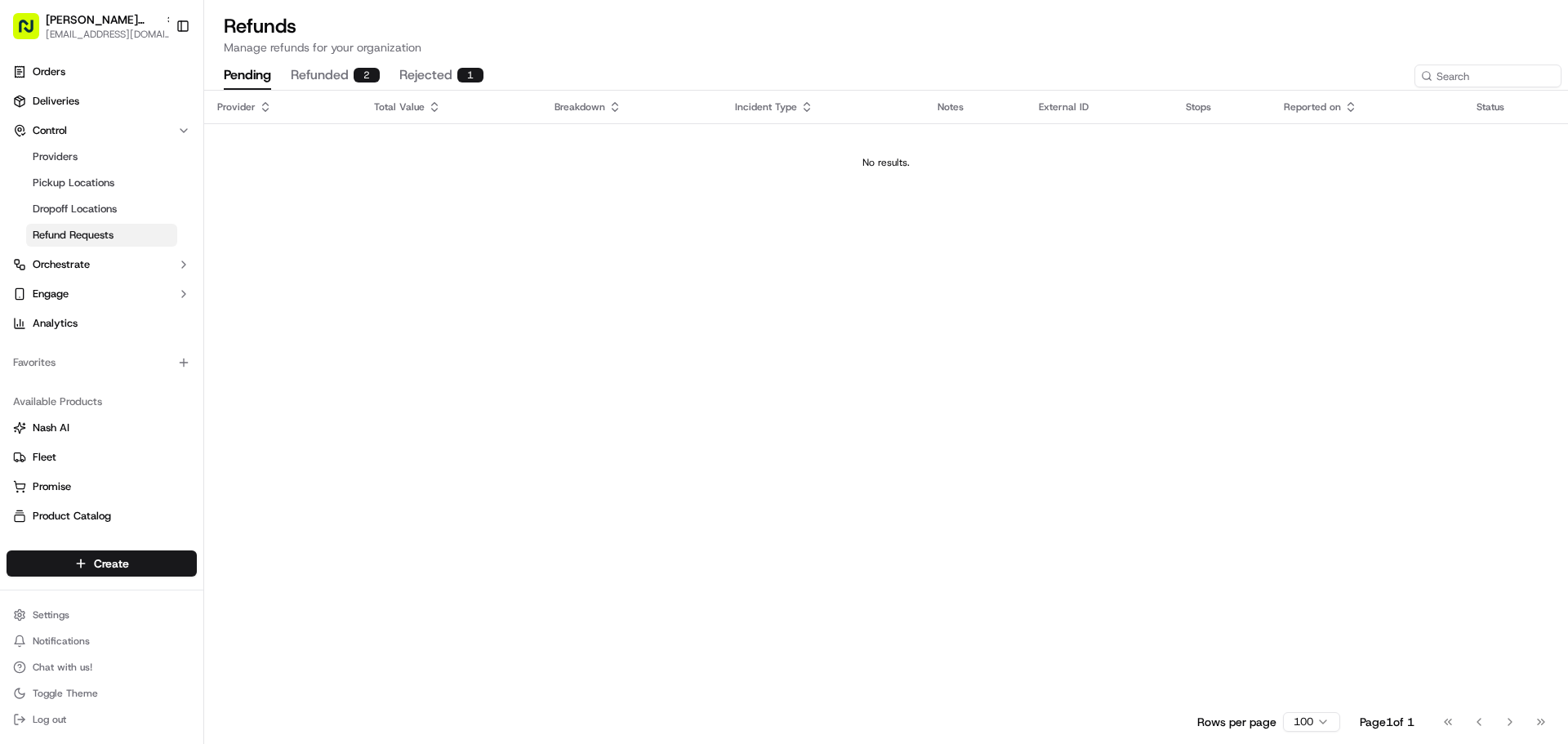
click at [254, 77] on button "pending" at bounding box center [247, 76] width 47 height 27
click at [105, 73] on link "Orders" at bounding box center [102, 72] width 191 height 26
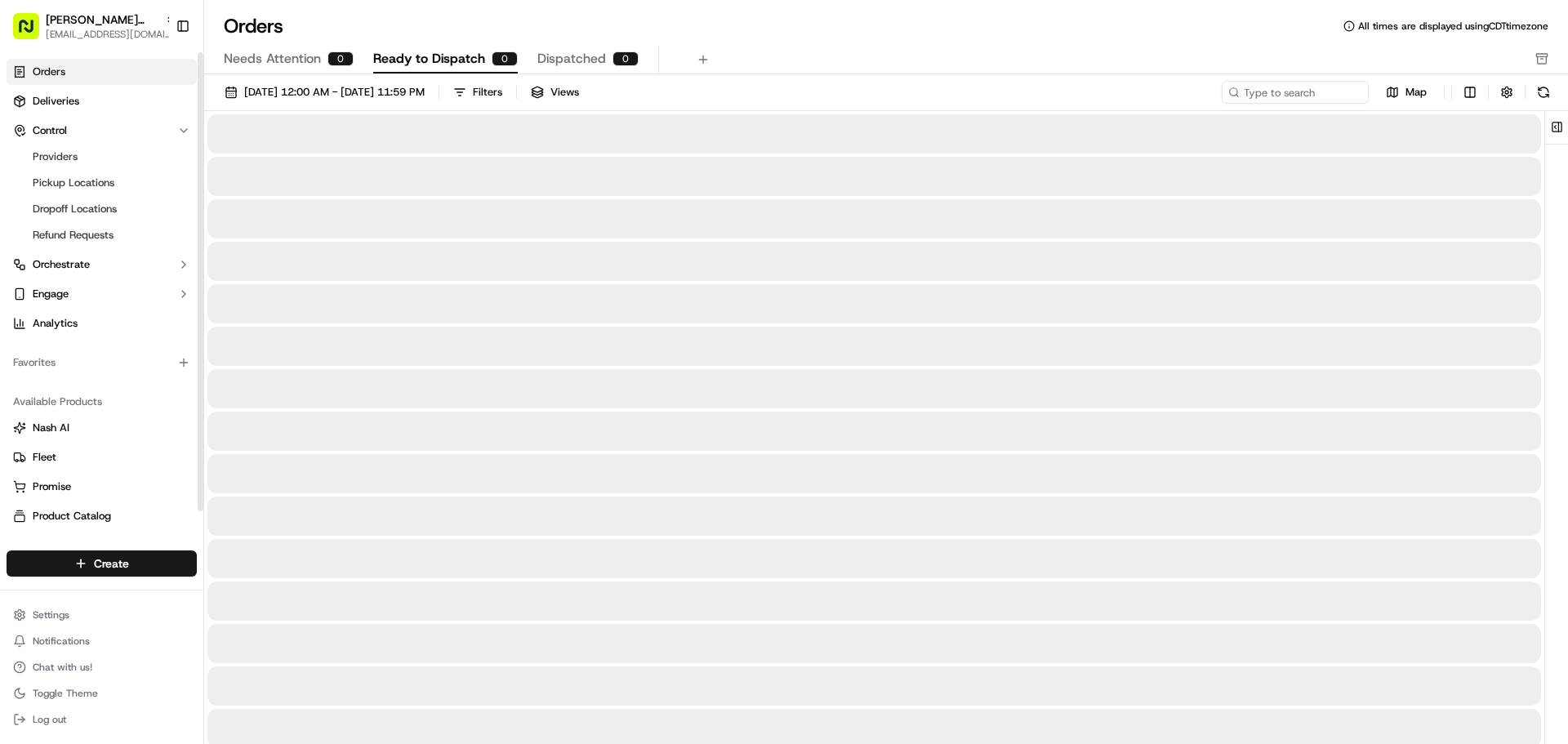
click at [437, 59] on span "Ready to Dispatch" at bounding box center [429, 58] width 112 height 20
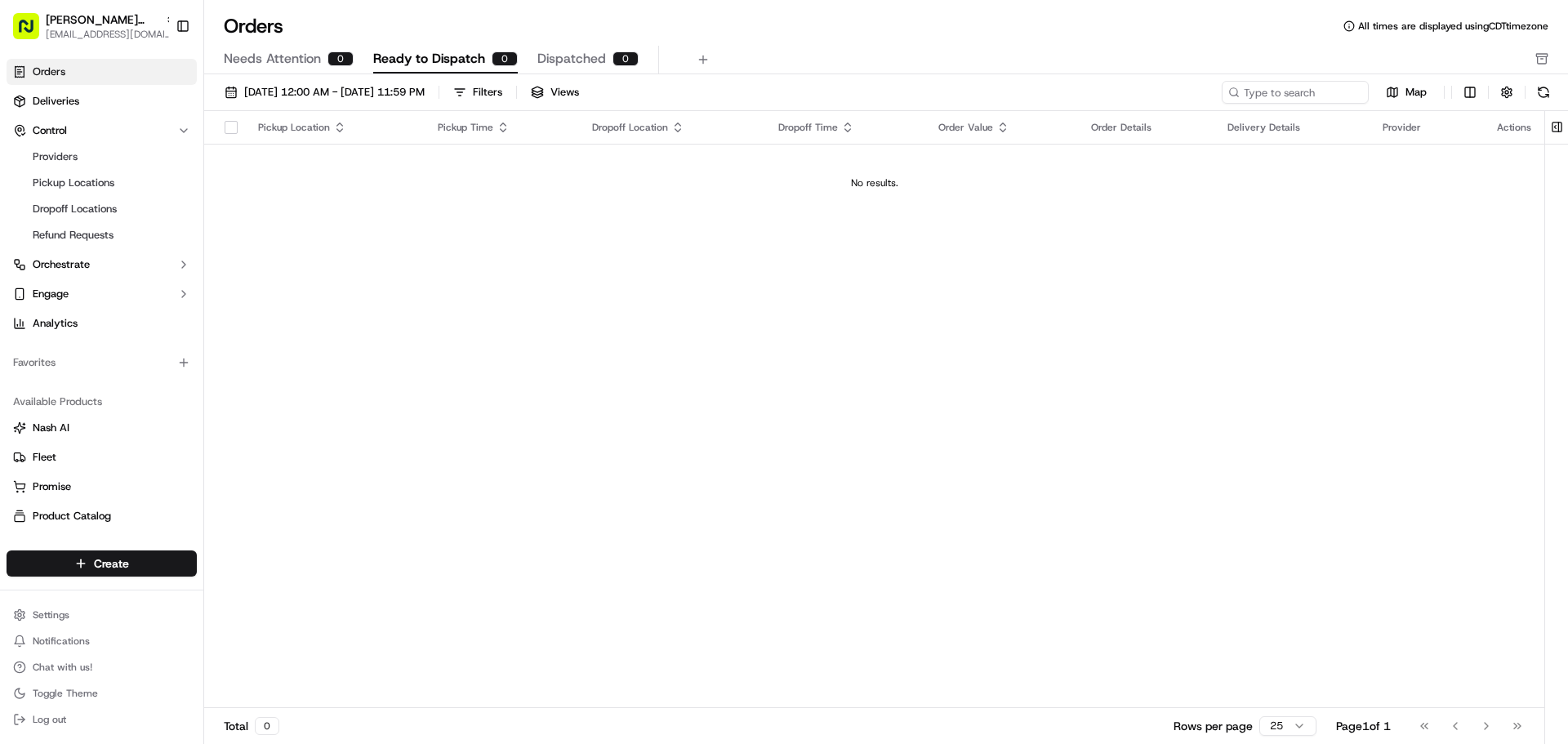
click at [586, 69] on button "Dispatched 0" at bounding box center [588, 59] width 101 height 27
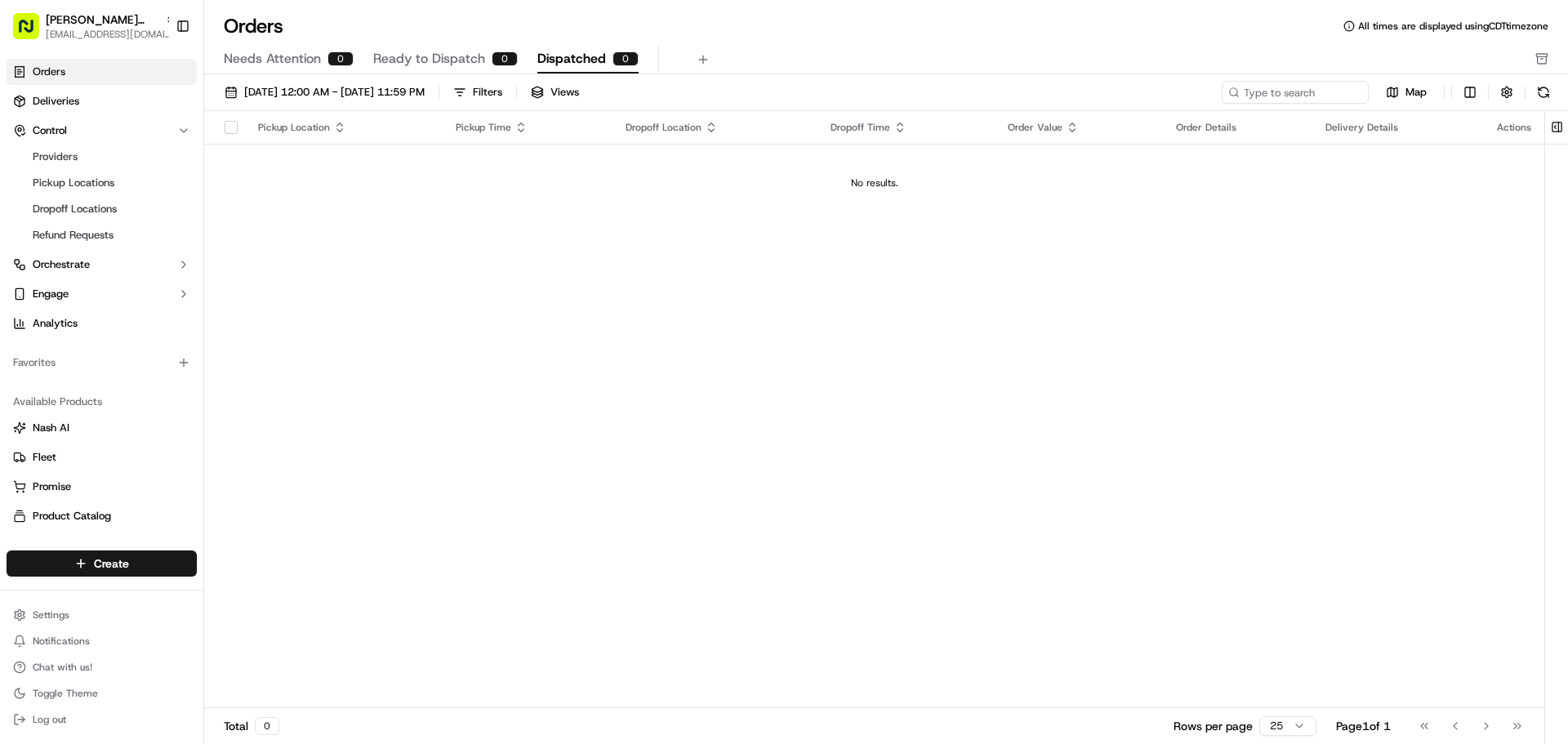
click at [112, 80] on link "Orders" at bounding box center [102, 72] width 191 height 26
click at [108, 94] on link "Deliveries" at bounding box center [102, 101] width 191 height 26
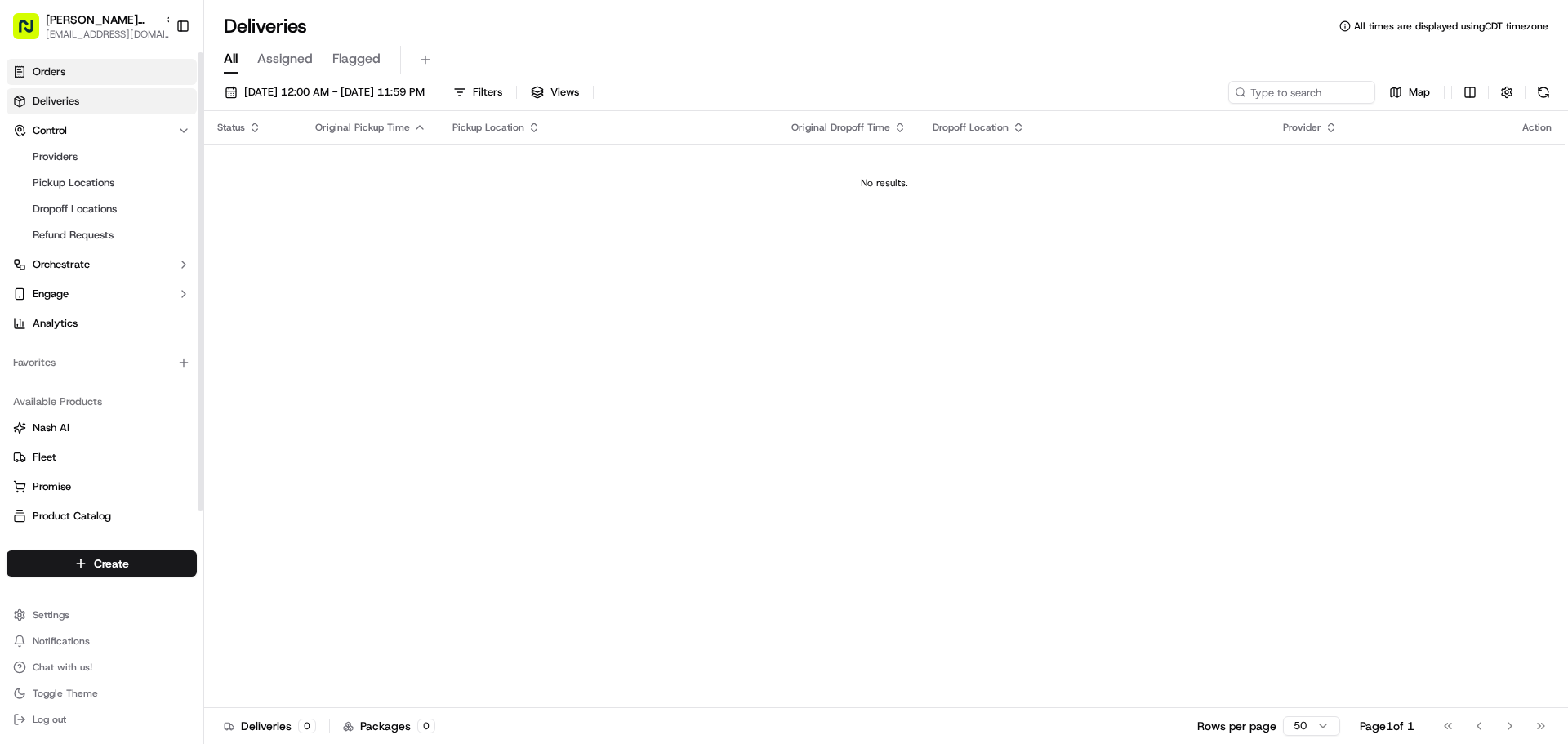
click at [115, 76] on link "Orders" at bounding box center [102, 72] width 191 height 26
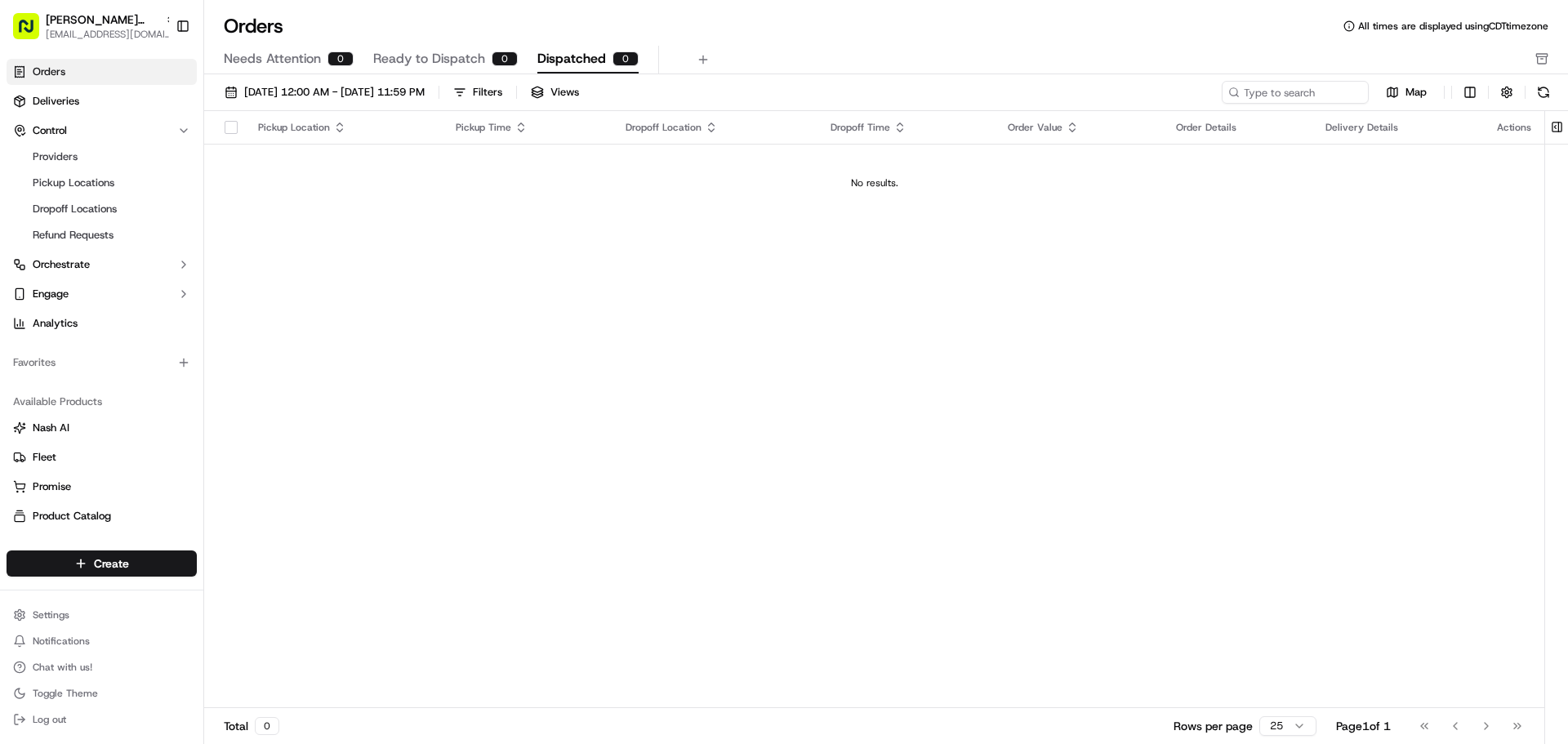
click at [457, 57] on span "Ready to Dispatch" at bounding box center [429, 58] width 112 height 20
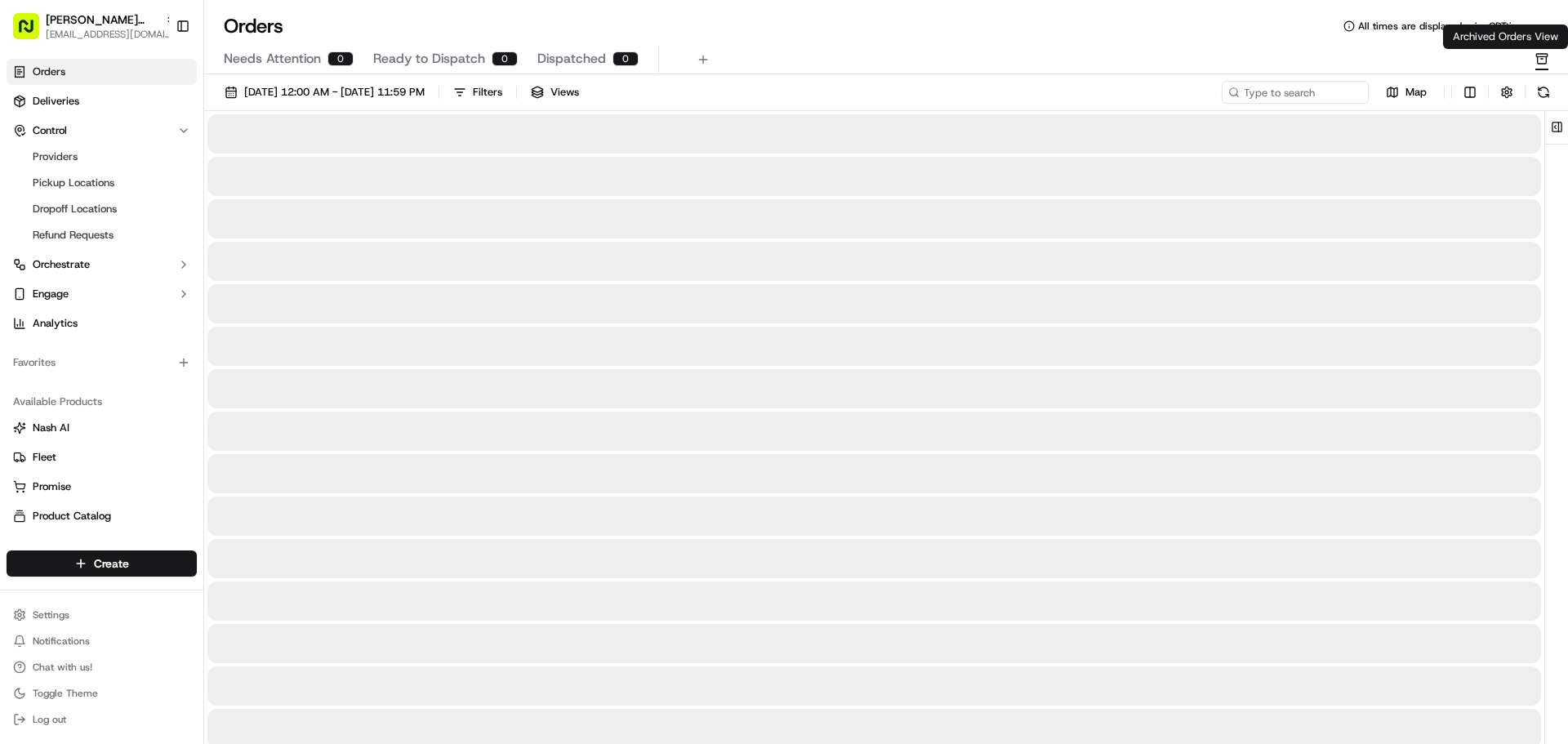
click at [1545, 56] on icon "button" at bounding box center [1541, 58] width 13 height 13
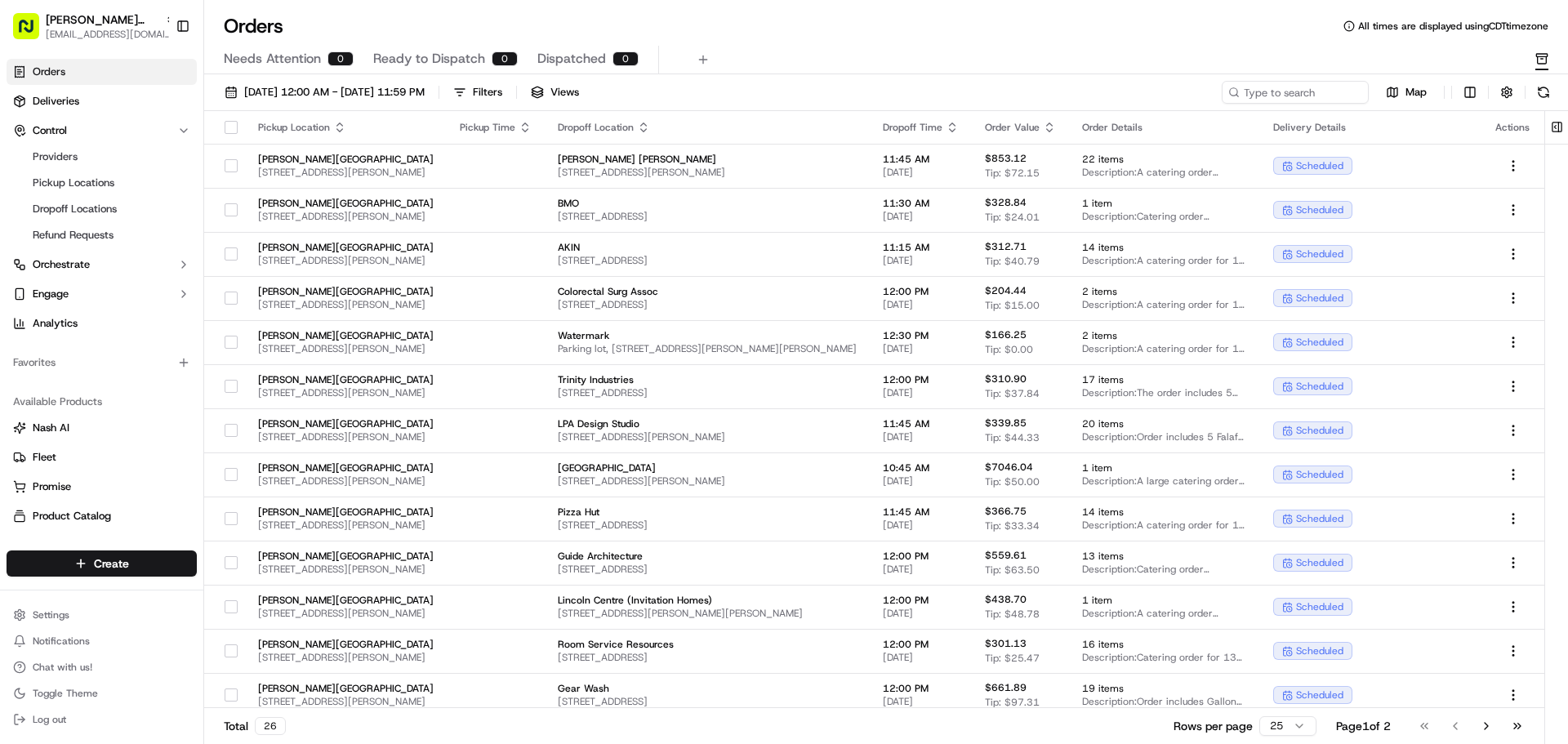
click at [1297, 724] on html "[PERSON_NAME] Plaza [EMAIL_ADDRESS][DOMAIN_NAME] Toggle Sidebar Orders Deliveri…" at bounding box center [784, 372] width 1568 height 744
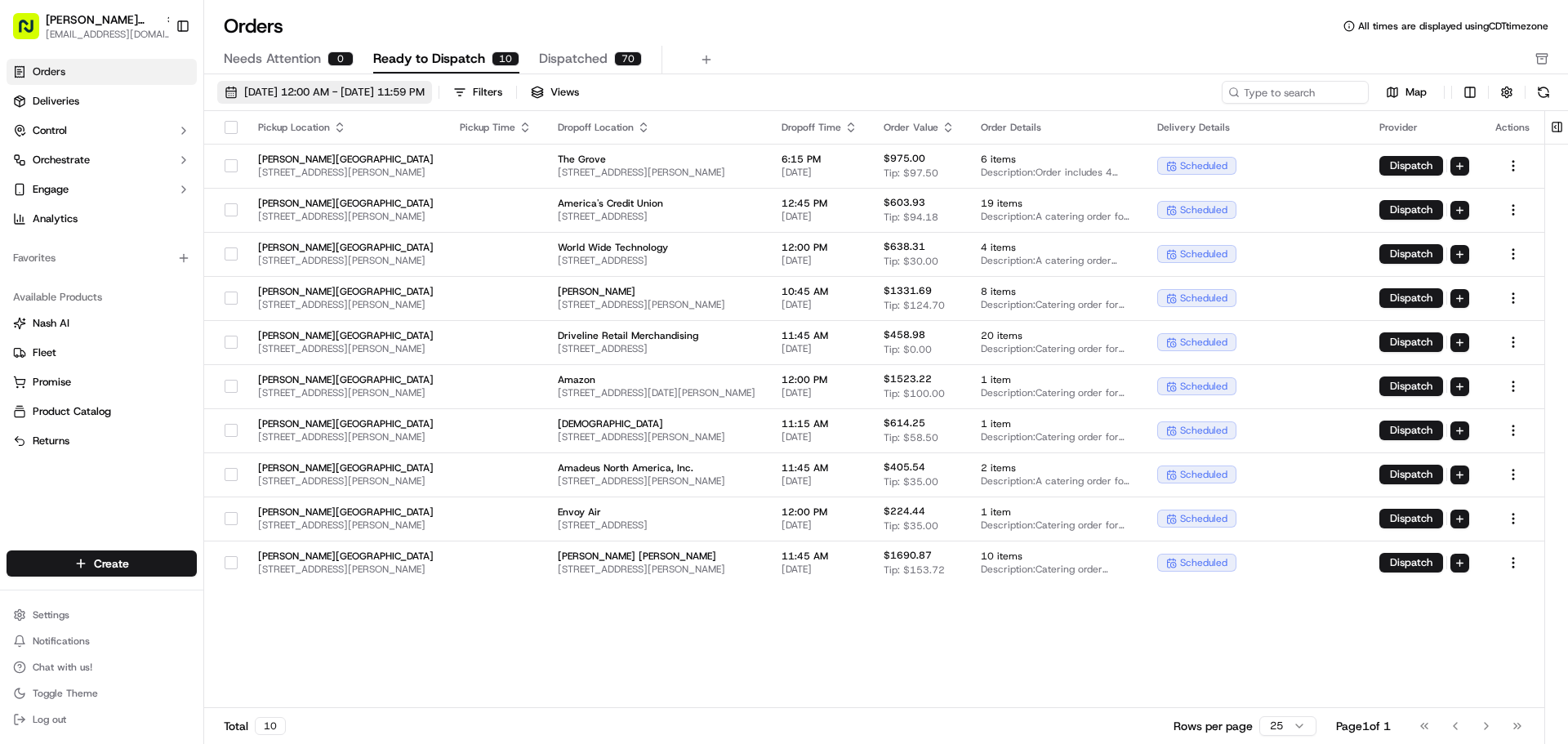
click at [424, 94] on span "[DATE] 12:00 AM - [DATE] 11:59 PM" at bounding box center [335, 92] width 180 height 15
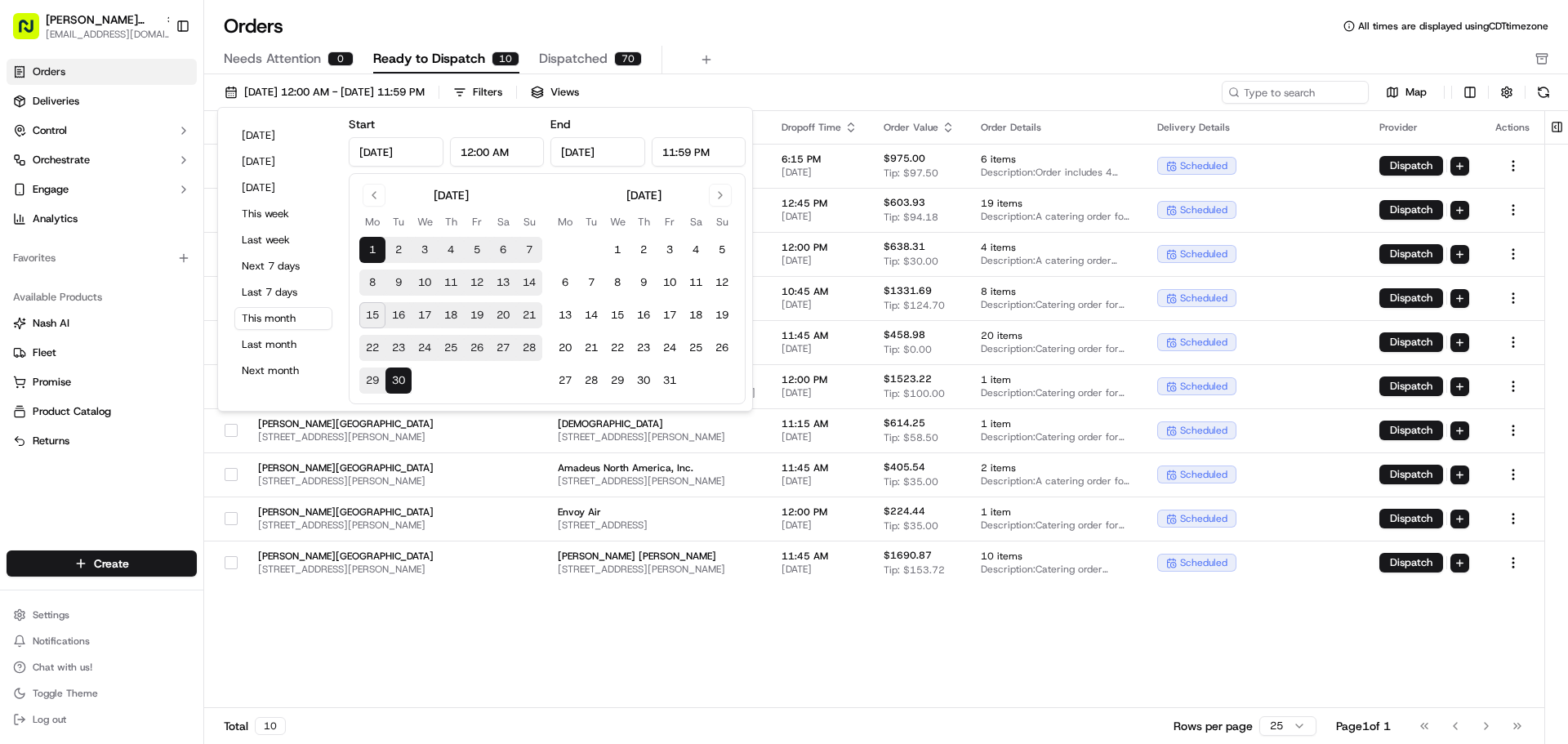
click at [406, 317] on button "16" at bounding box center [398, 315] width 26 height 26
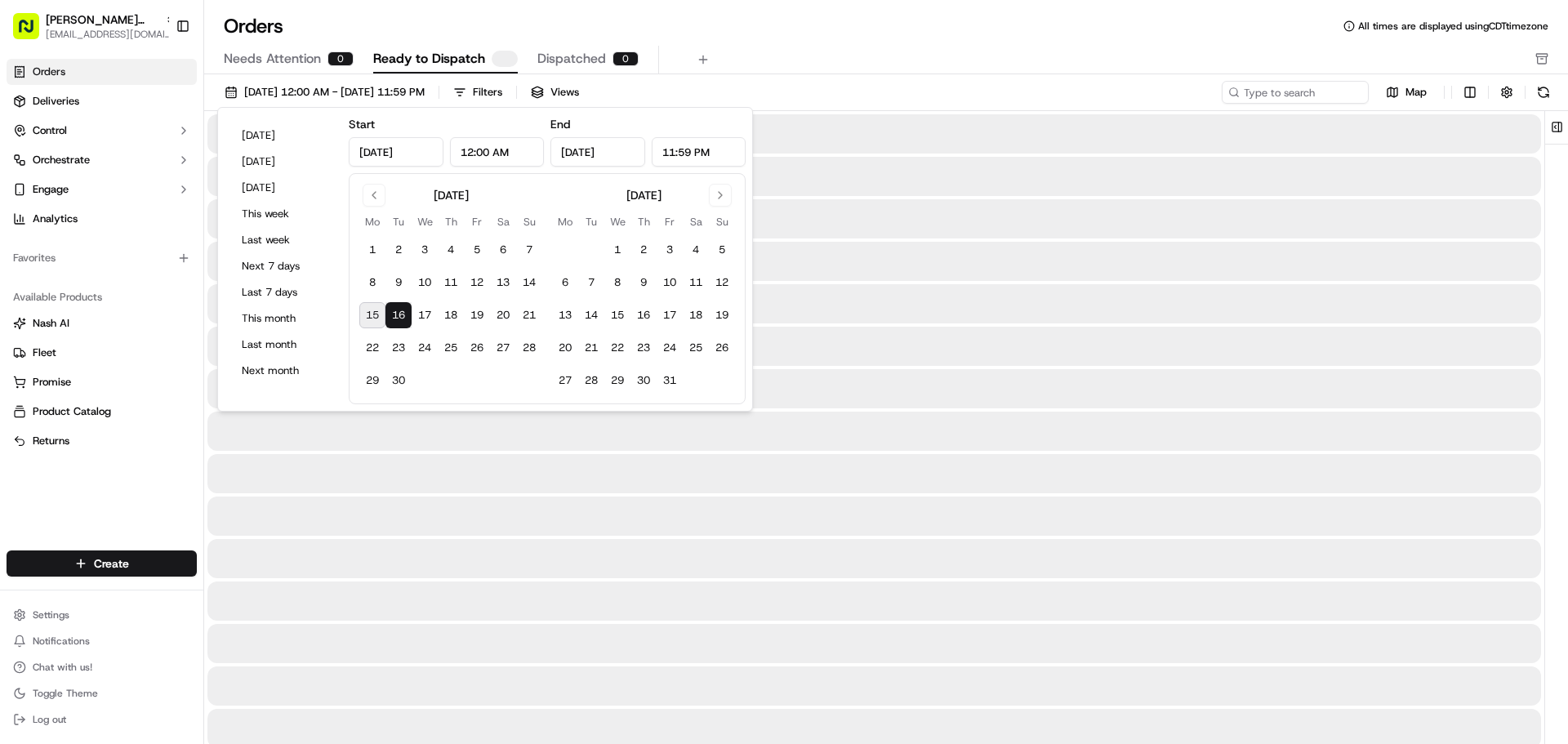
type input "[DATE]"
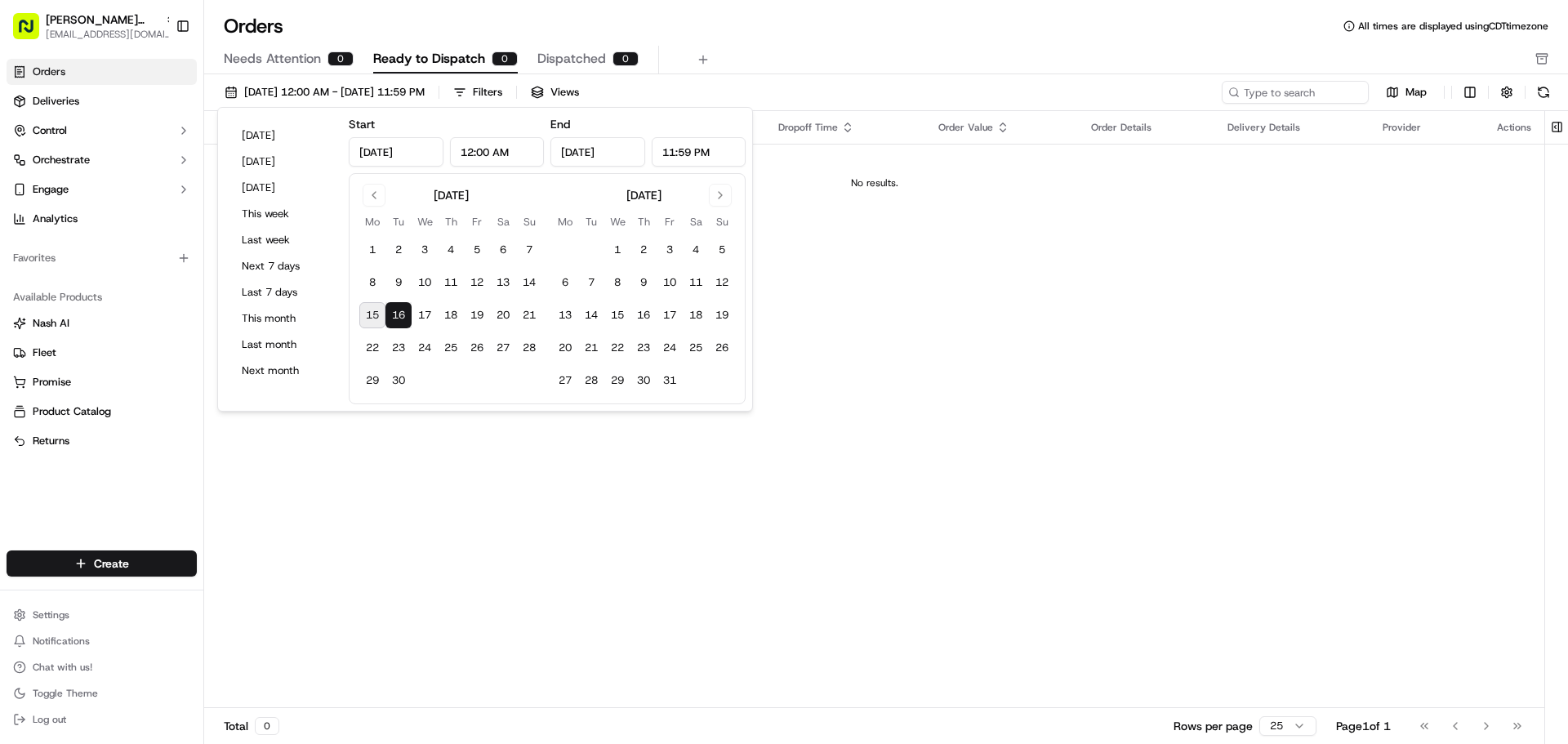
click at [851, 269] on div "Pickup Location Pickup Time Dropoff Location Dropoff Time Order Value Order Det…" at bounding box center [875, 409] width 1341 height 597
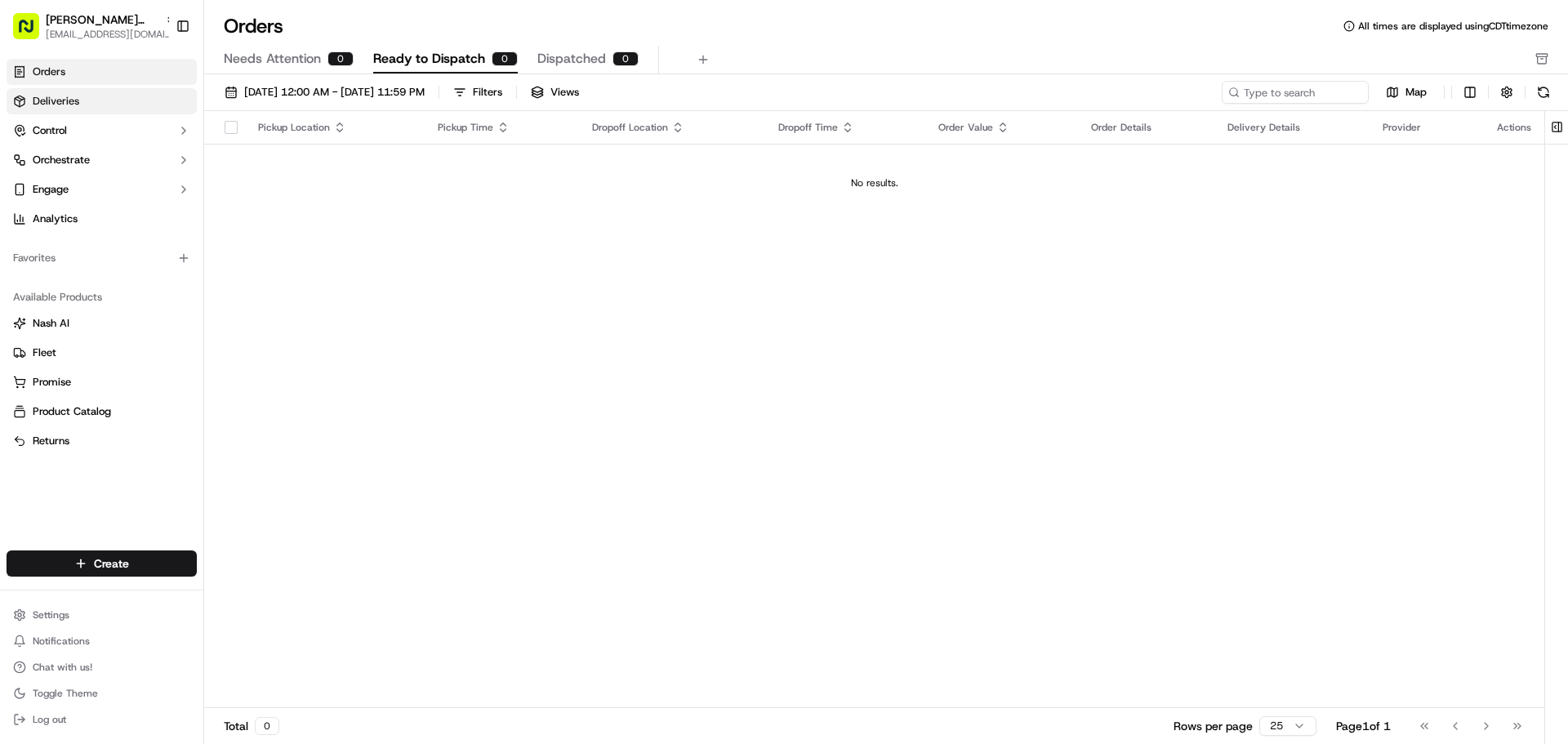
click at [118, 108] on link "Deliveries" at bounding box center [102, 101] width 191 height 26
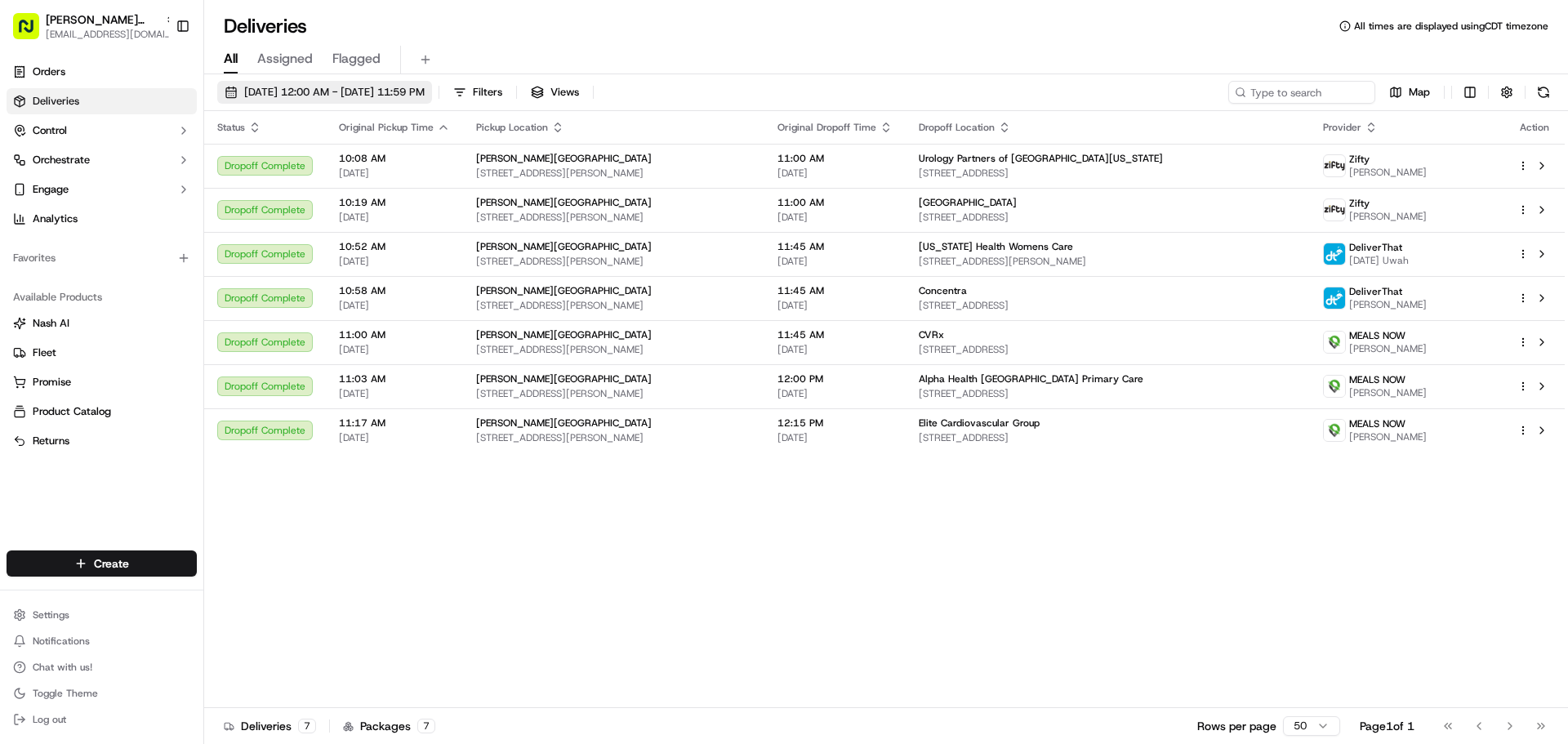
click at [345, 90] on span "[DATE] 12:00 AM - [DATE] 11:59 PM" at bounding box center [335, 92] width 180 height 15
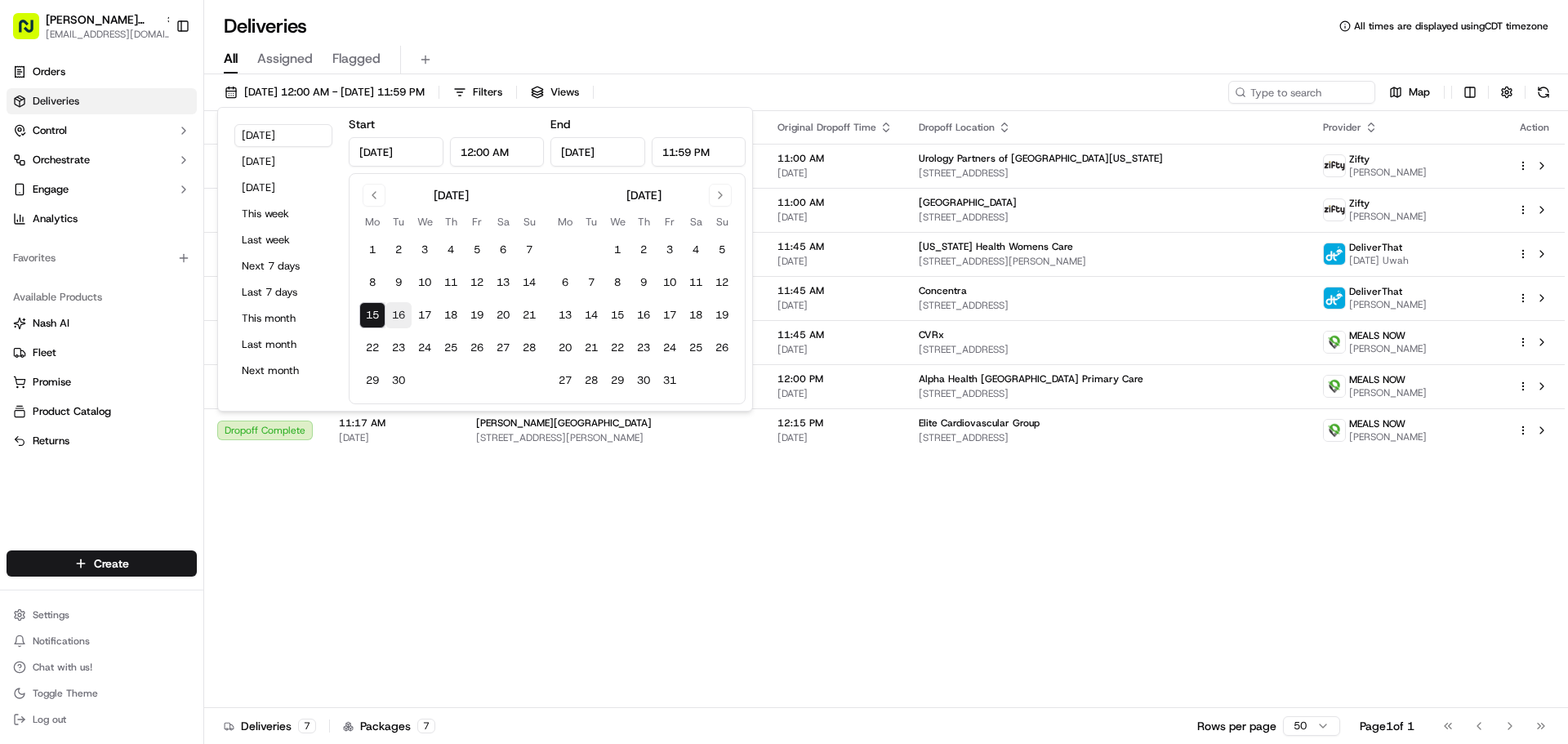
click at [399, 313] on button "16" at bounding box center [398, 315] width 26 height 26
type input "[DATE]"
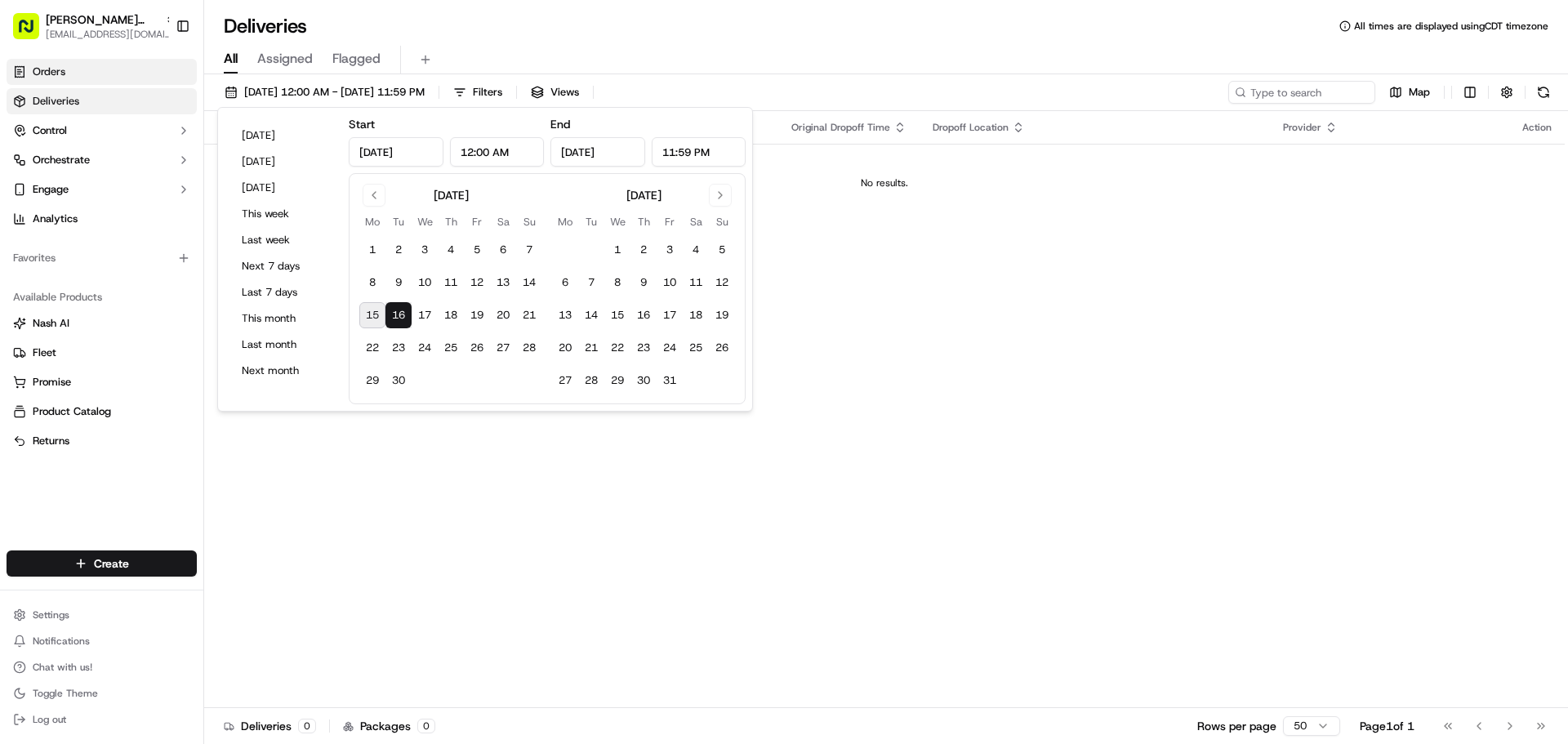
click at [156, 78] on link "Orders" at bounding box center [102, 72] width 191 height 26
